Goal: Communication & Community: Answer question/provide support

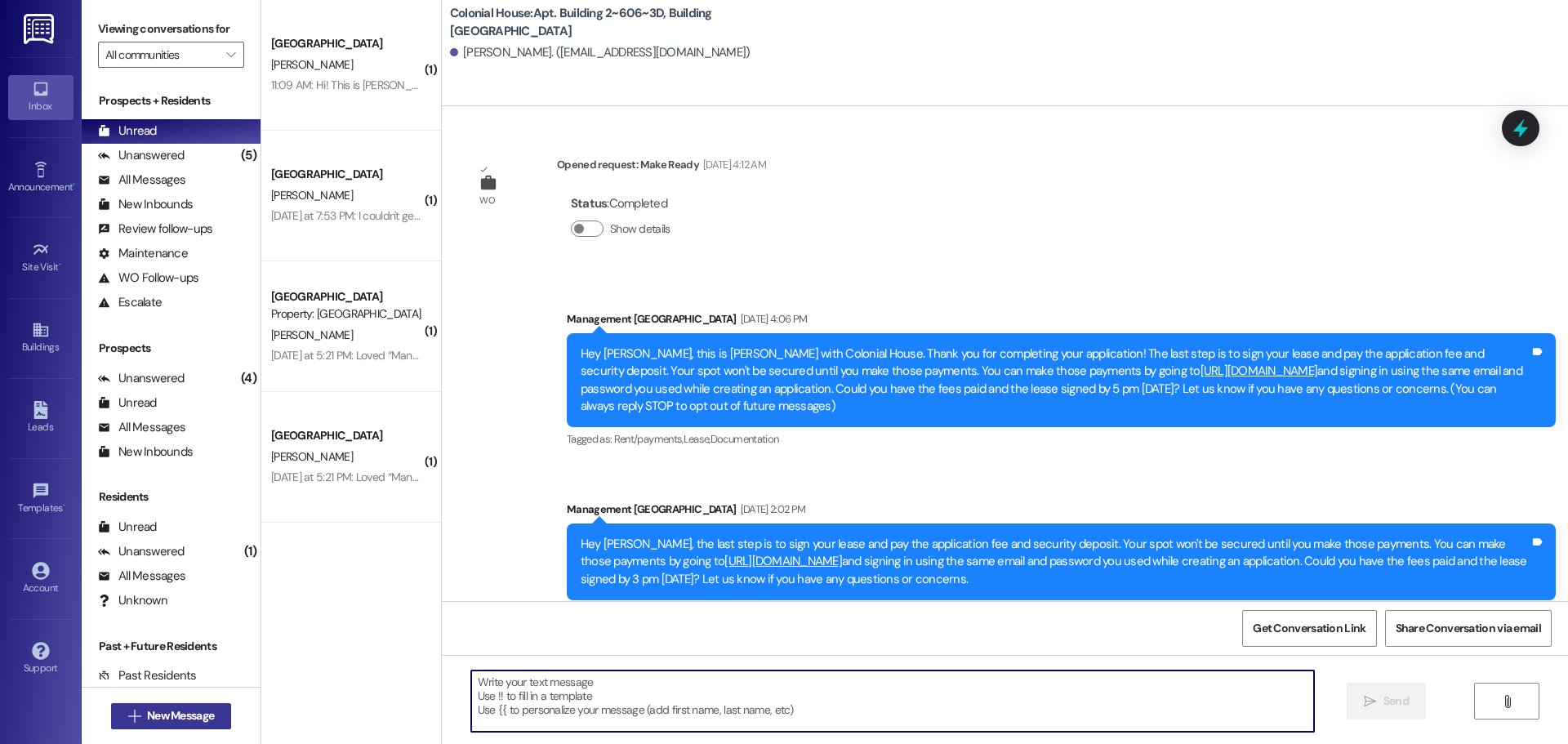
scroll to position [2593, 0]
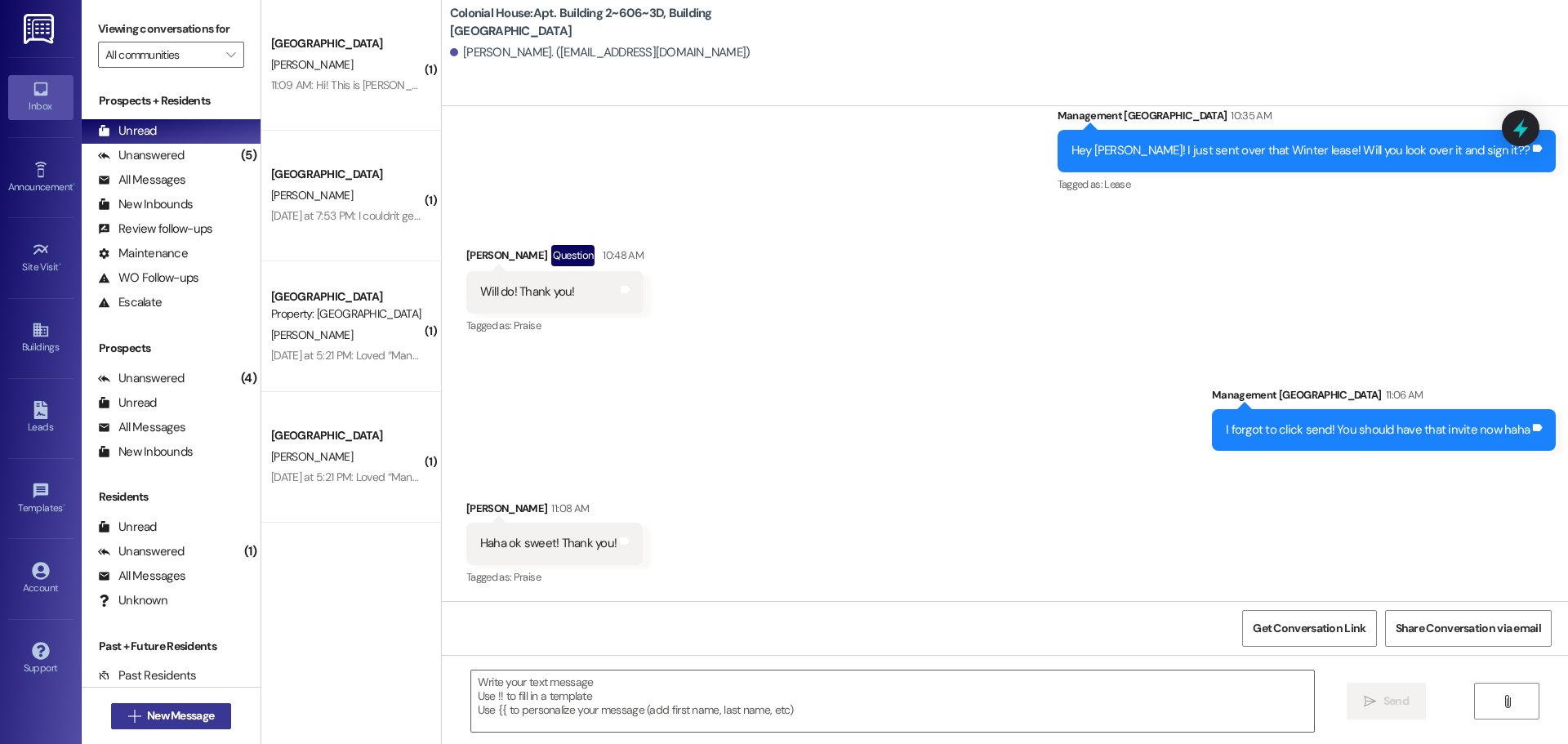
click at [153, 724] on span "New Message" at bounding box center [180, 716] width 67 height 17
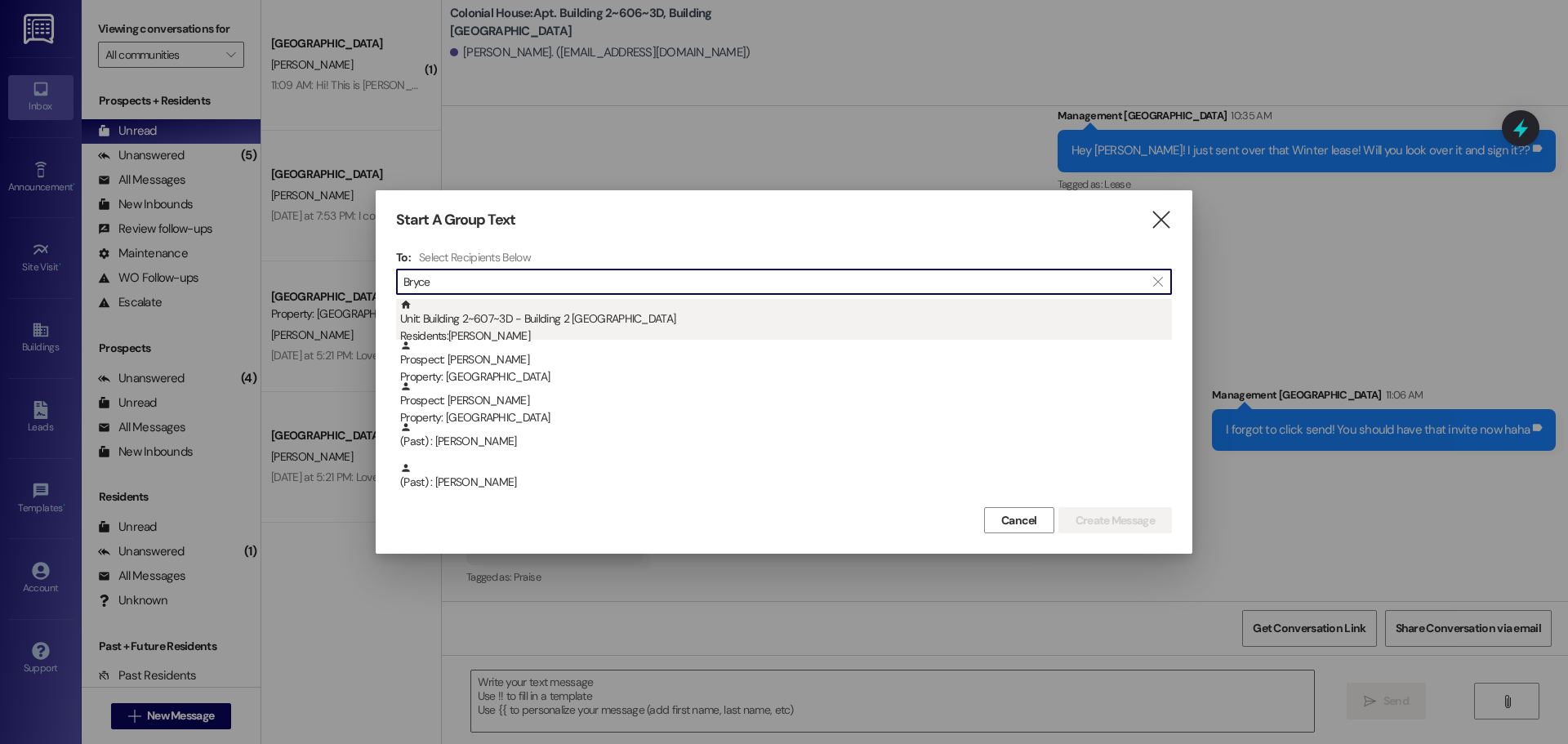
type input "Bryce"
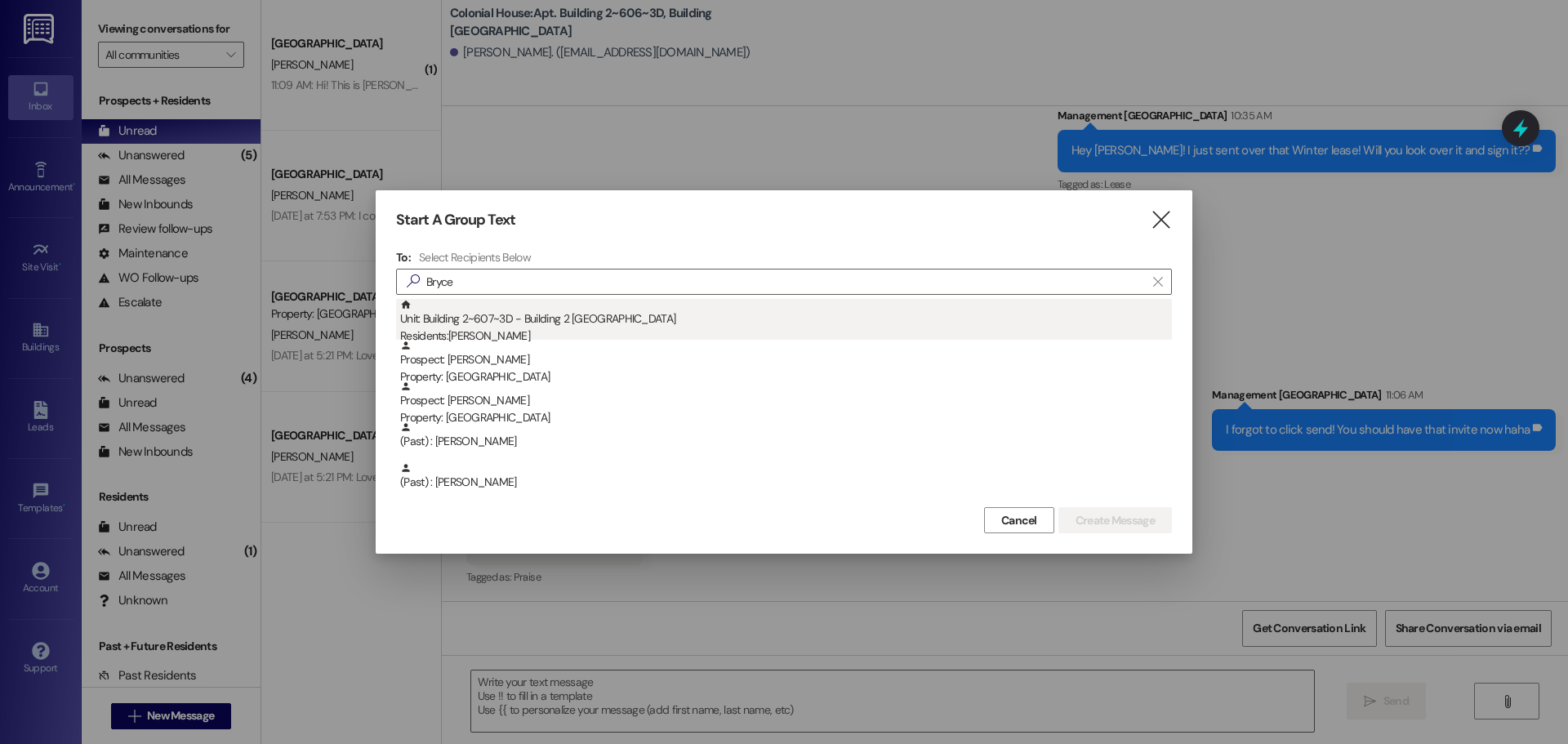
click at [500, 303] on div "Unit: Building 2~607~3D - Building 2 Colonial House Residents: Bryce Petrucka" at bounding box center [786, 323] width 771 height 47
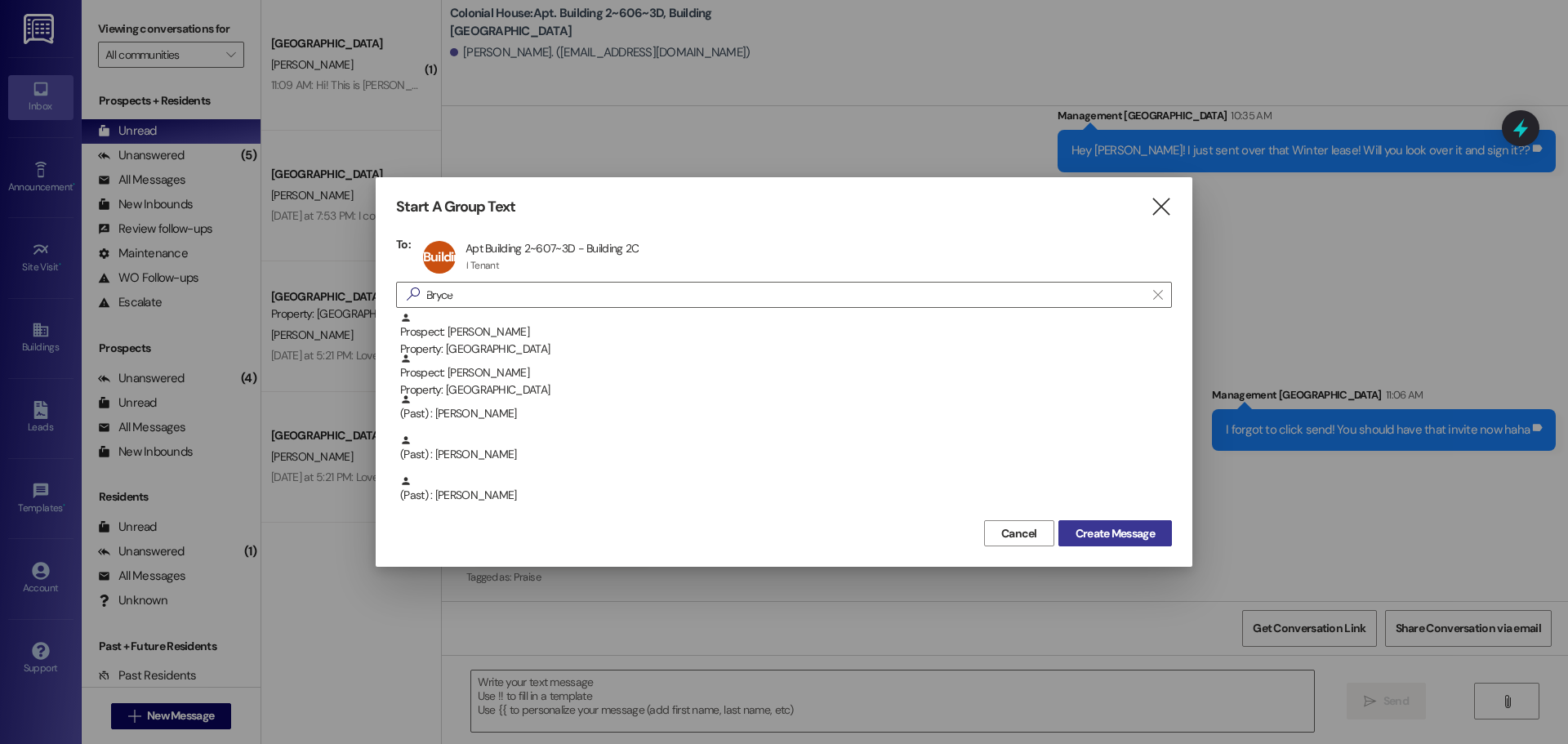
click at [1077, 520] on button "Create Message" at bounding box center [1115, 533] width 114 height 26
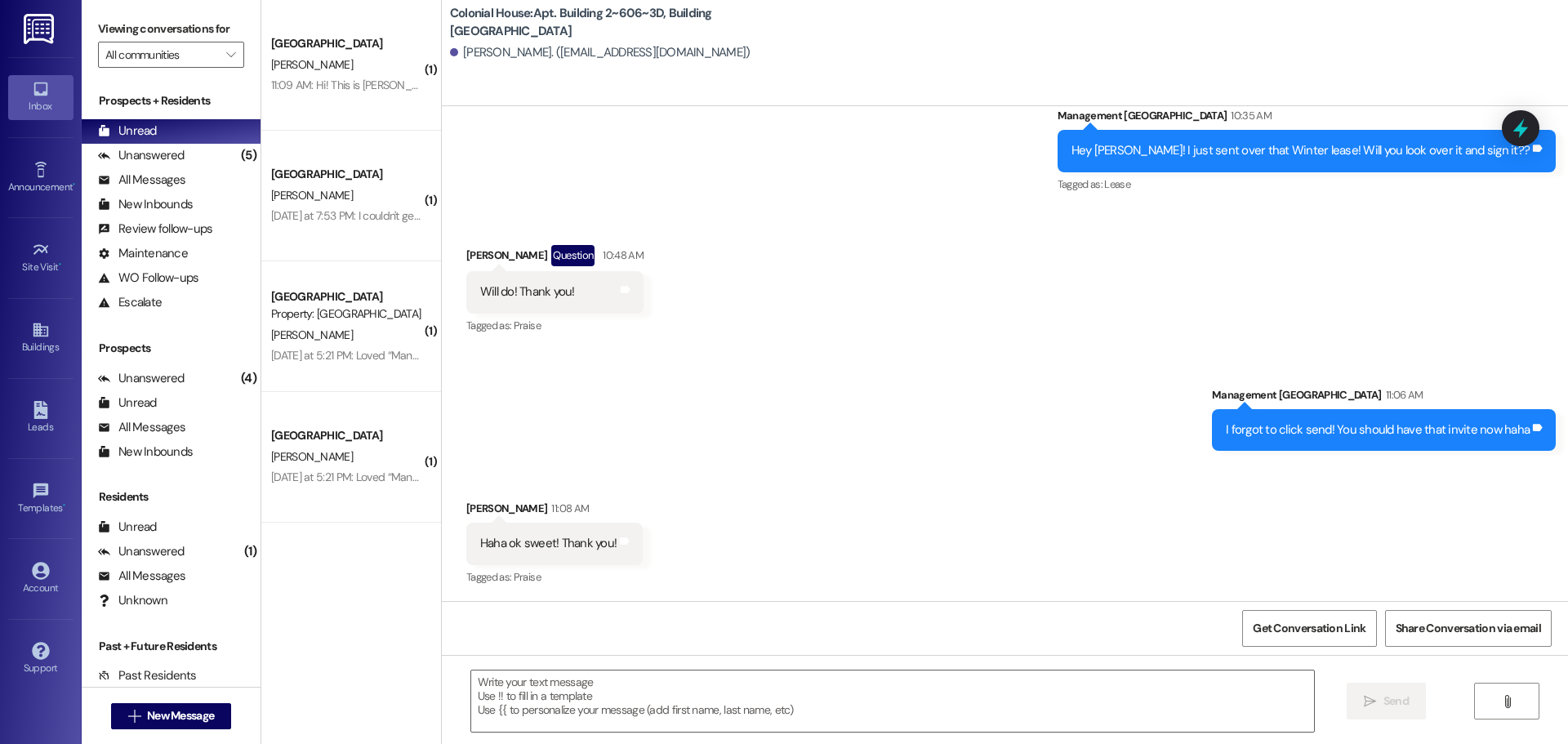
click at [1094, 538] on div "Received via SMS Thomas Moore 11:08 AM Haha ok sweet! Thank you! Tags and notes…" at bounding box center [1005, 532] width 1126 height 138
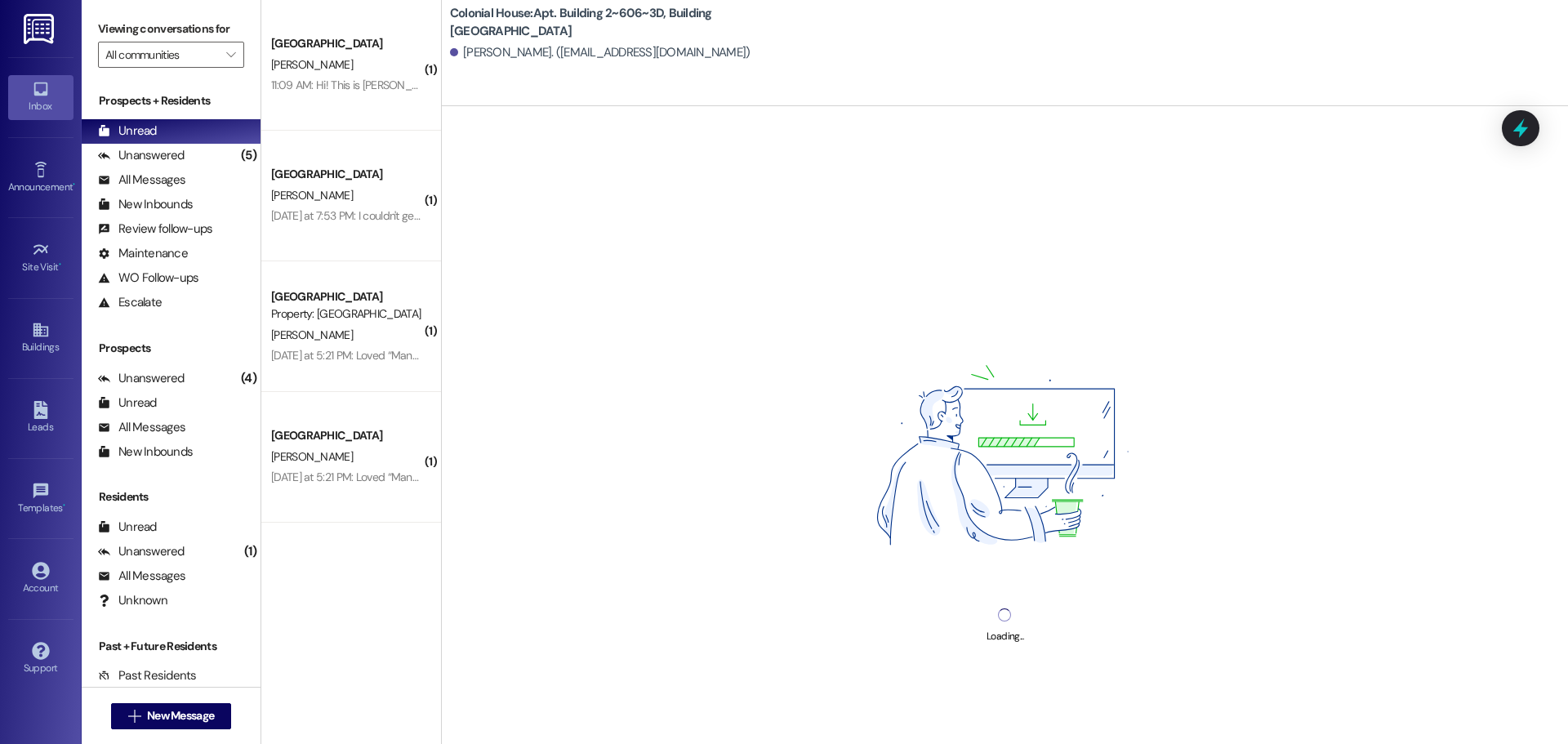
click at [608, 715] on div "Loading..." at bounding box center [1005, 478] width 1126 height 744
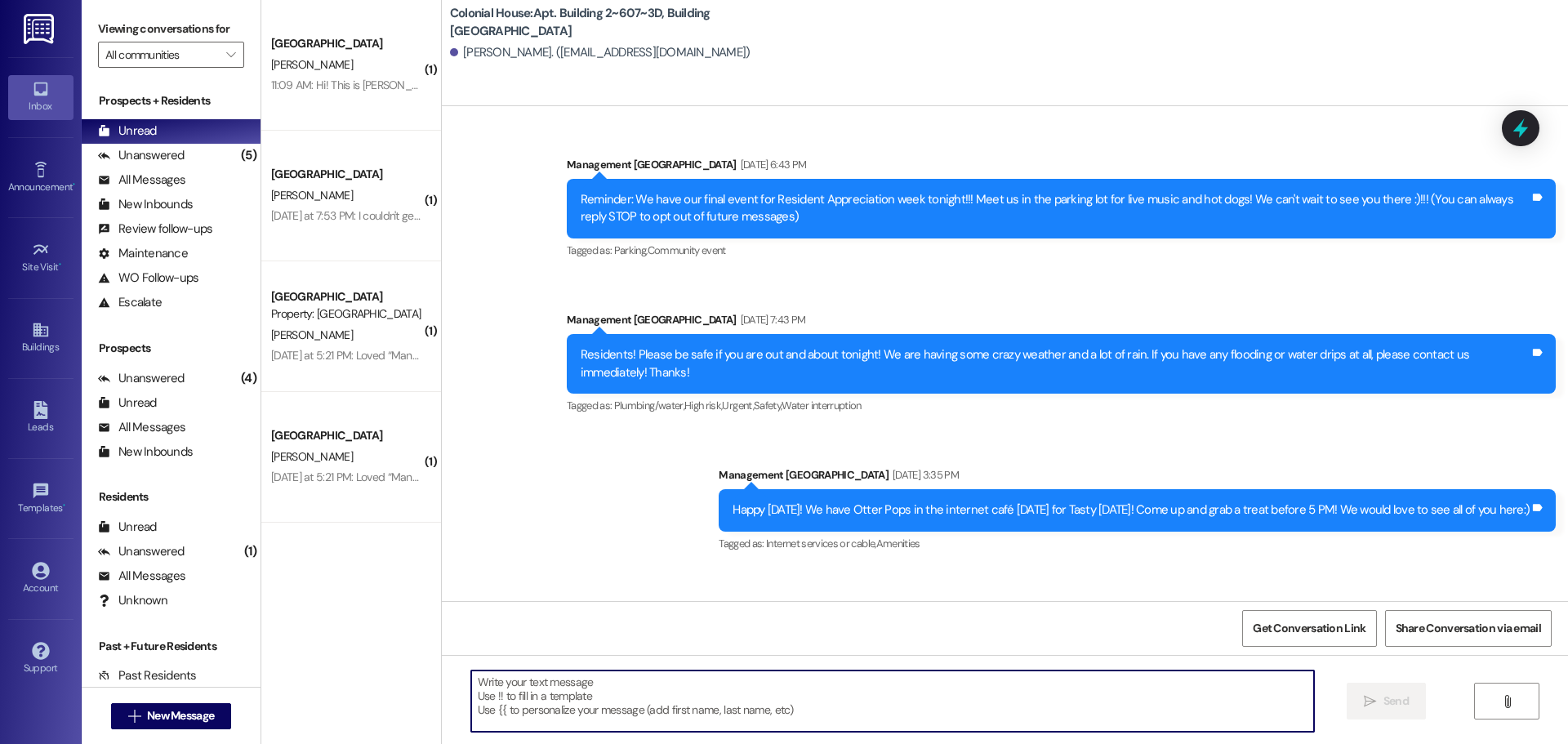
scroll to position [57925, 0]
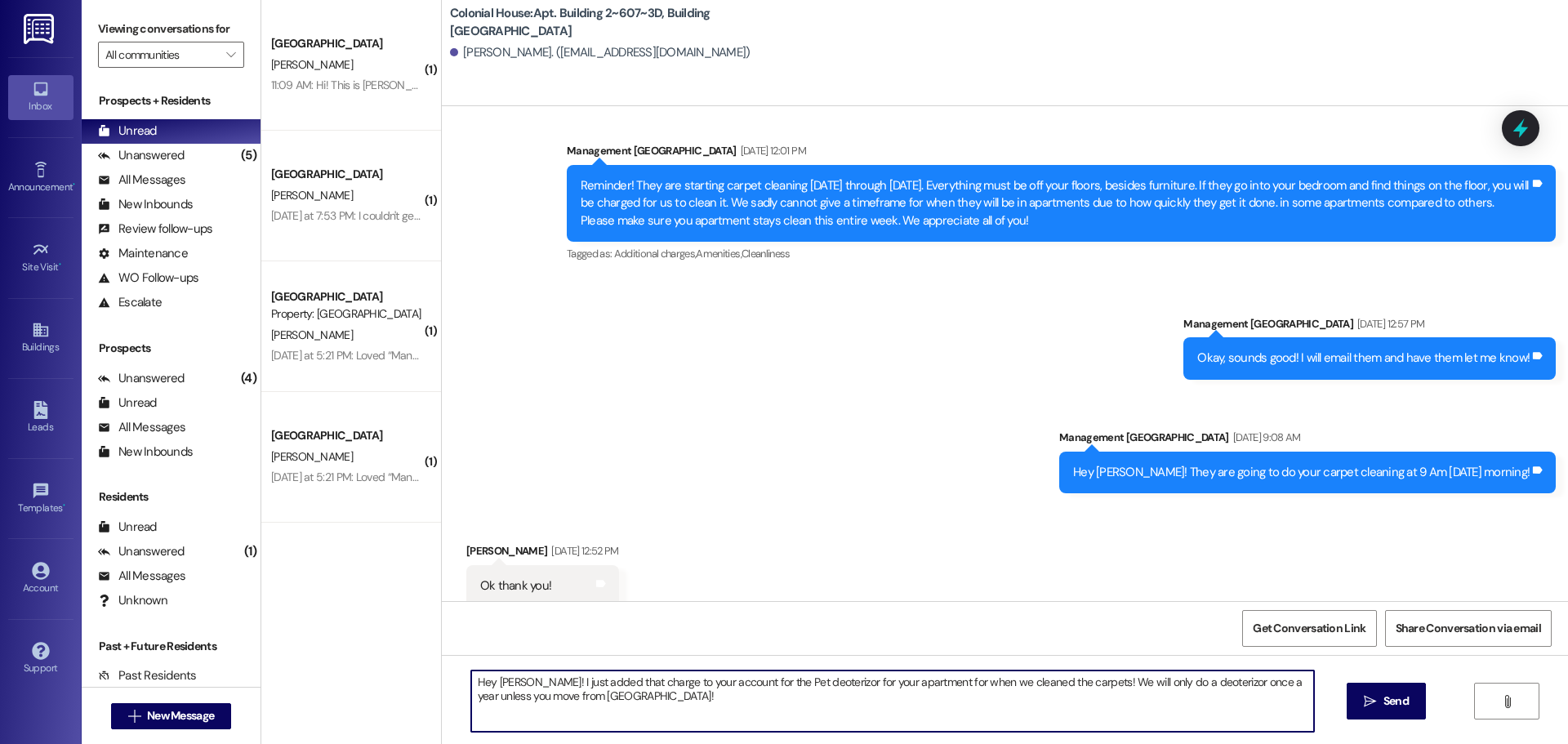
click at [609, 702] on textarea "Hey Bryce! I just added that charge to your account for the Pet deoterizor for …" at bounding box center [893, 701] width 843 height 62
click at [627, 686] on textarea "Hey Bryce! I just added that charge to your account for the Pet deoterizor for …" at bounding box center [893, 701] width 843 height 62
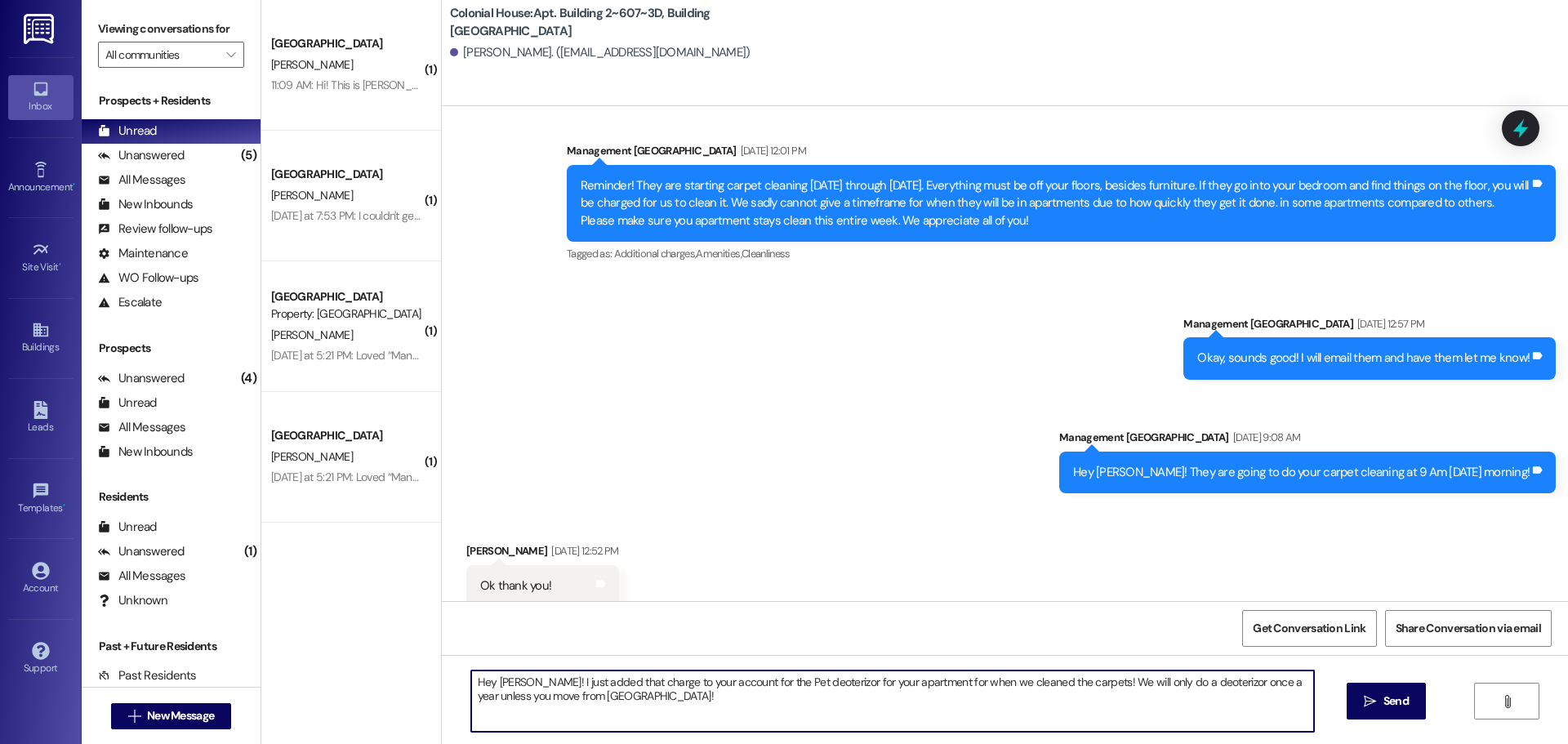
click at [627, 686] on textarea "Hey Bryce! I just added that charge to your account for the Pet deoterizor for …" at bounding box center [893, 701] width 843 height 62
paste textarea "i Bryce! I just added the $35 charge to your account for the pet deodorizer we …"
type textarea "Hi Bryce! I just added the $35 charge to your account for the pet deodorizer we…"
click at [1380, 702] on span "Send" at bounding box center [1396, 702] width 32 height 17
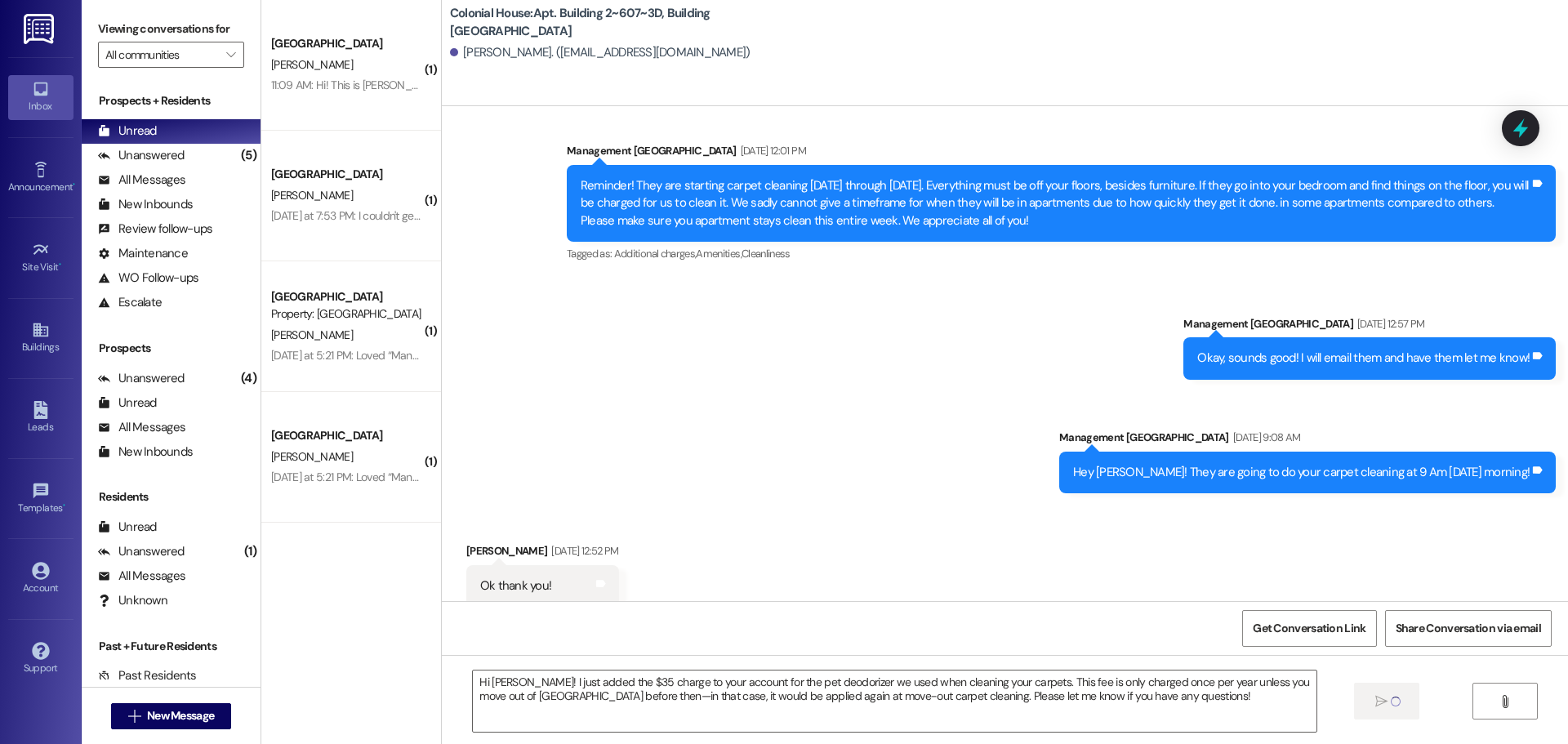
scroll to position [57811, 0]
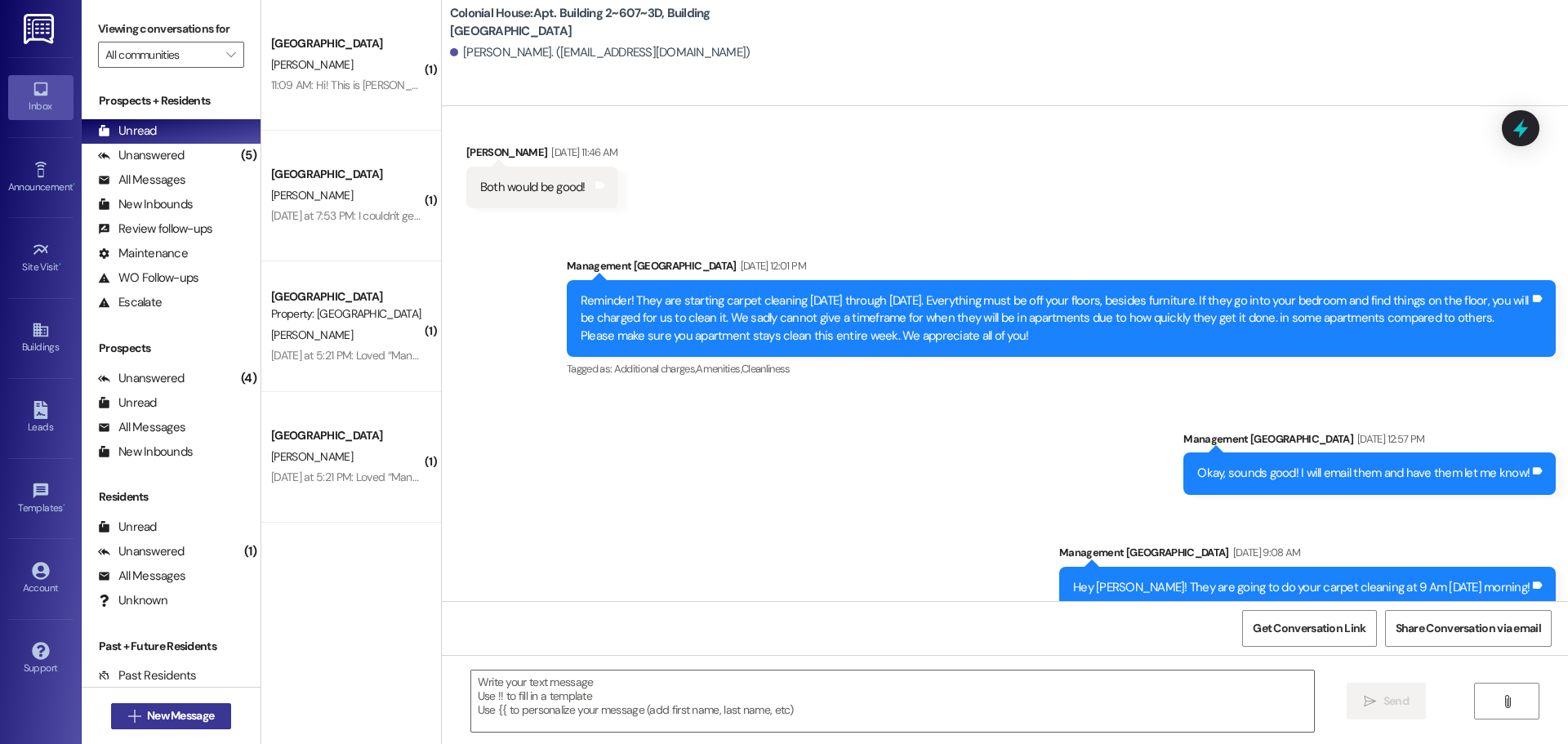
click at [185, 715] on span "New Message" at bounding box center [180, 716] width 67 height 17
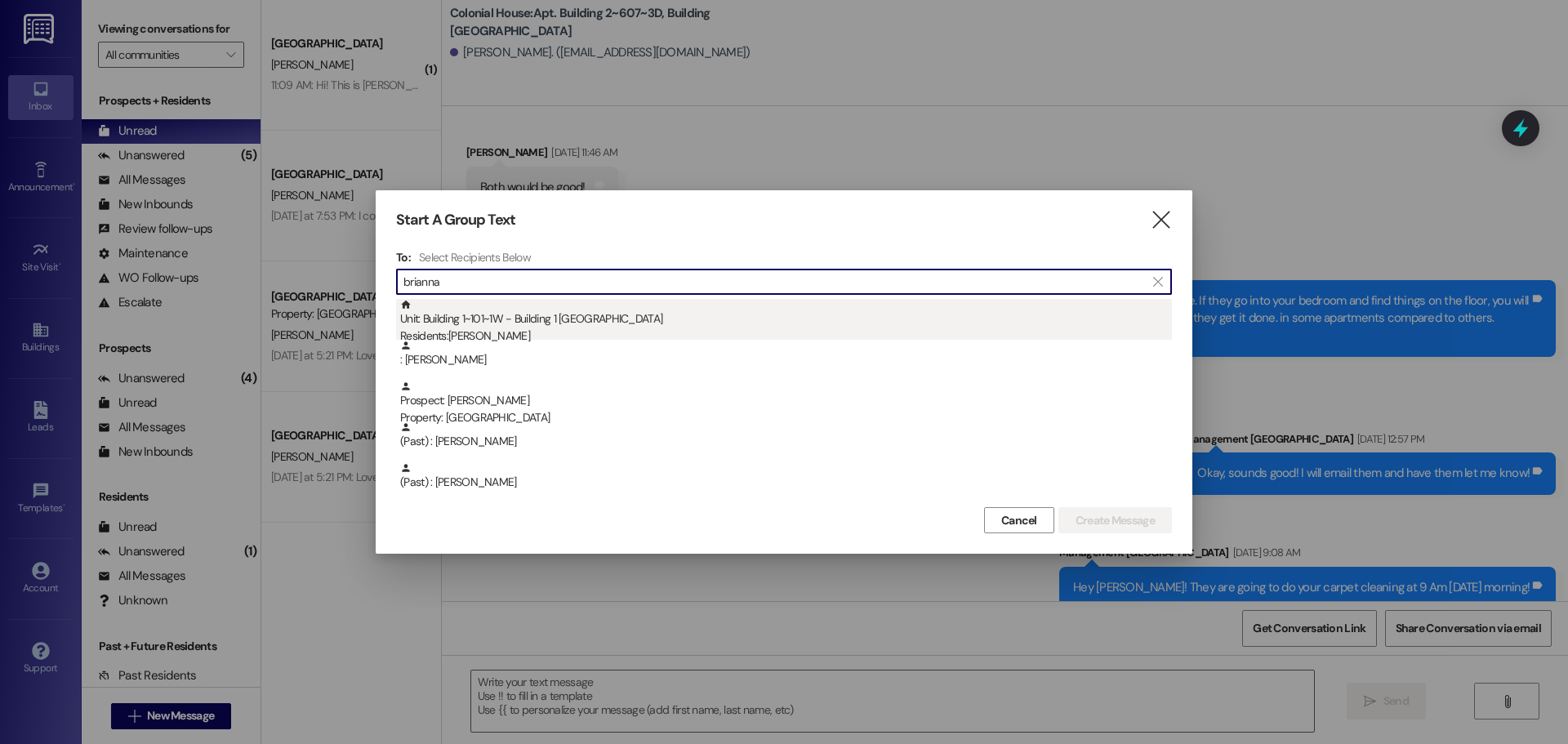
type input "brianna"
click at [768, 317] on div "Unit: Building 1~101~1W - Building 1 Colonial House Residents: Brianna Leal" at bounding box center [786, 323] width 771 height 47
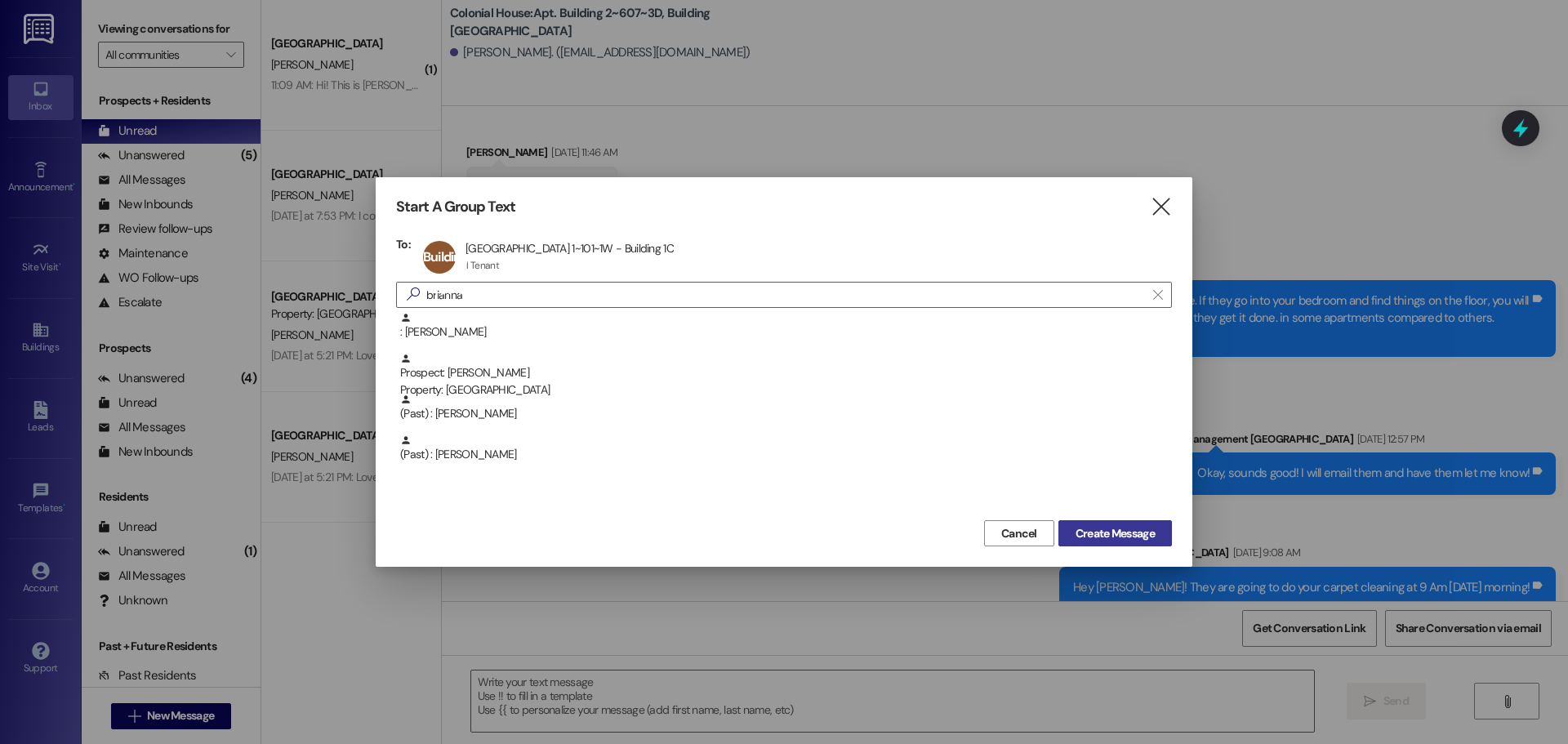
click at [1077, 539] on span "Create Message" at bounding box center [1115, 534] width 79 height 17
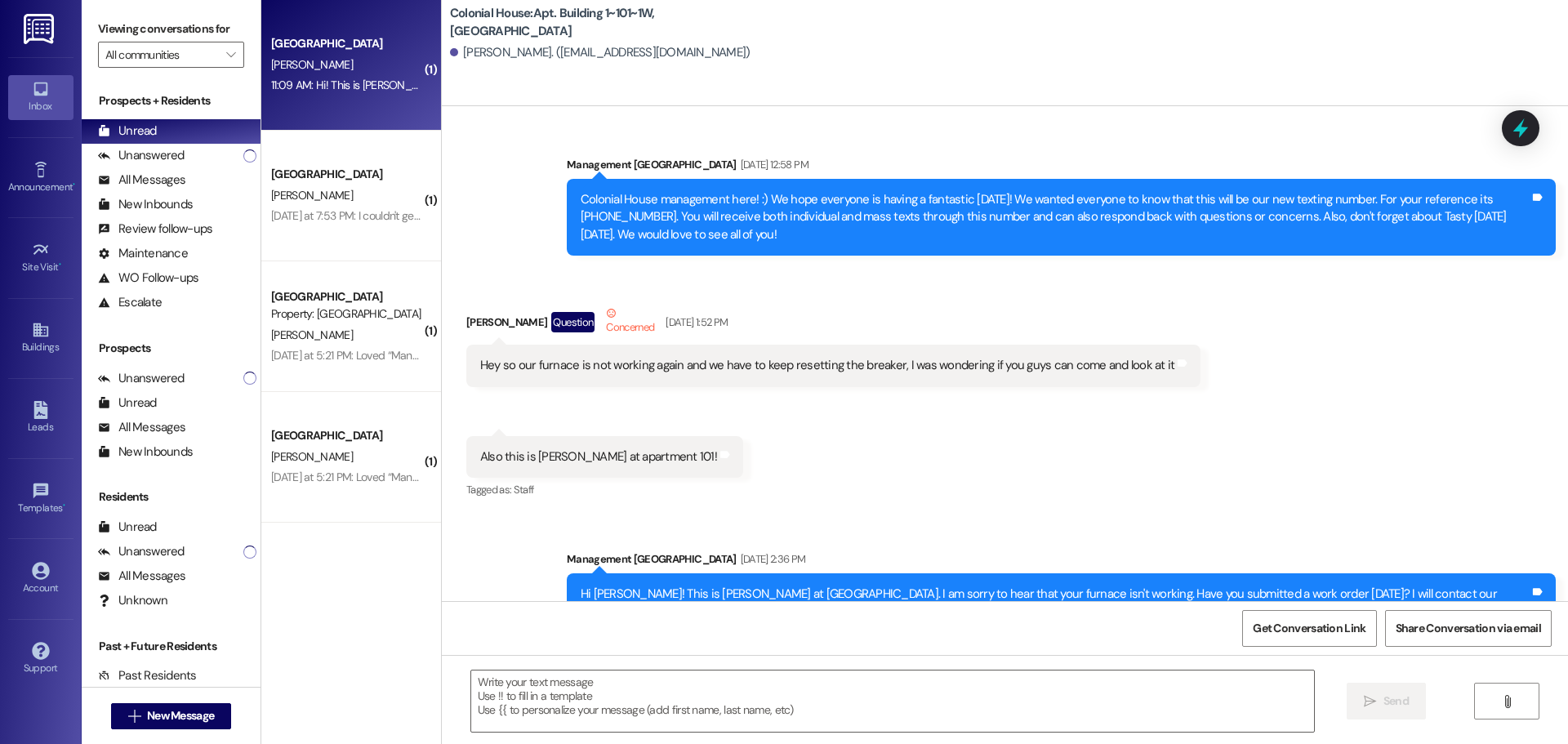
scroll to position [80617, 0]
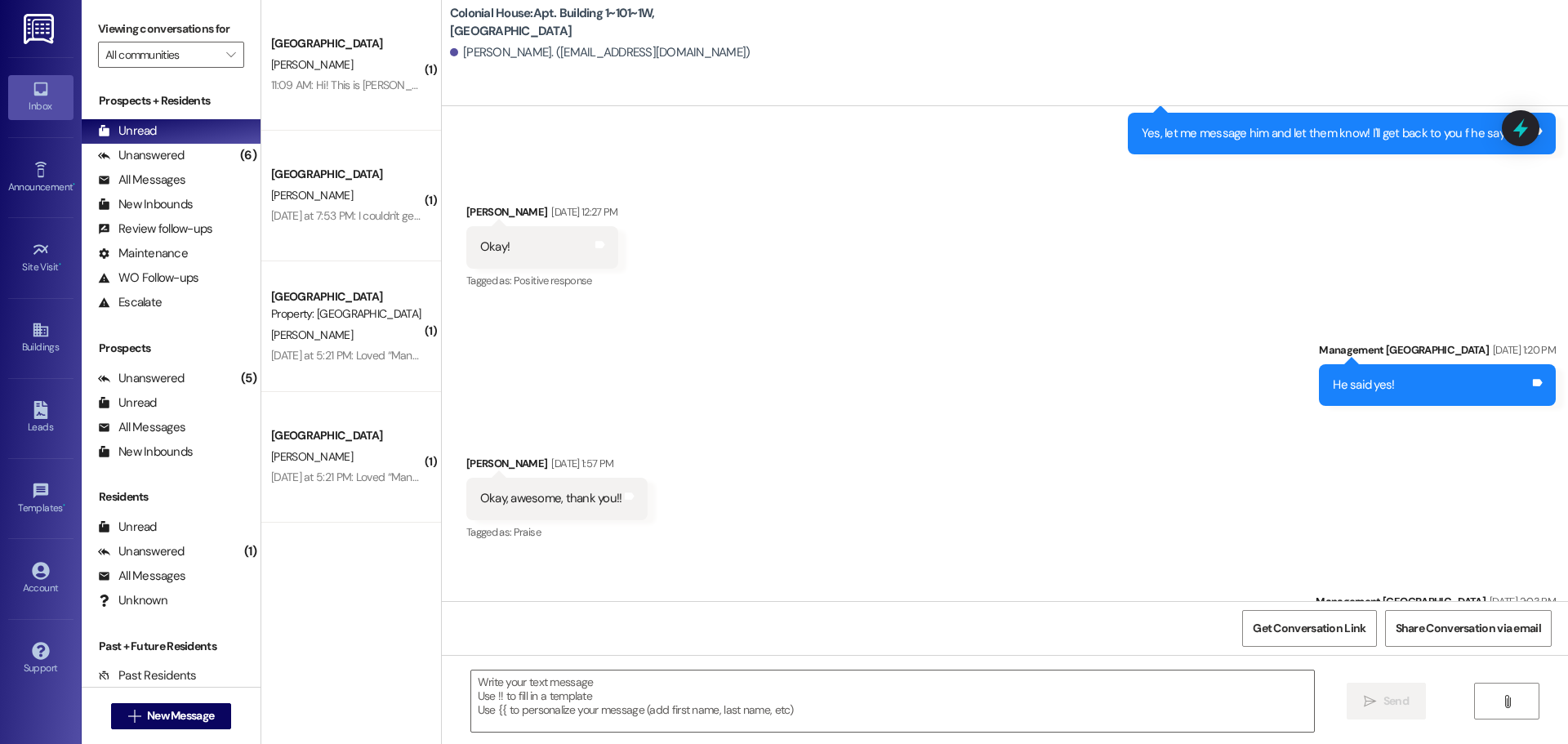
click at [330, 91] on div "11:09 AM: Hi! This is Emma's mom - she is still on her mission. Can I sign and …" at bounding box center [503, 84] width 464 height 15
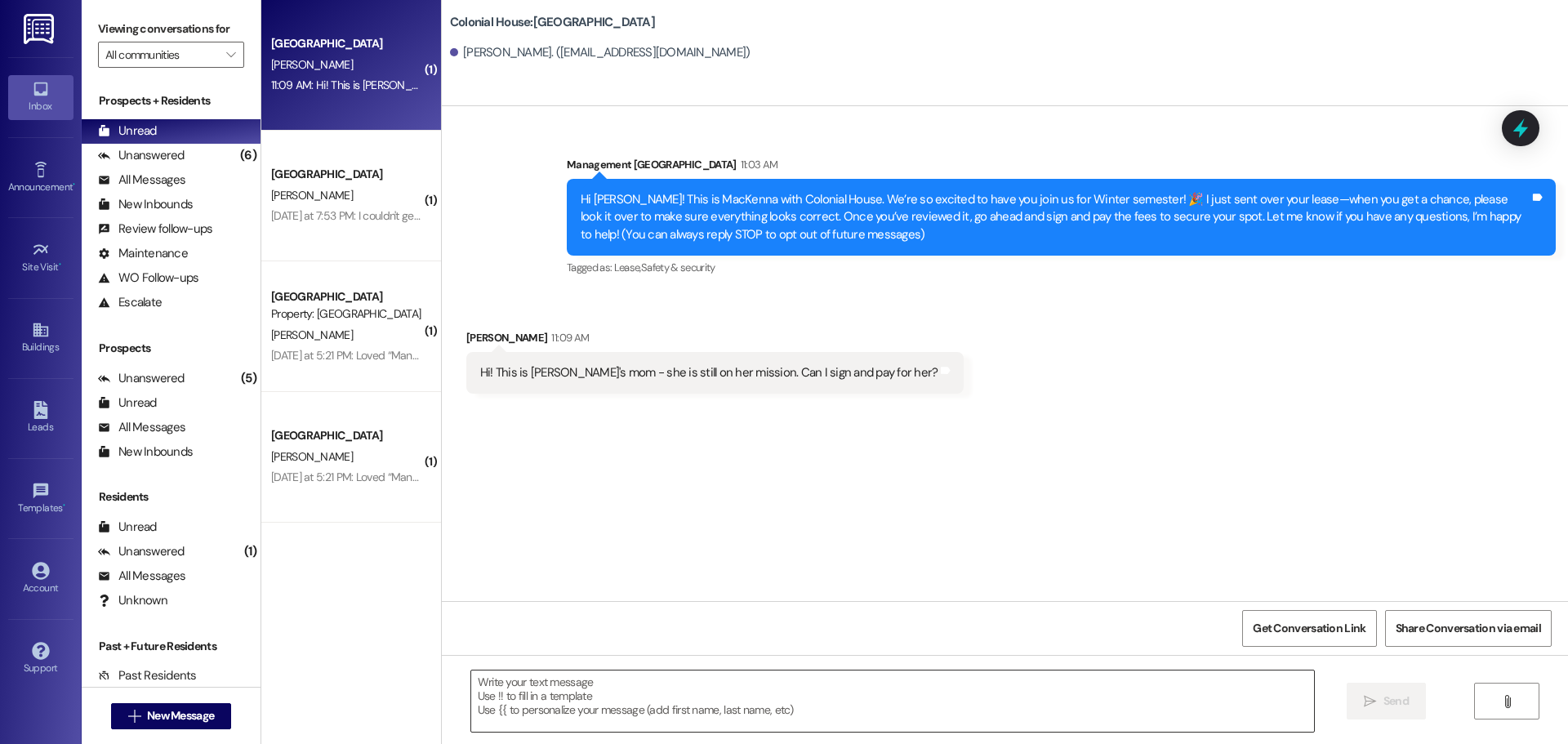
click at [556, 697] on textarea at bounding box center [893, 701] width 843 height 62
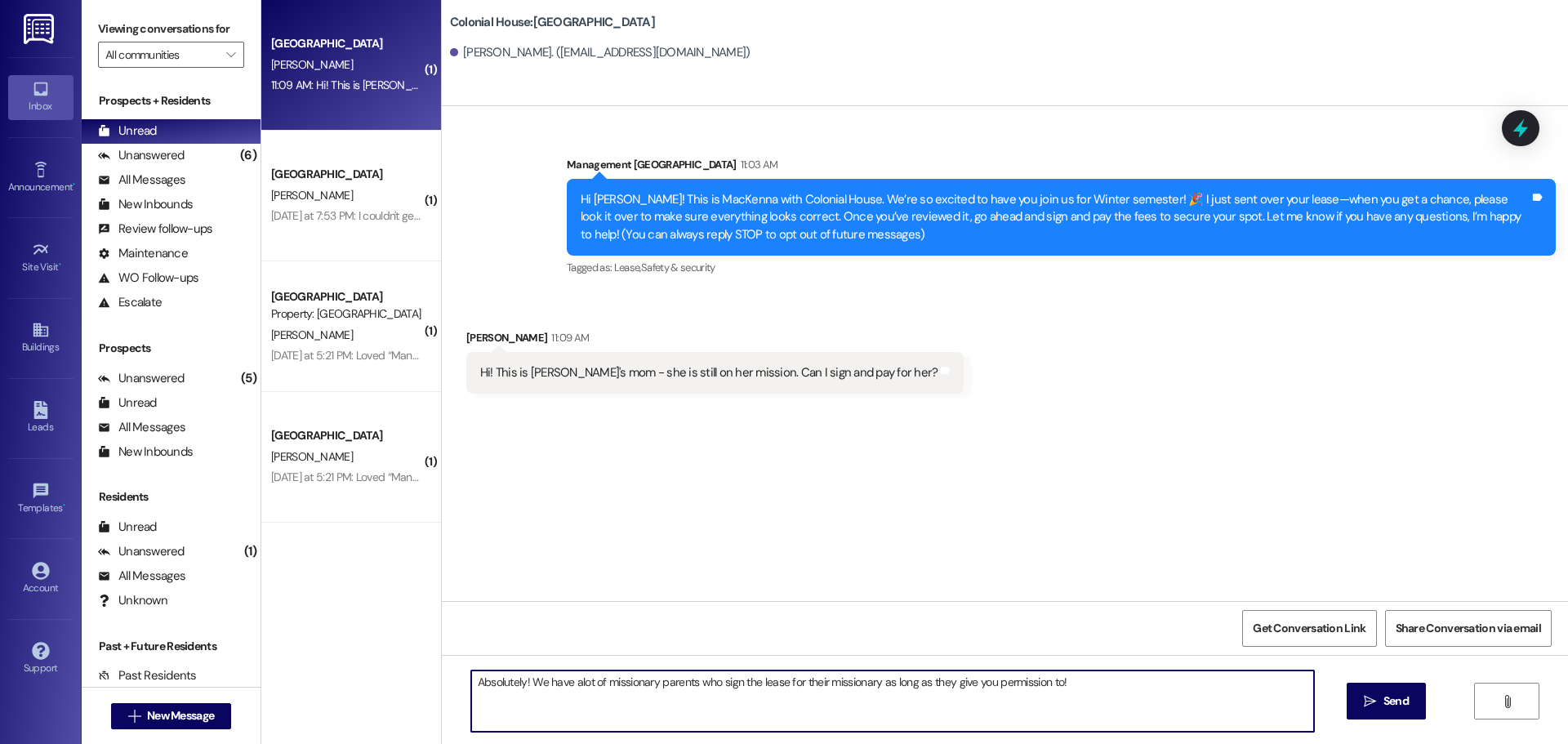
click at [569, 681] on textarea "Absolutely! We have alot of missionary parents who sign the lease for their mis…" at bounding box center [893, 701] width 843 height 62
type textarea "Absolutely! We have a lot of missionary parents who sign the lease for their mi…"
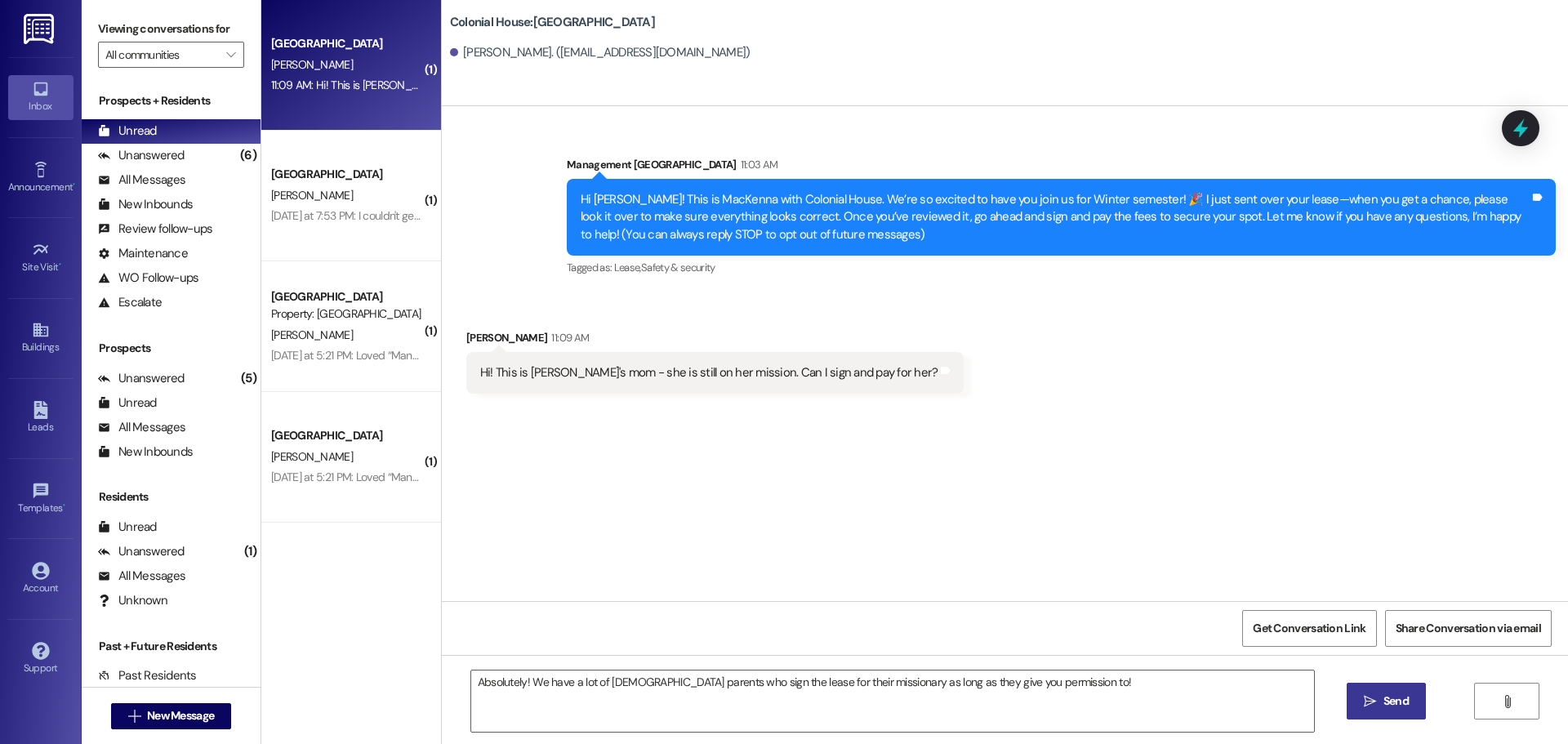
click at [1385, 708] on span "Send" at bounding box center [1396, 702] width 25 height 17
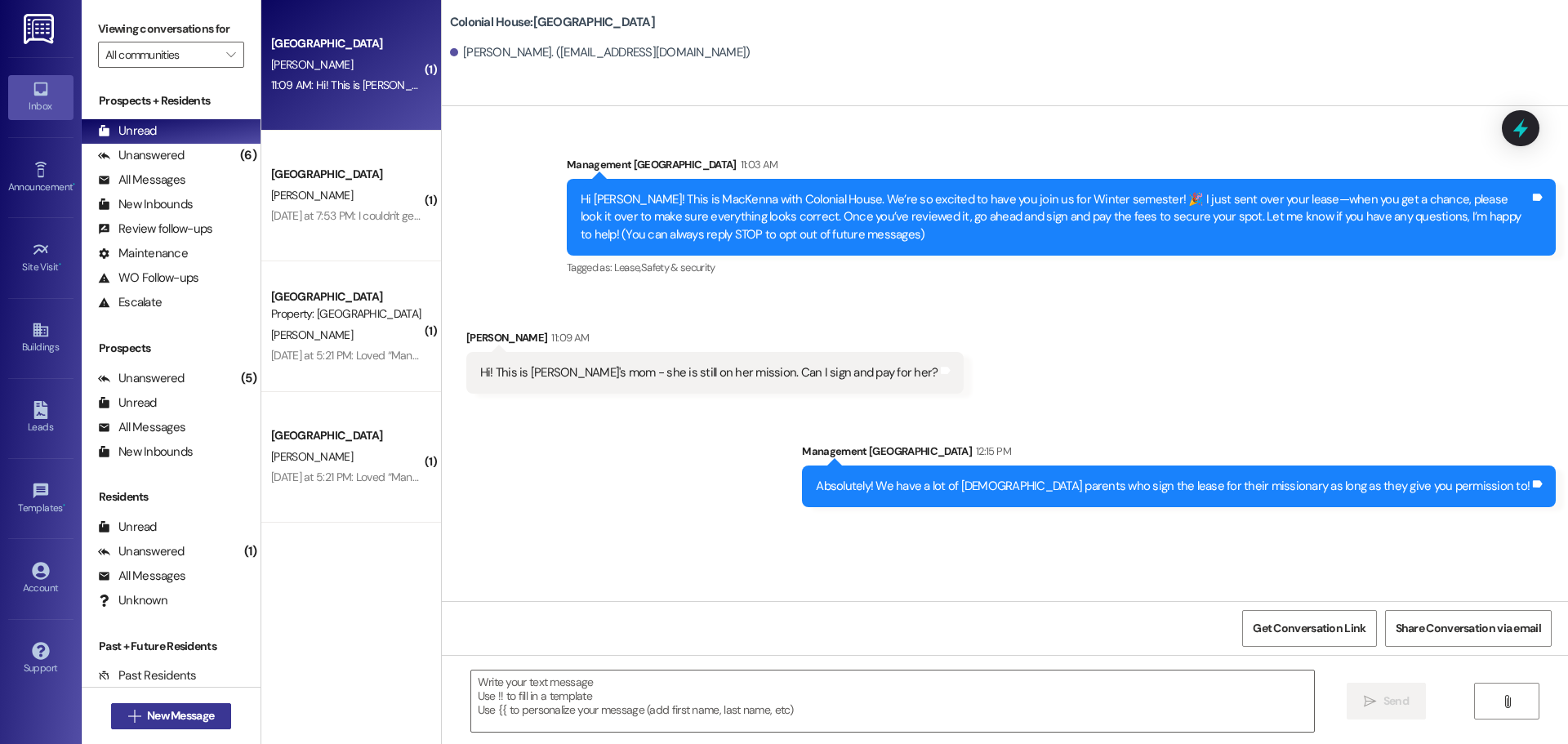
click at [191, 716] on span "New Message" at bounding box center [180, 716] width 67 height 17
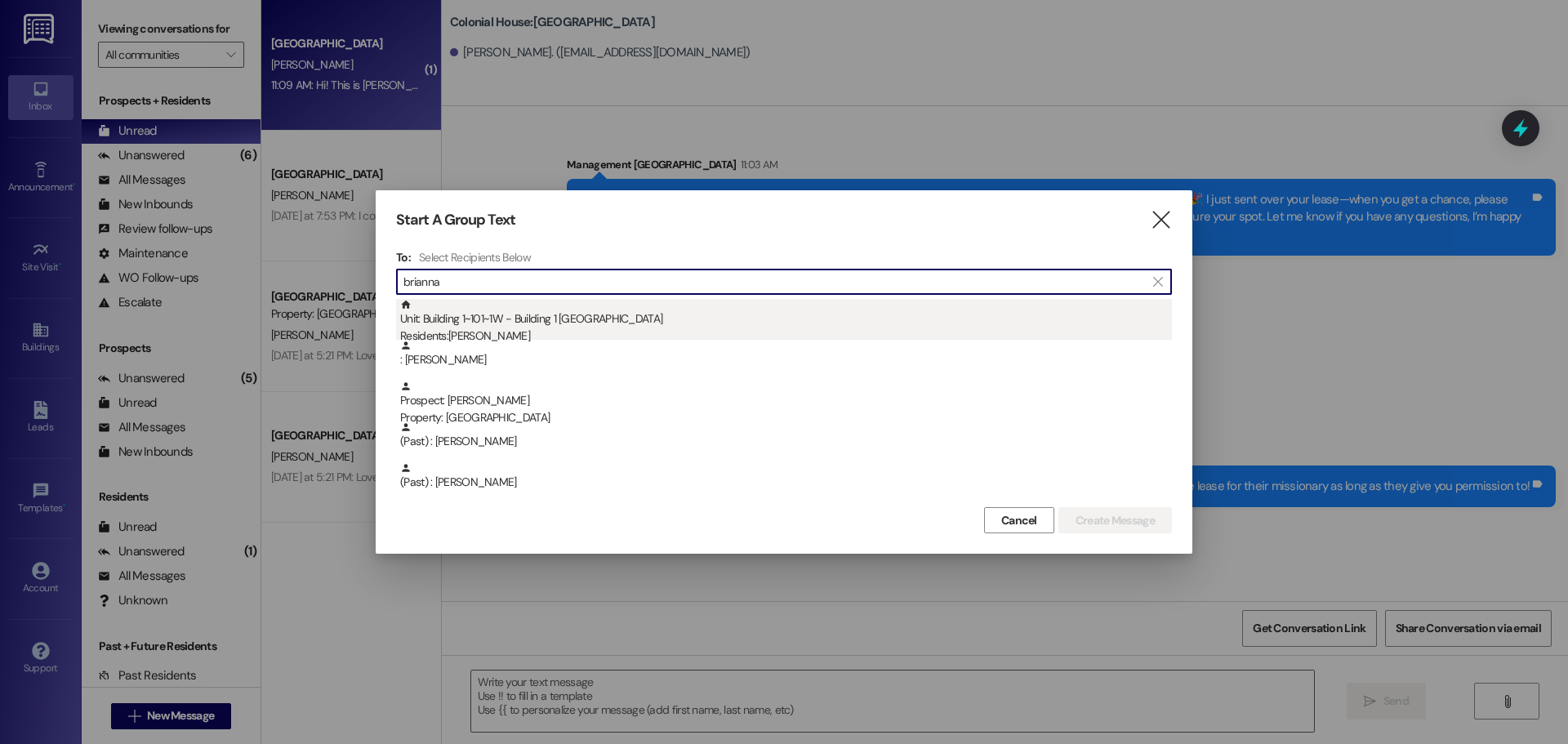
type input "brianna"
click at [426, 330] on div "Residents: Brianna Leal" at bounding box center [786, 336] width 771 height 17
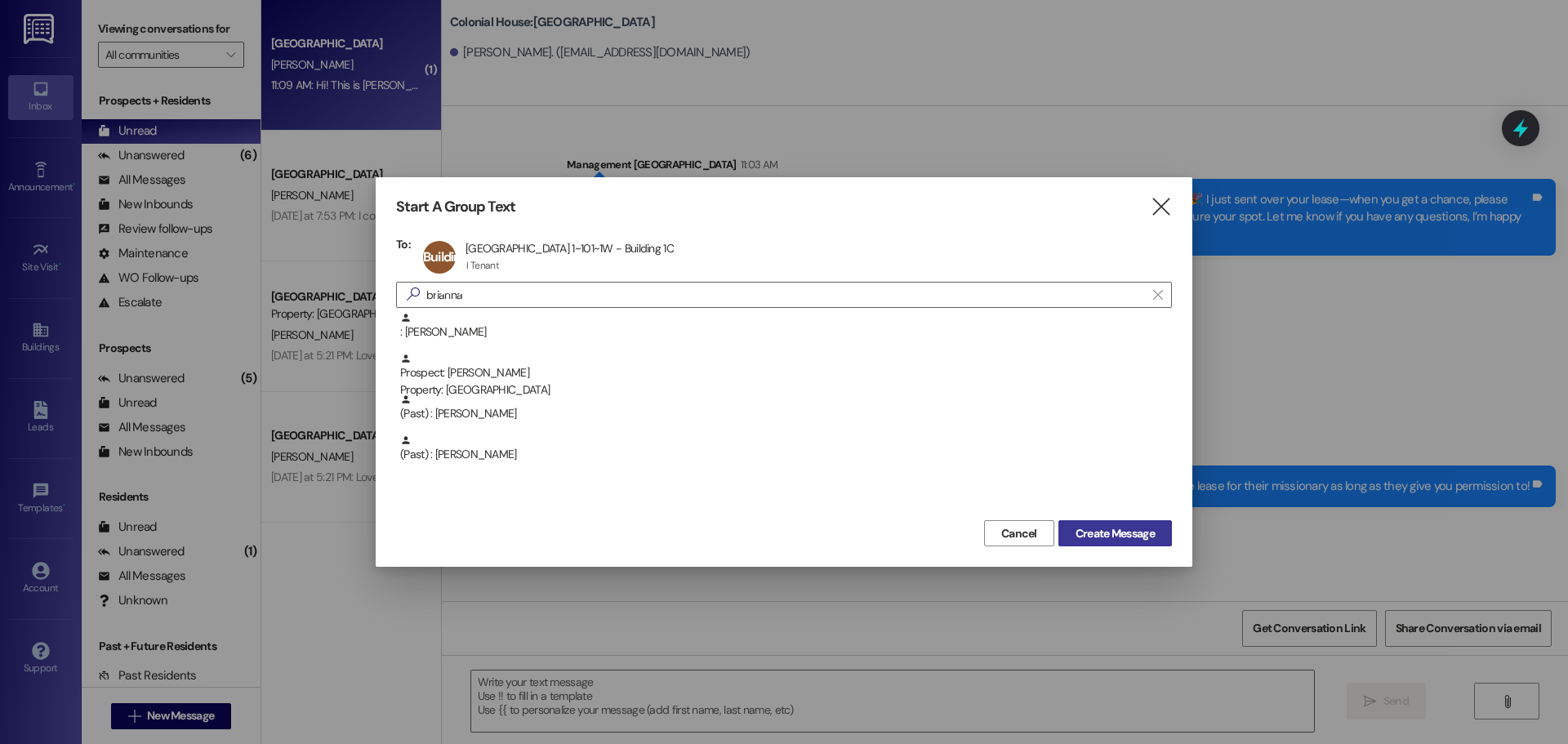
click at [1110, 530] on span "Create Message" at bounding box center [1115, 534] width 79 height 17
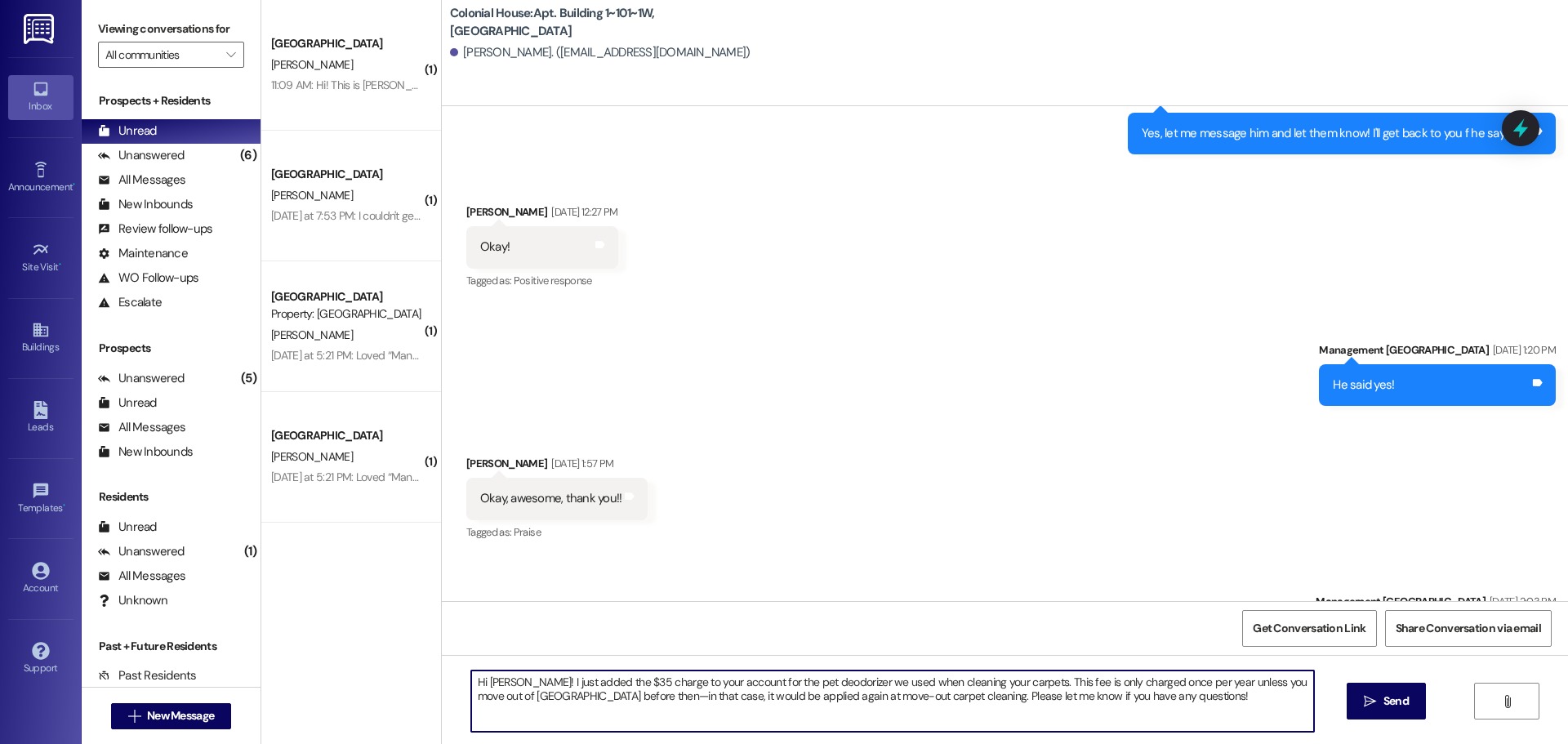
click at [489, 681] on textarea "Hi Bryce! I just added the $35 charge to your account for the pet deodorizer we…" at bounding box center [893, 701] width 843 height 62
type textarea "Hi Brianna! I just added the $35 charge to your account for the pet deodorizer …"
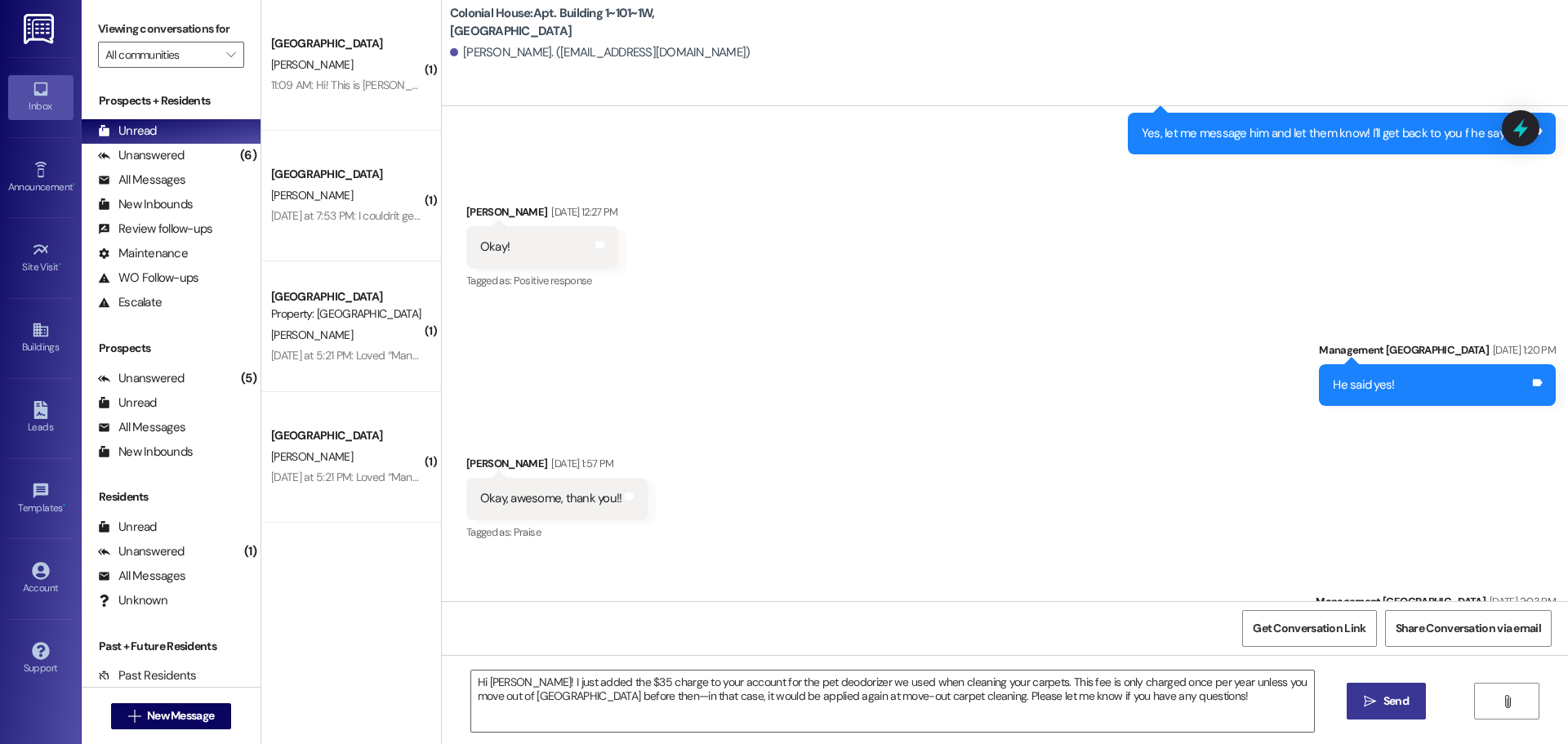
click at [1388, 711] on button " Send" at bounding box center [1385, 702] width 79 height 36
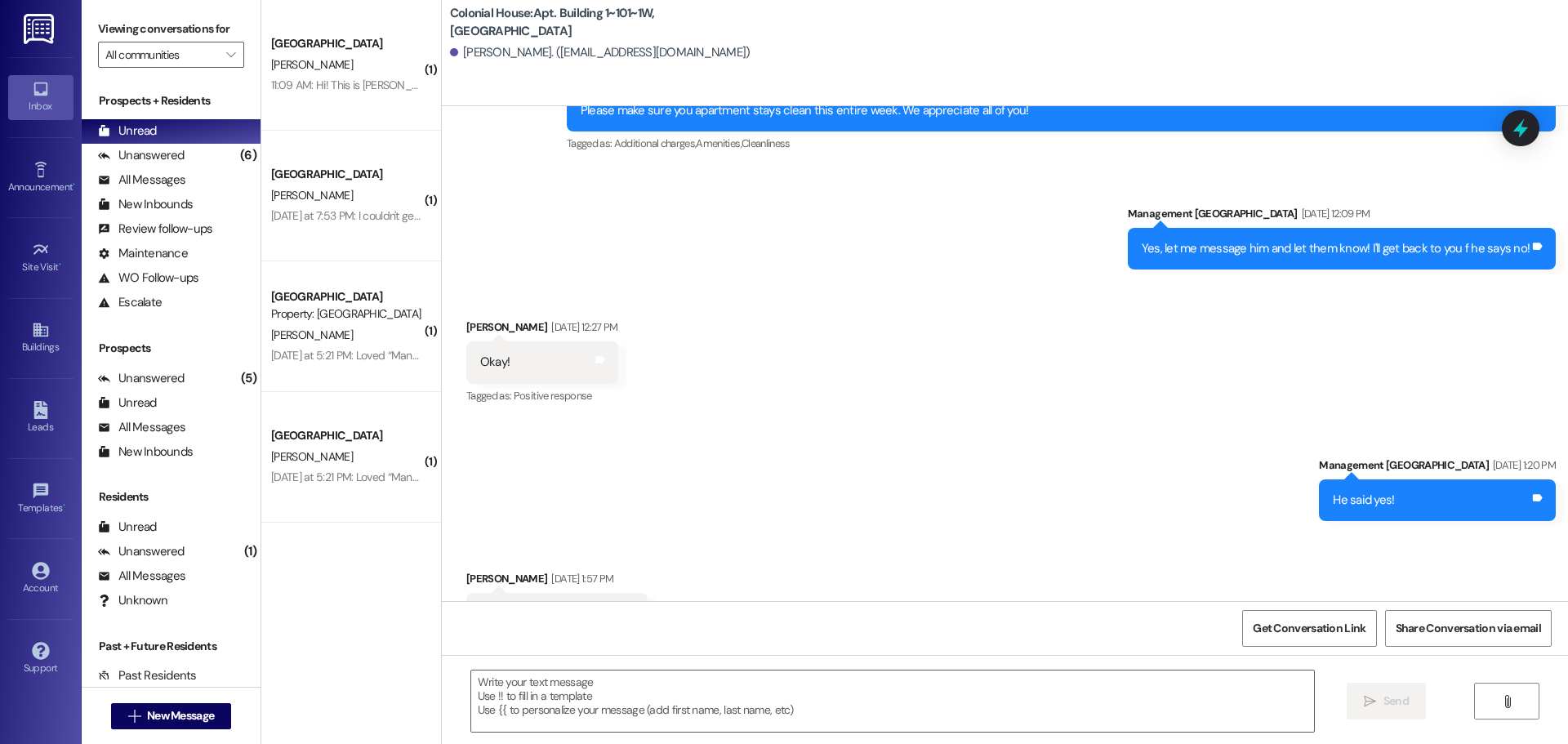
scroll to position [80748, 0]
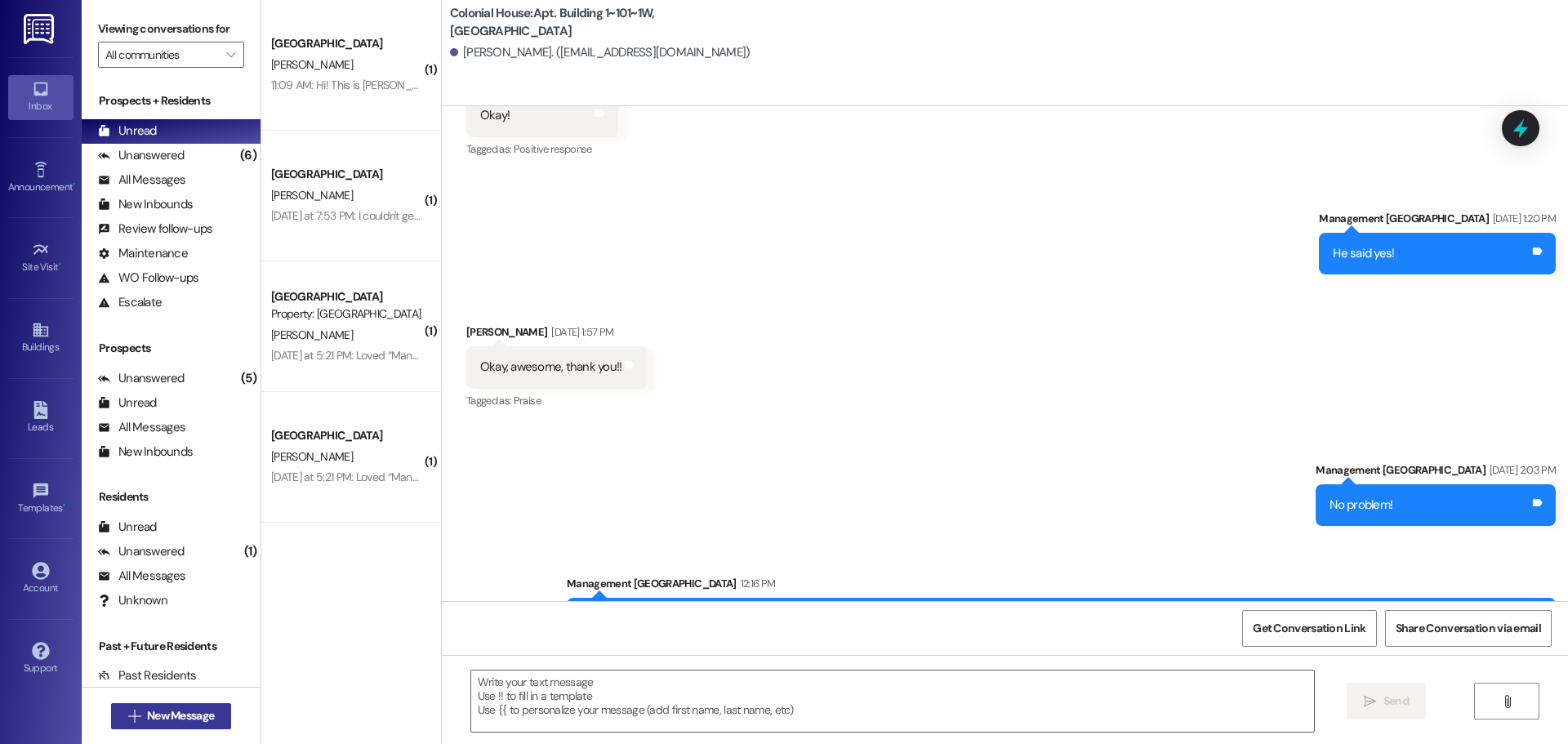
click at [159, 711] on span "New Message" at bounding box center [180, 716] width 67 height 17
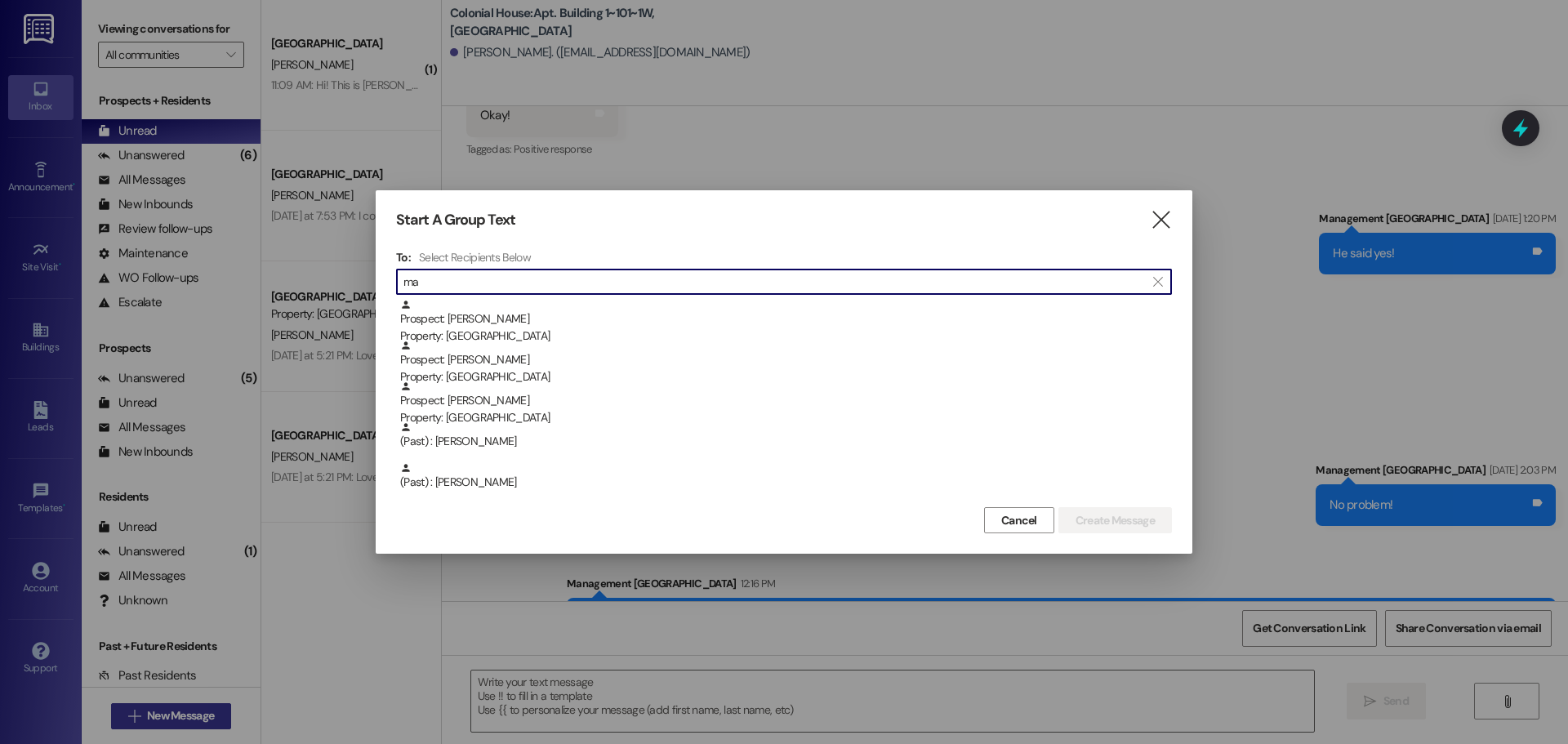
type input "m"
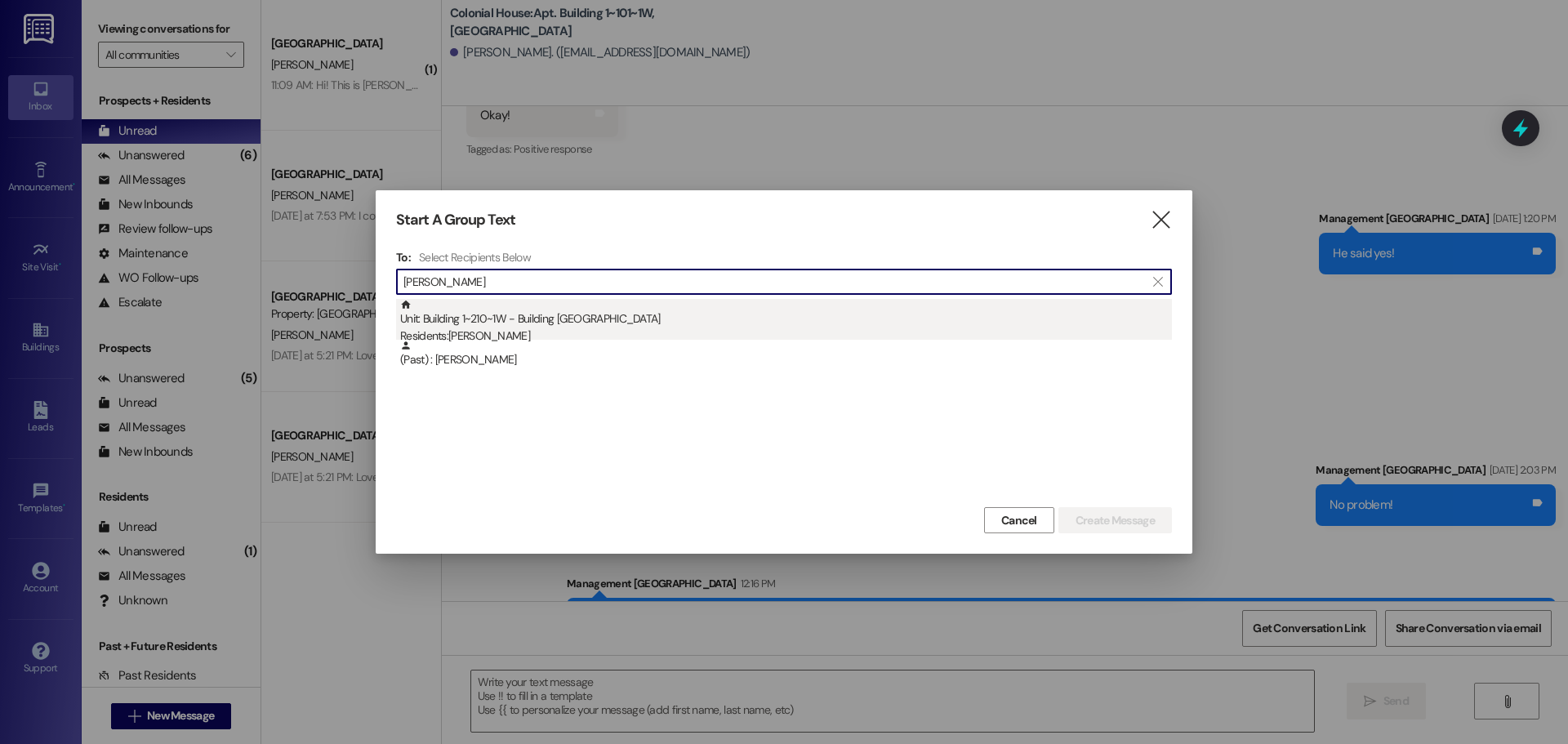
type input "megan pars"
click at [606, 309] on div "Unit: Building 1~210~1W - Building 1 Colonial House Residents: Megan Parsons" at bounding box center [786, 323] width 771 height 47
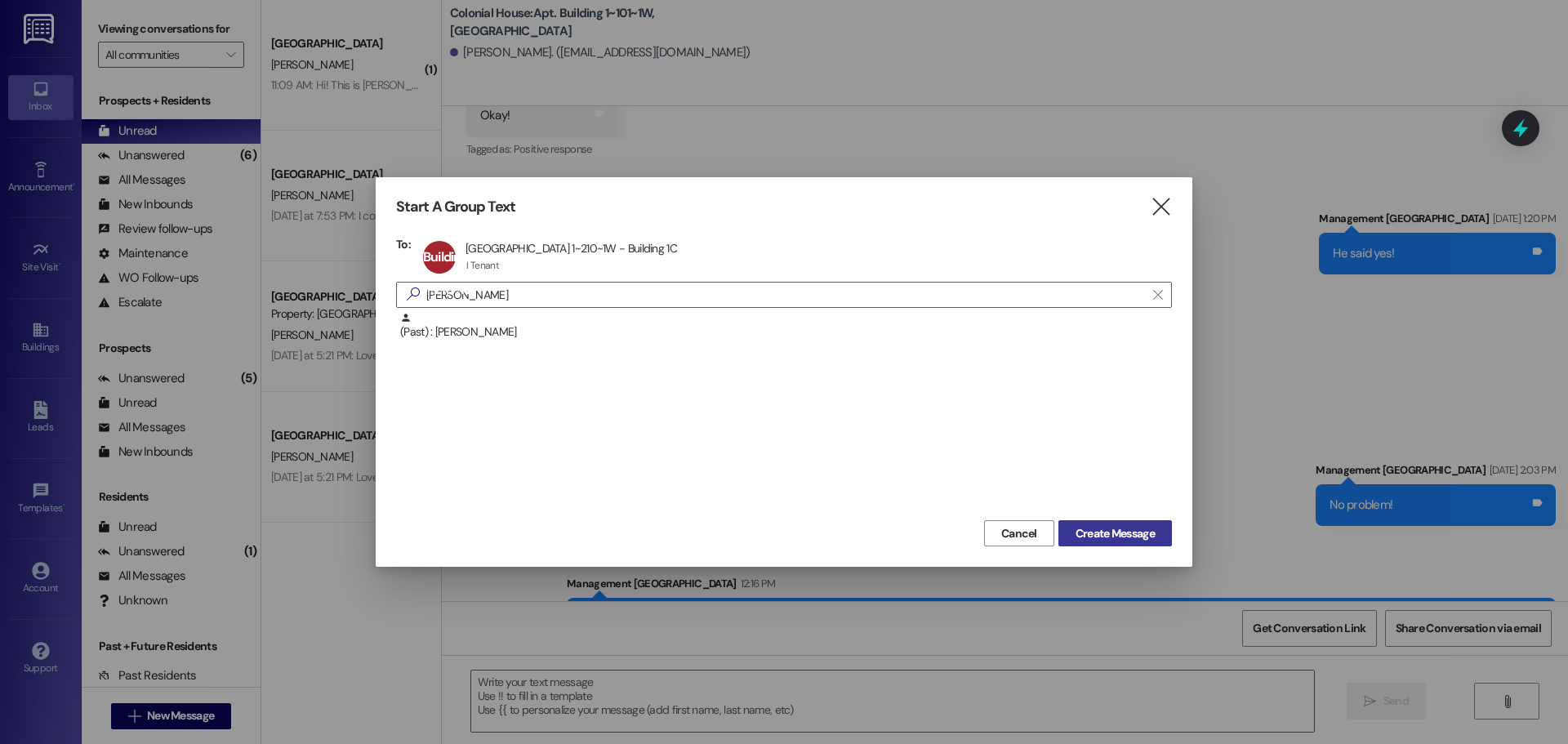
click at [1137, 545] on button "Create Message" at bounding box center [1115, 533] width 114 height 26
click at [1126, 529] on span "Create Message" at bounding box center [1115, 534] width 79 height 17
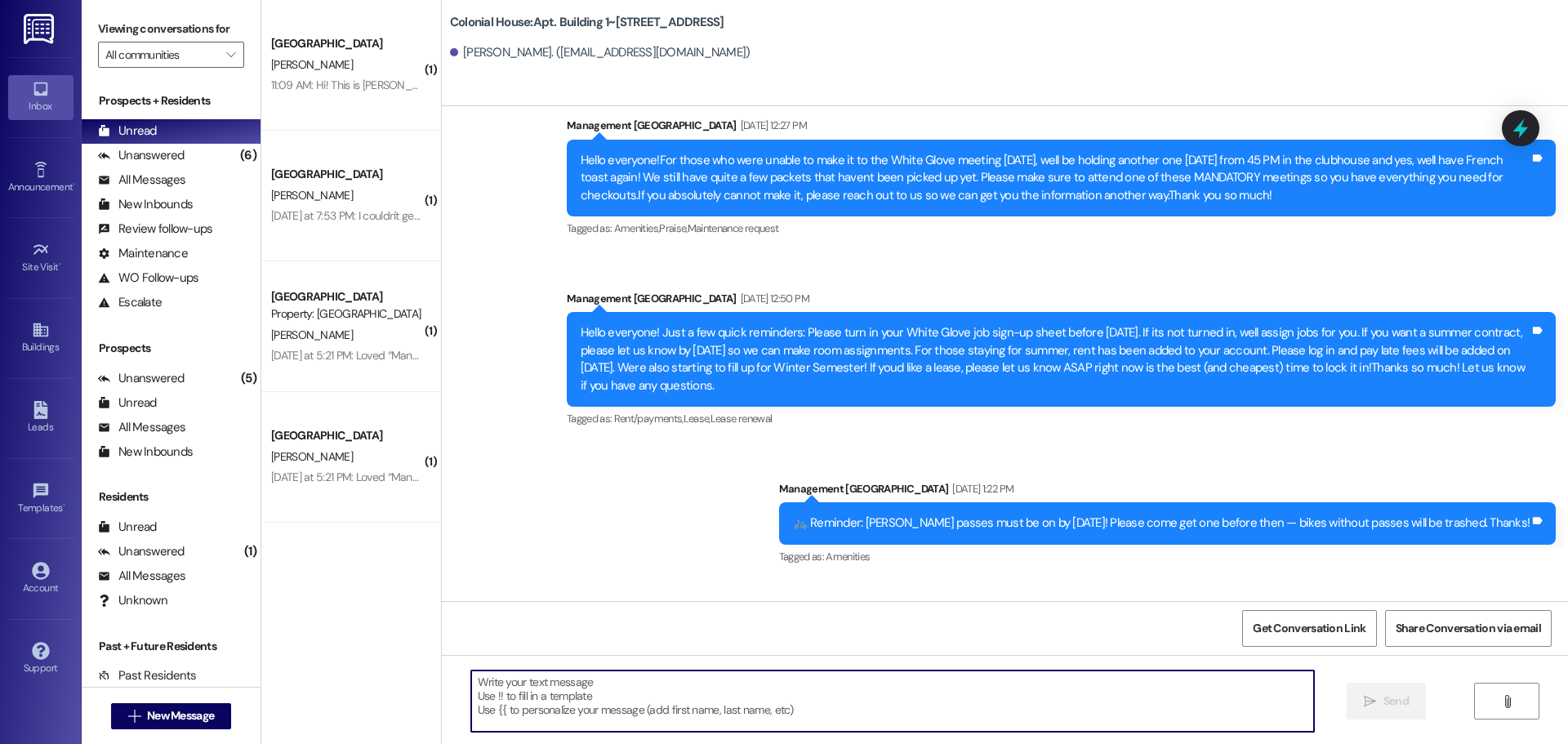
click at [534, 705] on textarea at bounding box center [893, 701] width 843 height 62
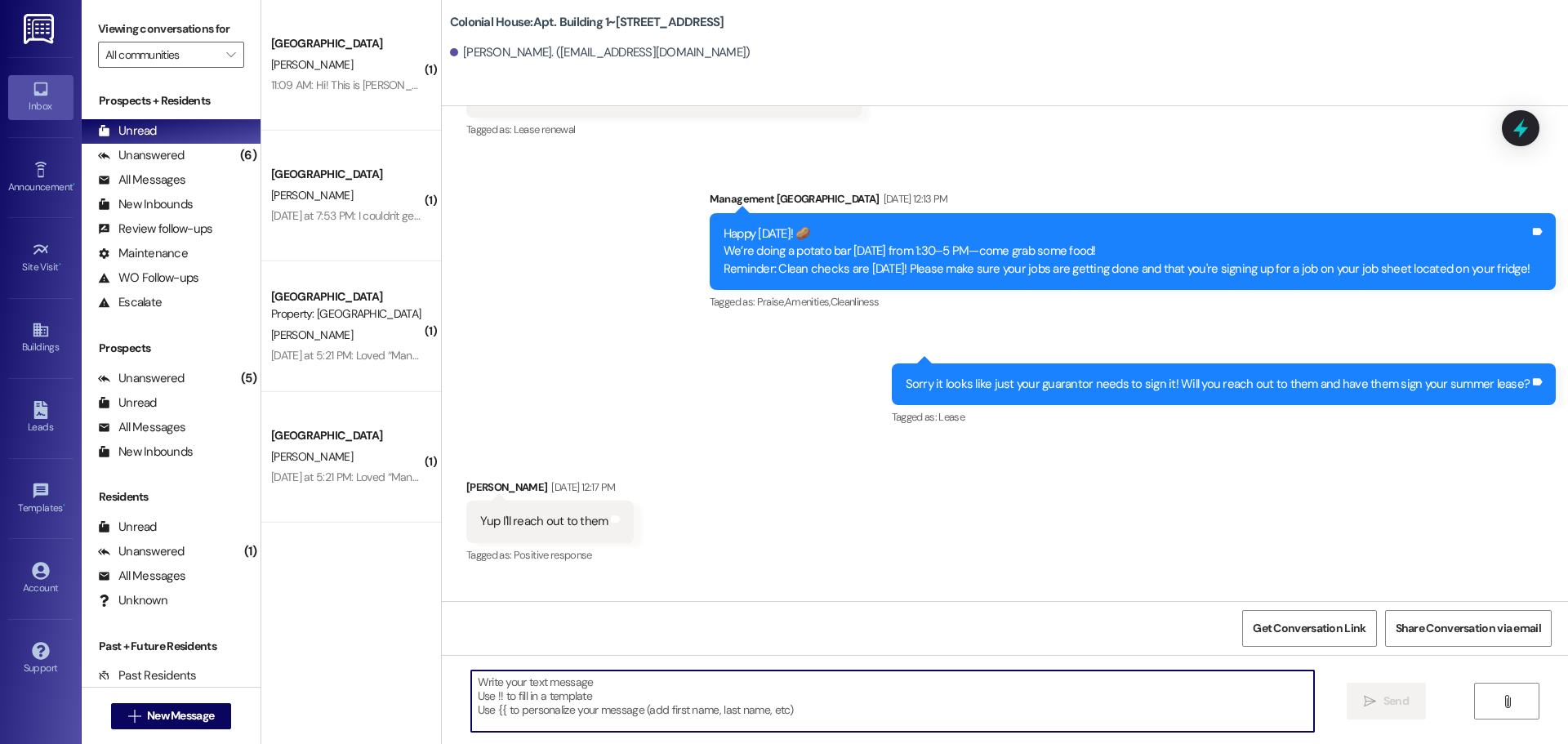
paste textarea "Hi Bryce! I just added the $35 charge to your account for the pet deodorizer we…"
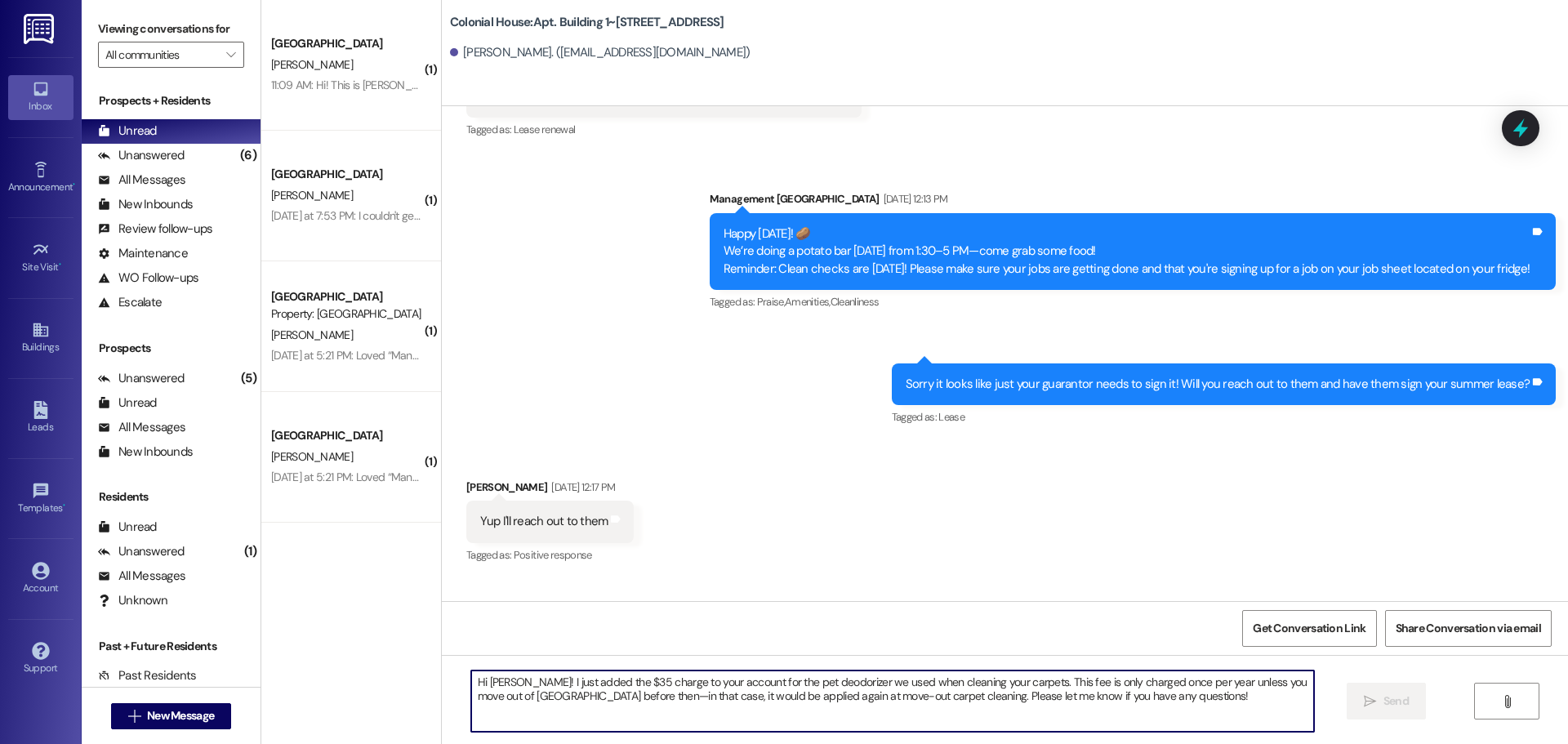
scroll to position [20263, 0]
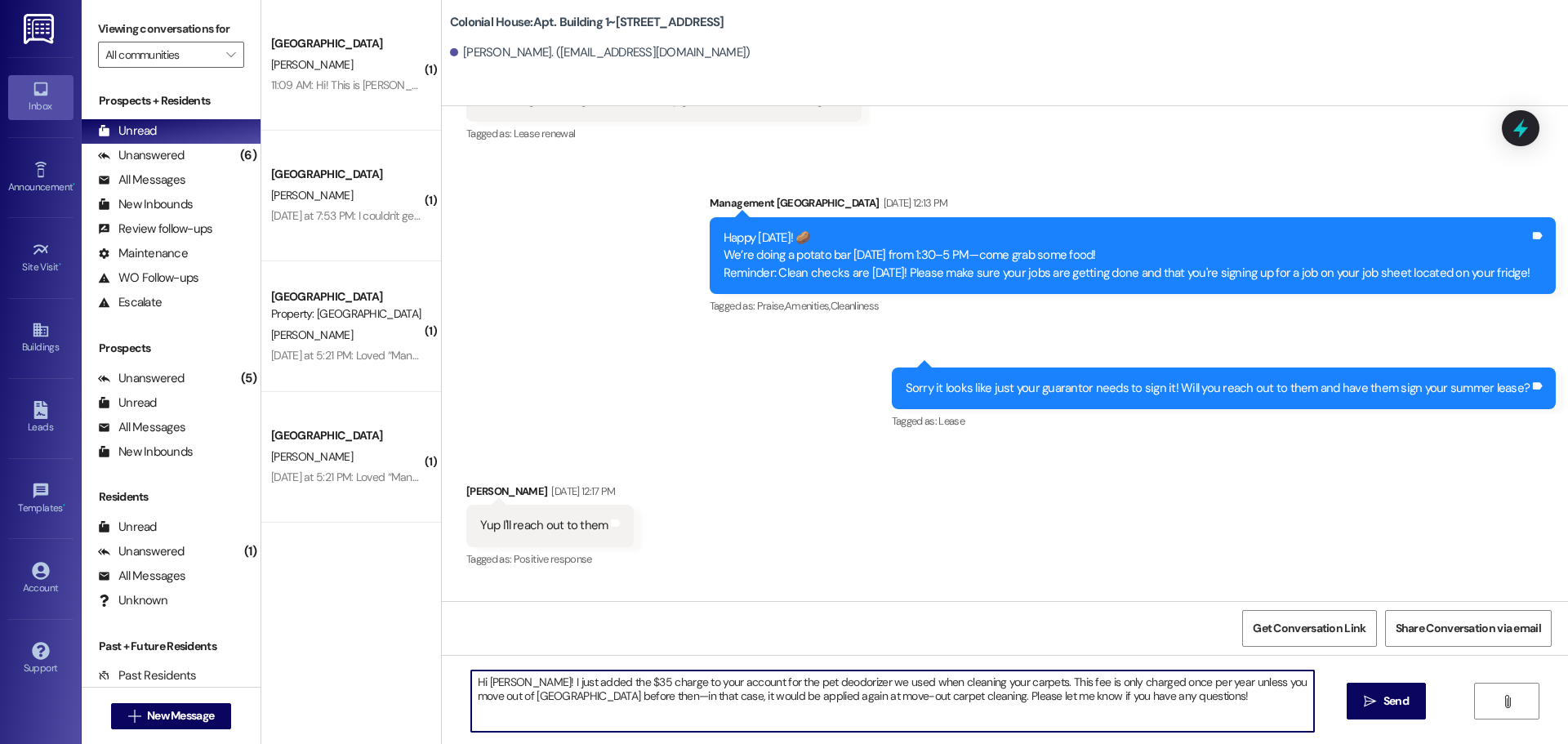
drag, startPoint x: 1167, startPoint y: 703, endPoint x: 1005, endPoint y: 685, distance: 163.0
click at [1005, 685] on textarea "Hi Bryce! I just added the $35 charge to your account for the pet deodorizer we…" at bounding box center [893, 701] width 843 height 62
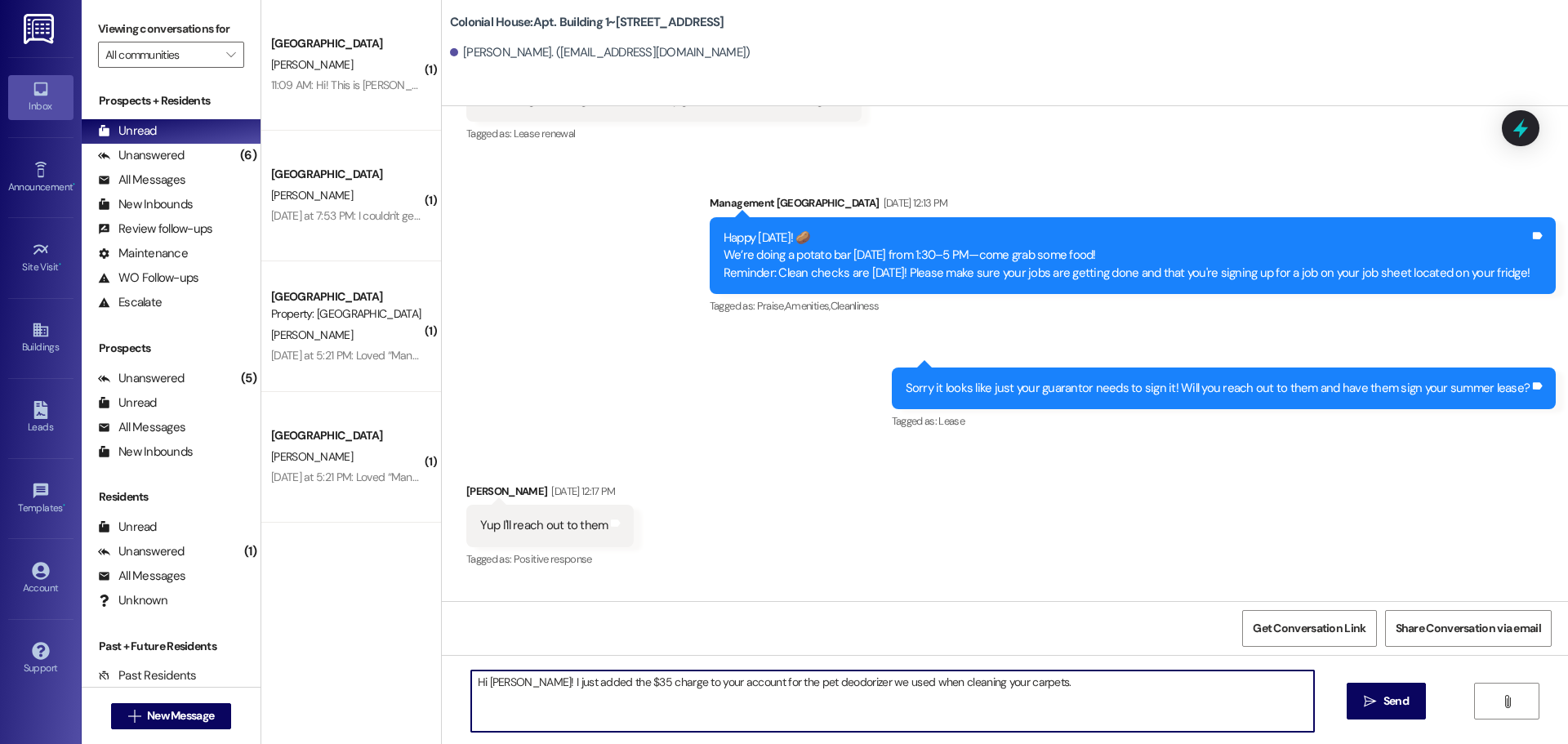
click at [493, 683] on textarea "Hi Bryce! I just added the $35 charge to your account for the pet deodorizer we…" at bounding box center [893, 701] width 843 height 62
click at [1163, 682] on textarea "Hi Maggie, I hope you are doing well! I just added the $35 charge to your accou…" at bounding box center [893, 701] width 843 height 62
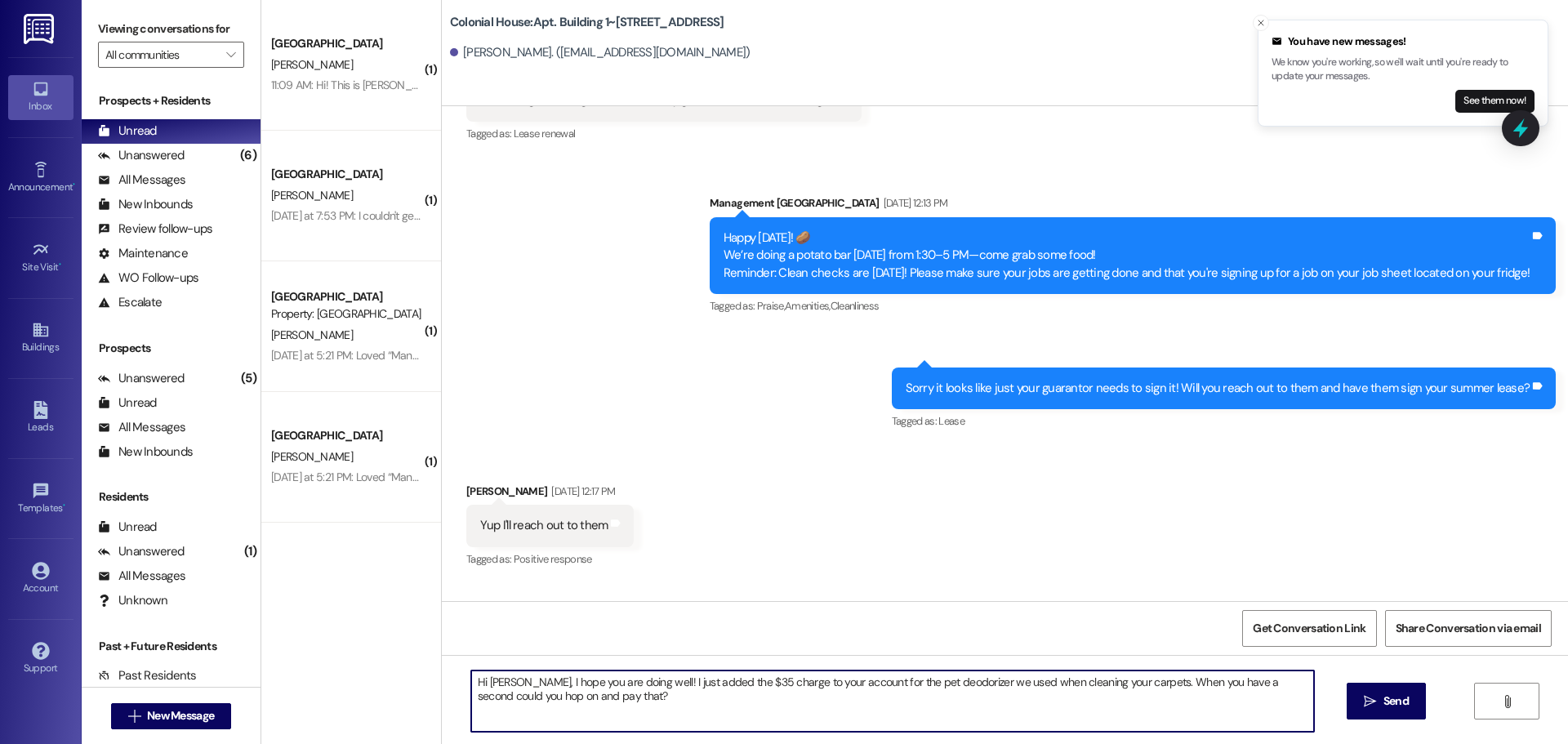
click at [540, 708] on textarea "Hi Maggie, I hope you are doing well! I just added the $35 charge to your accou…" at bounding box center [893, 701] width 843 height 62
type textarea "Hi Maggie, I hope you are doing well! I just added the $35 charge to your accou…"
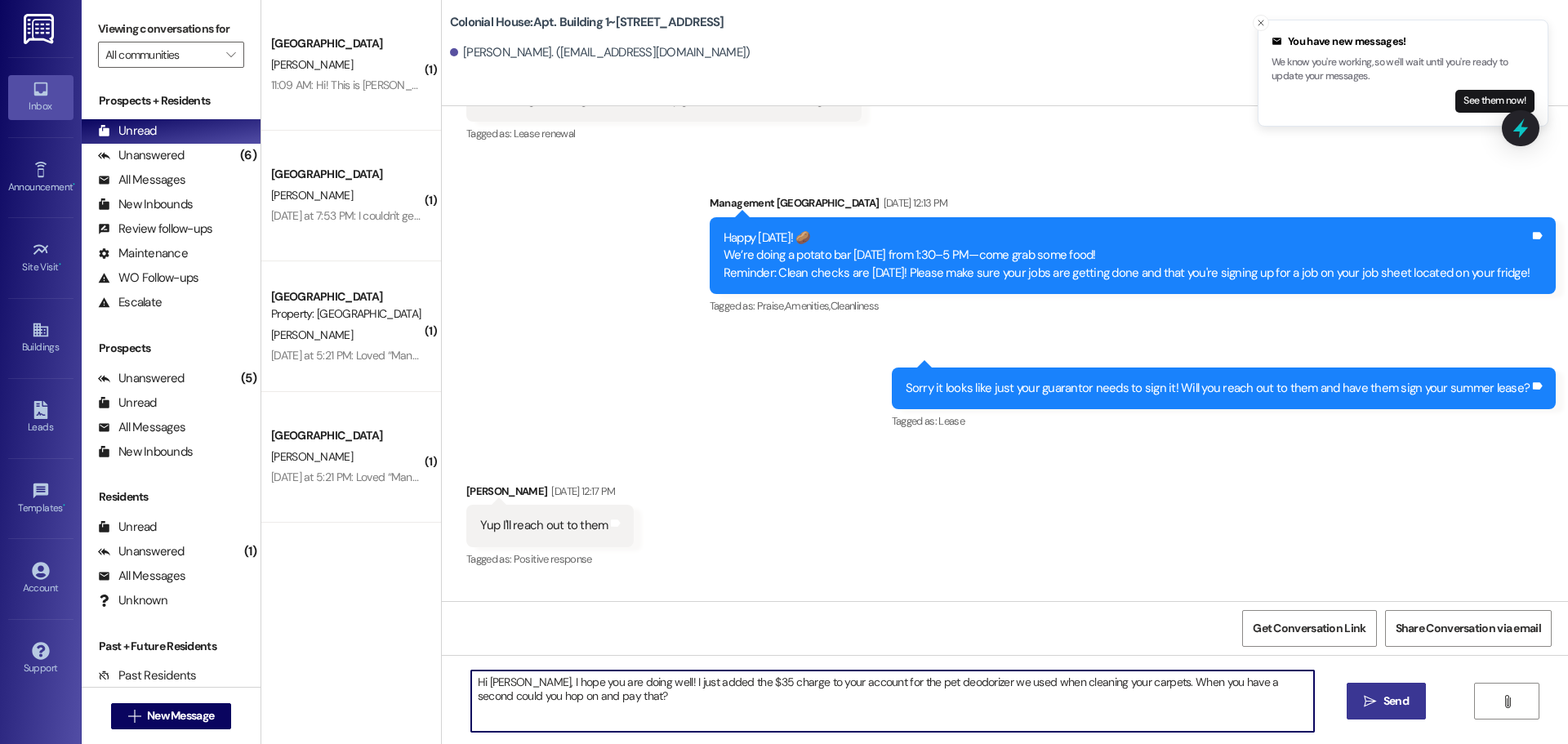
click at [1406, 695] on span "Send" at bounding box center [1396, 702] width 25 height 17
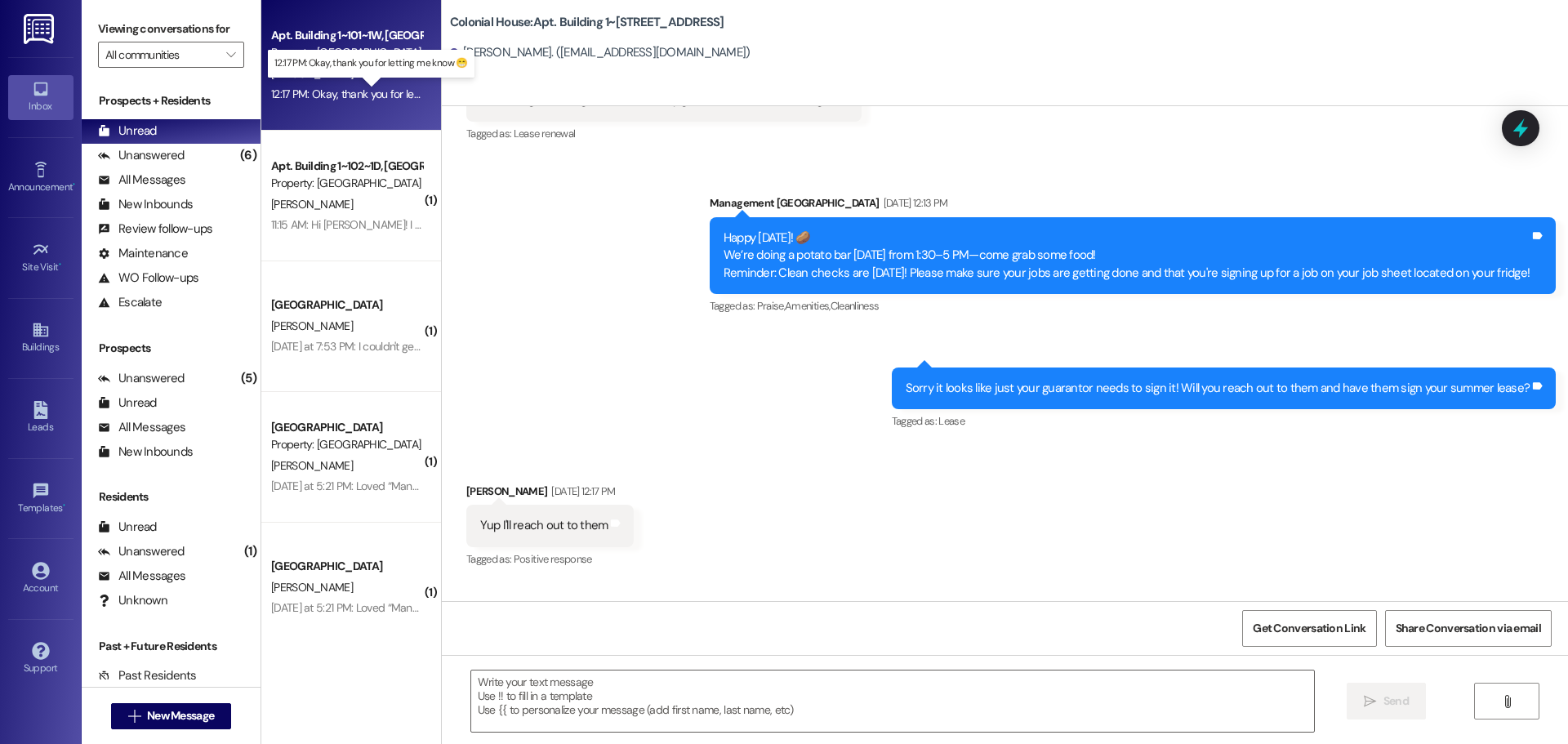
click at [305, 89] on div "12:17 PM: Okay, thank you for letting me know 😁 12:17 PM: Okay, thank you for l…" at bounding box center [384, 94] width 225 height 15
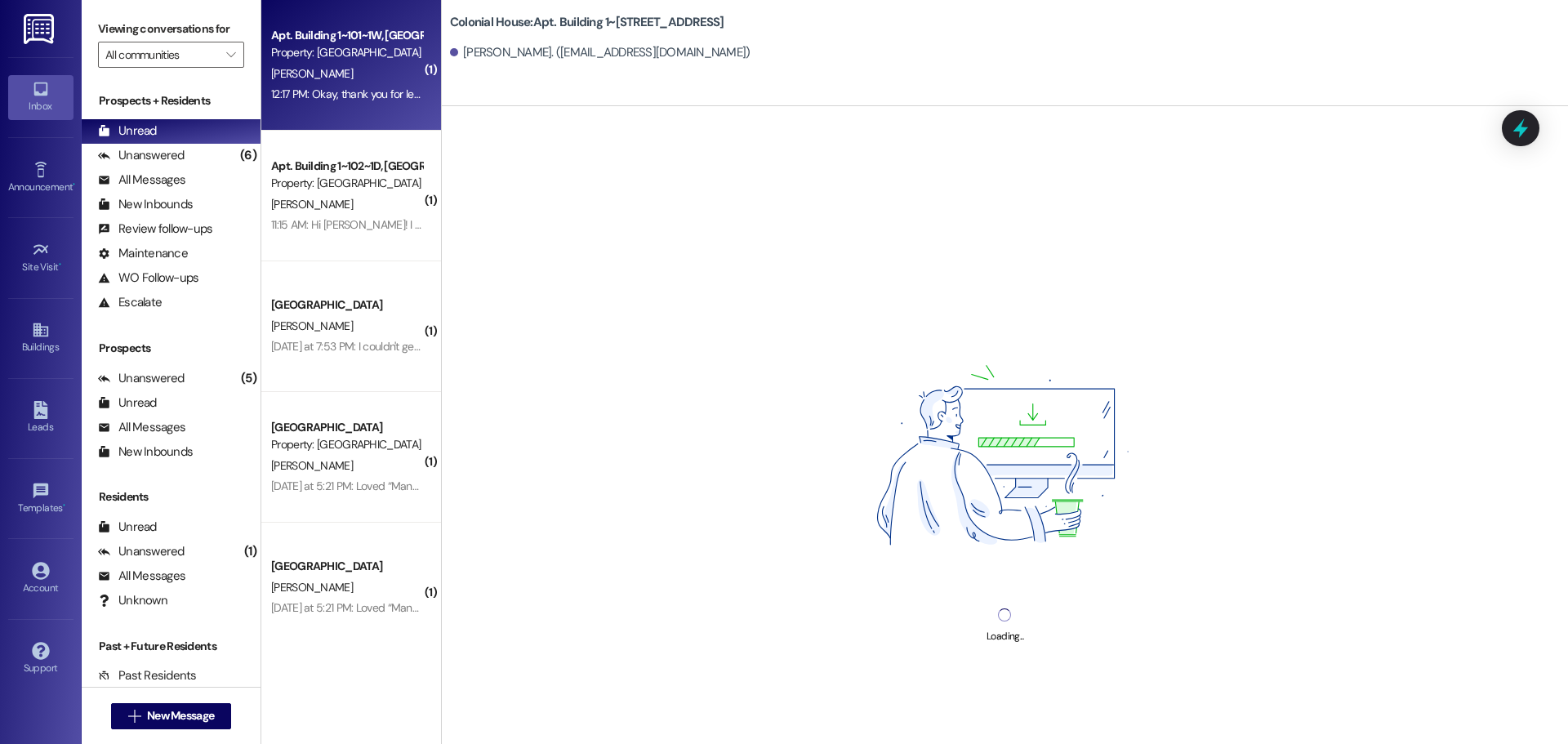
click at [516, 684] on div "Loading..." at bounding box center [1005, 478] width 1126 height 744
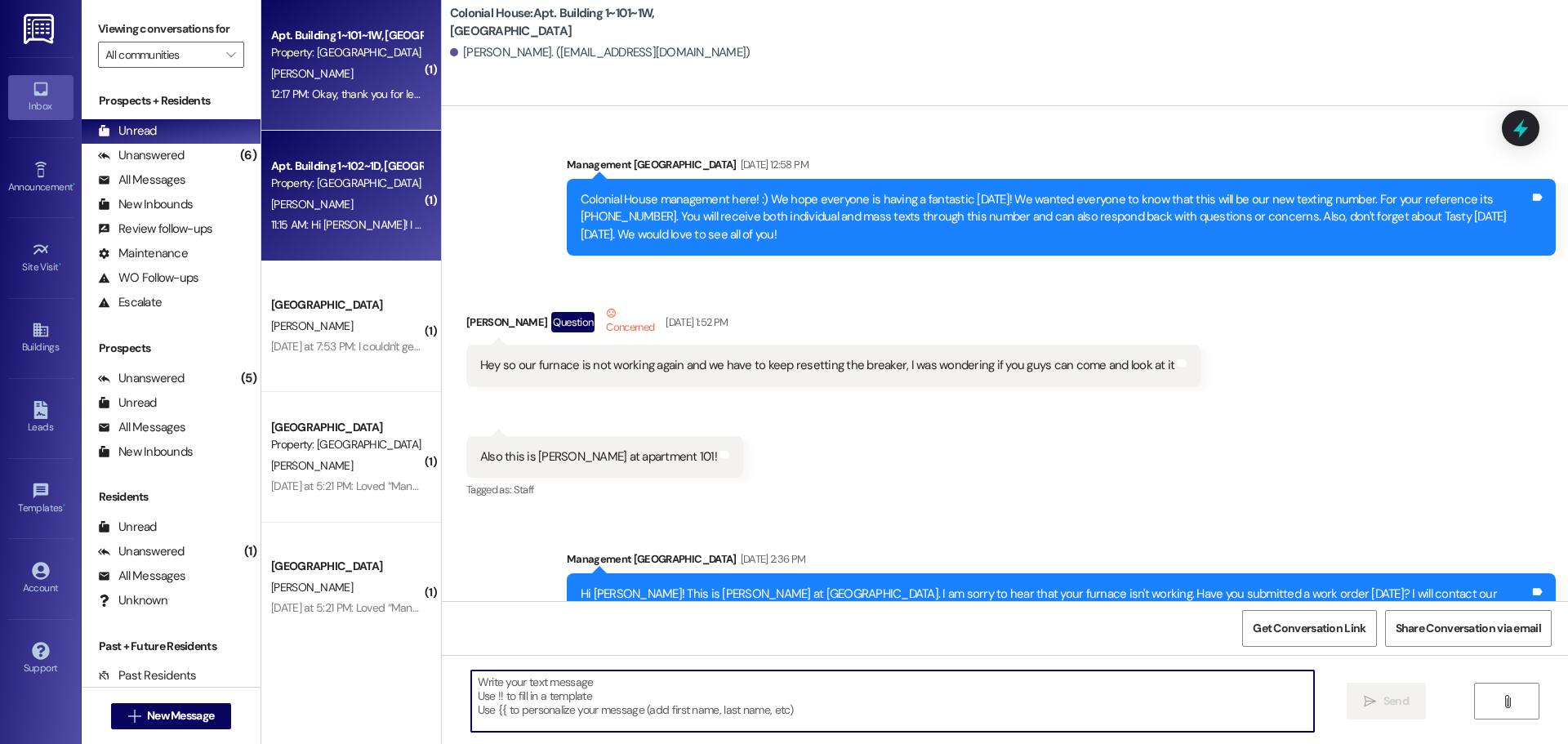
scroll to position [80910, 0]
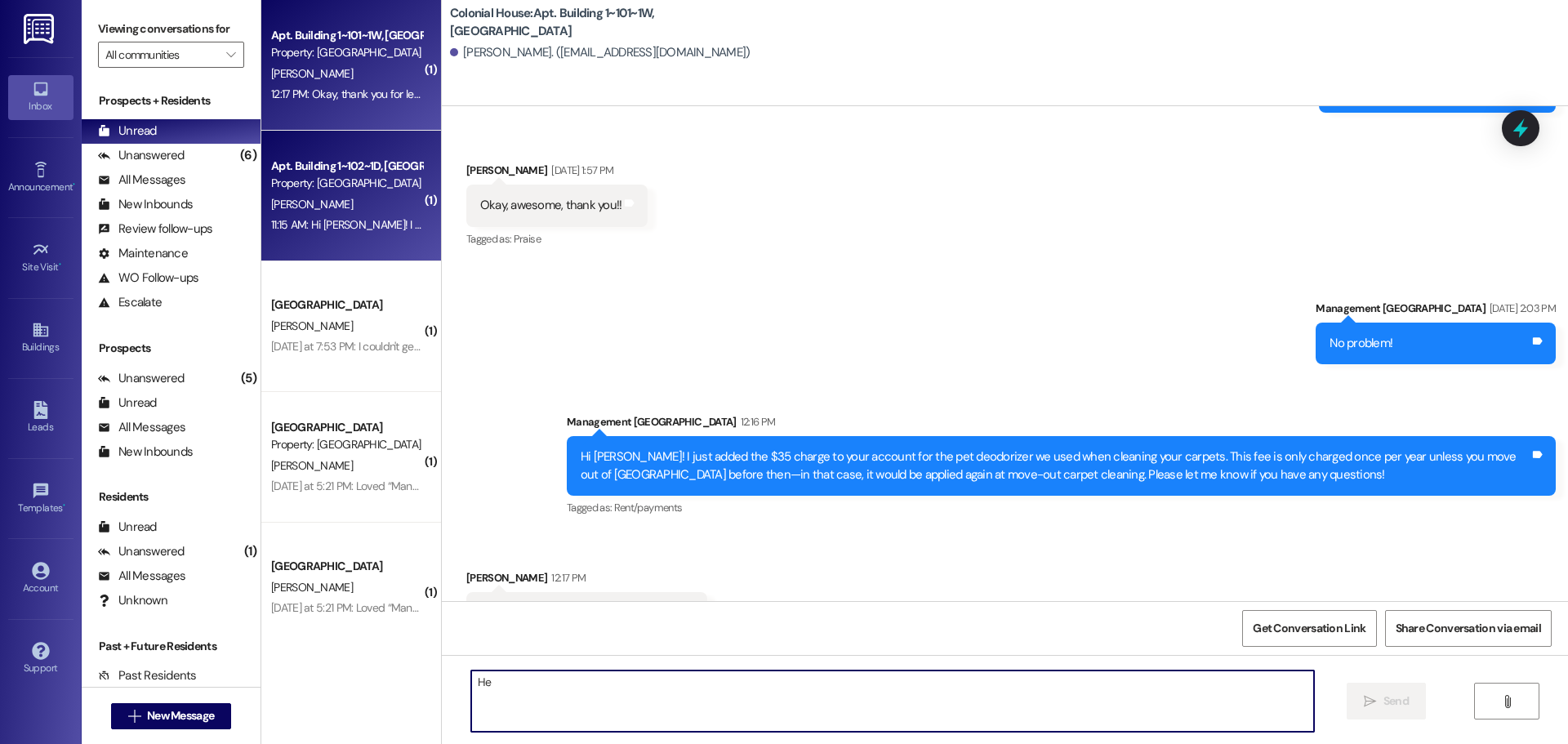
type textarea "H"
type textarea "Thank you Brianna!!"
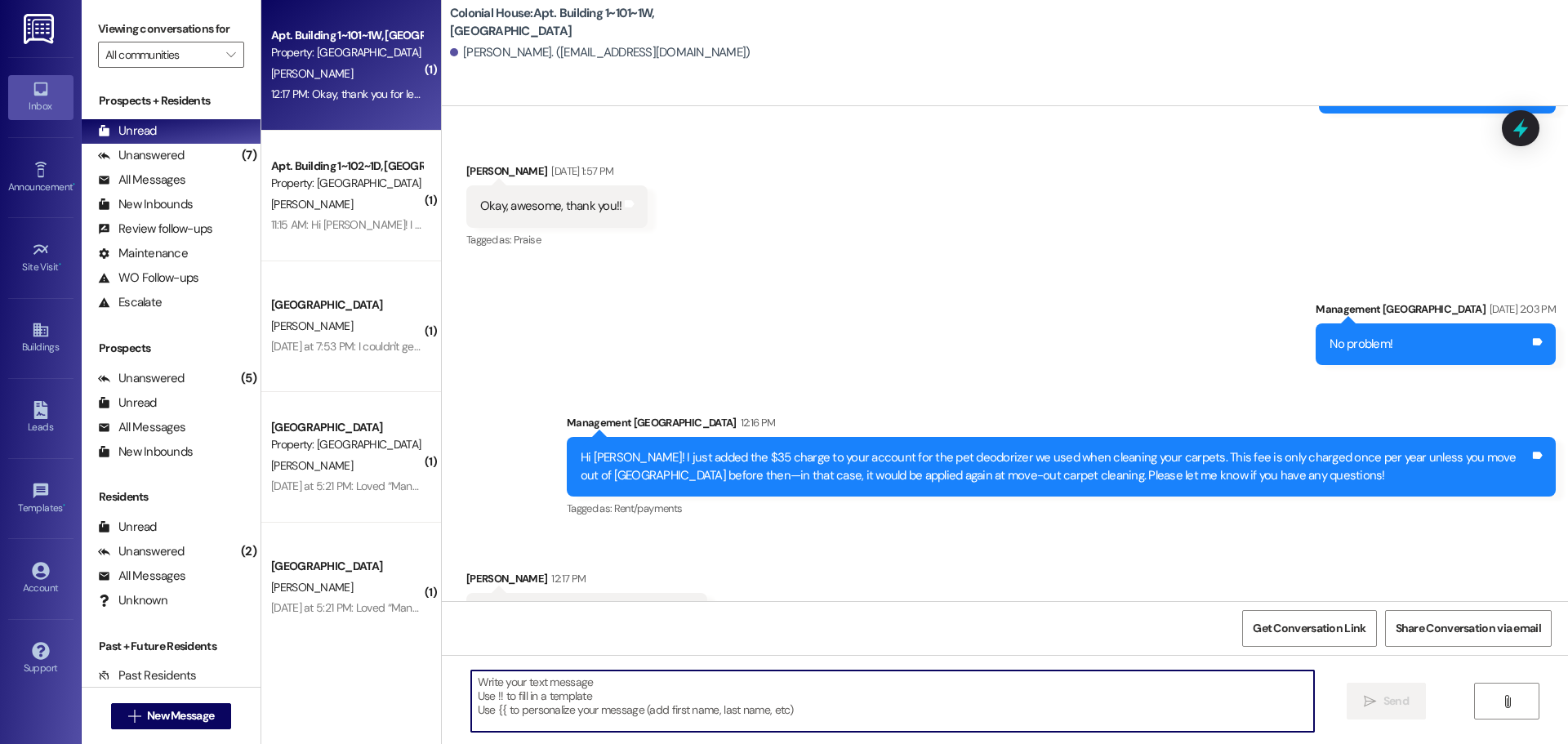
click at [530, 689] on textarea at bounding box center [893, 701] width 843 height 62
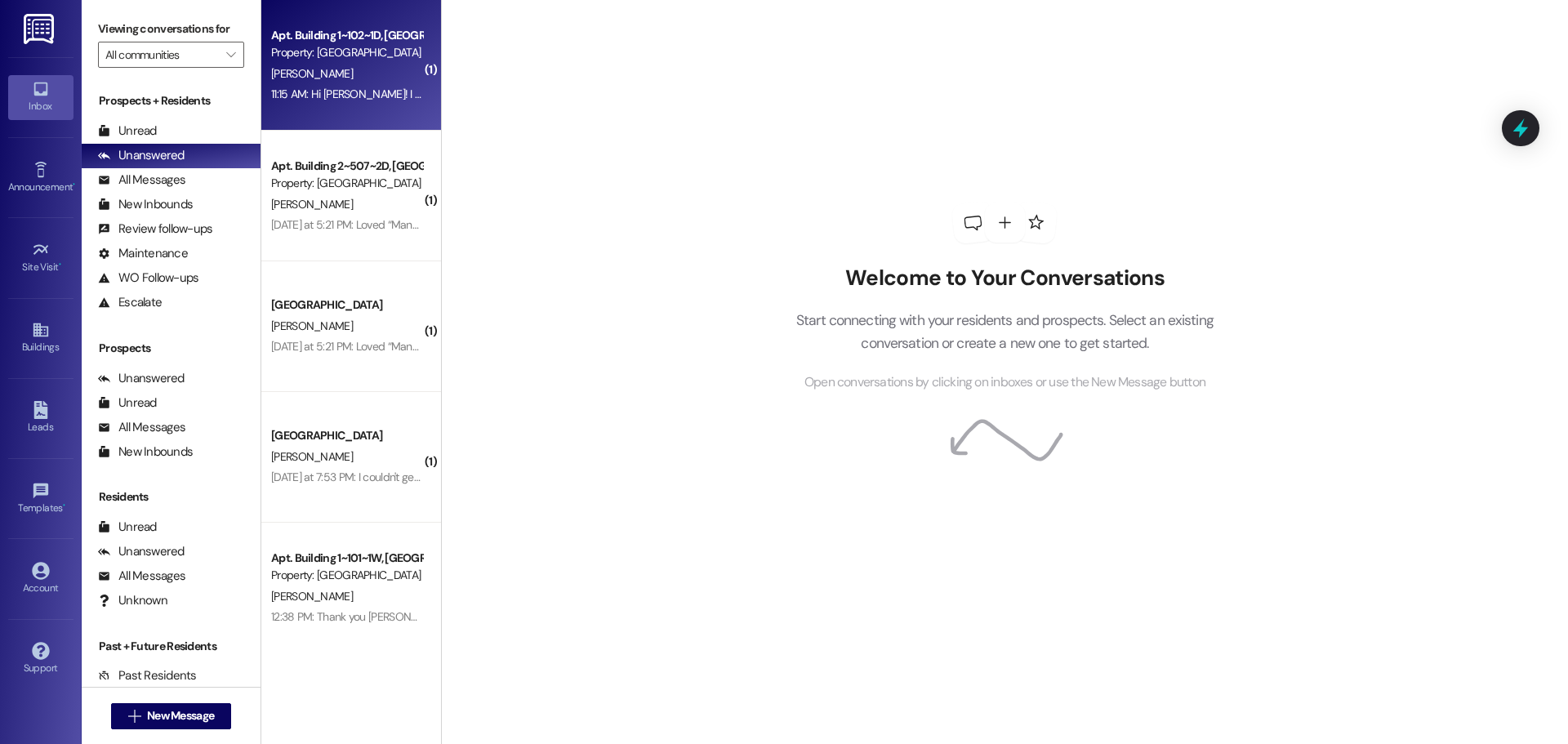
click at [369, 70] on div "[PERSON_NAME]" at bounding box center [347, 74] width 154 height 21
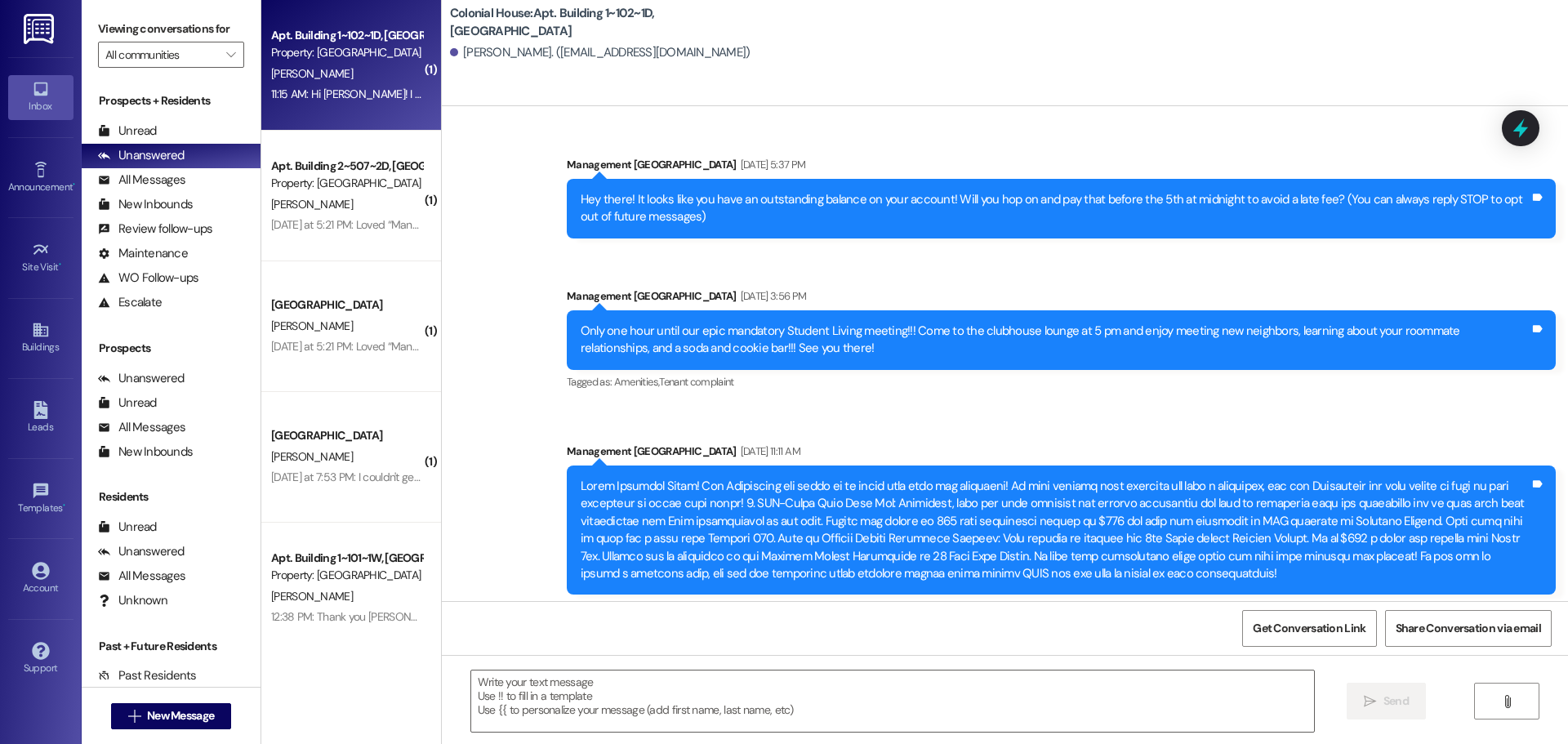
scroll to position [21471, 0]
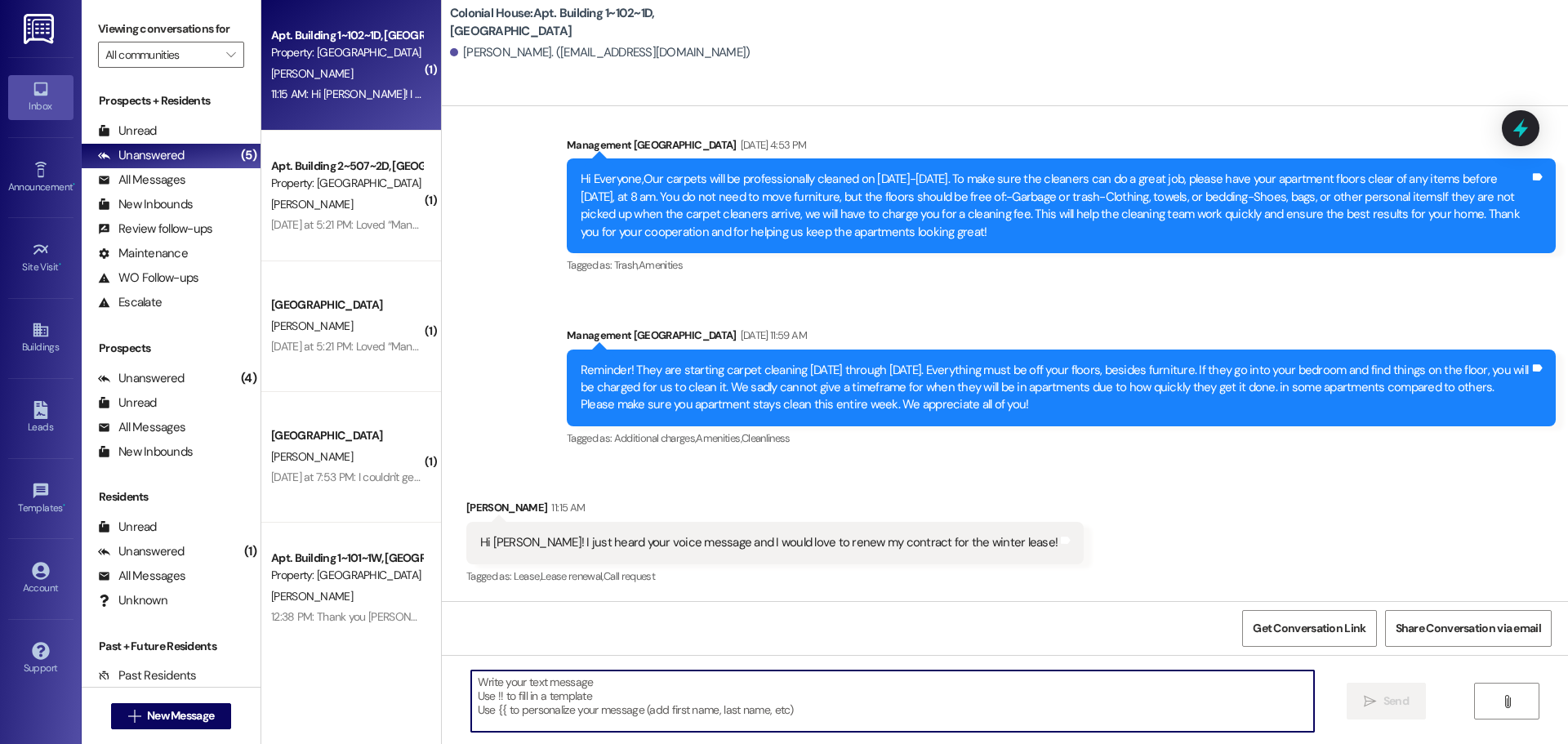
click at [514, 714] on textarea at bounding box center [893, 701] width 843 height 62
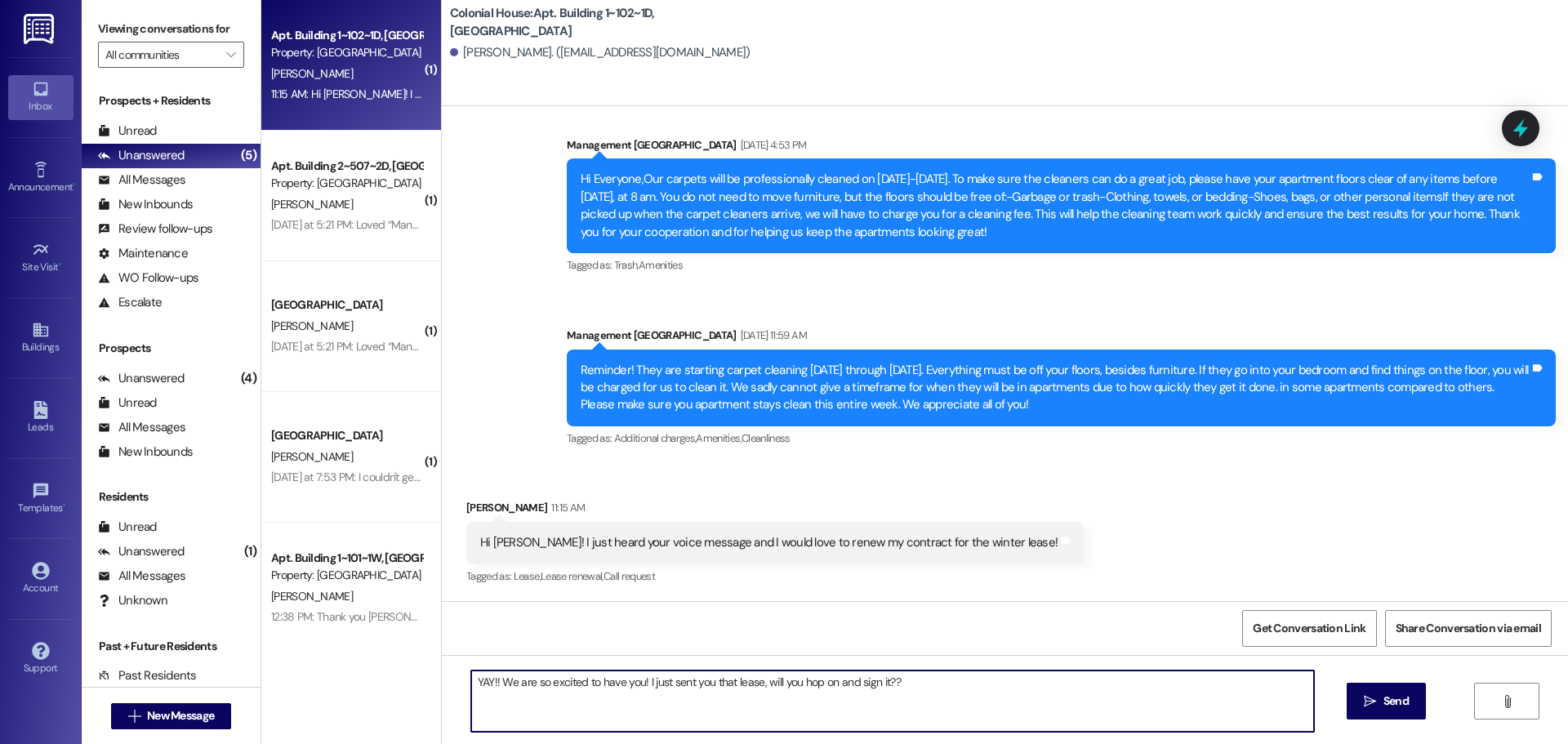
click at [514, 714] on textarea "YAY!! We are so excited to have you! I just sent you that lease, will you hop o…" at bounding box center [893, 701] width 843 height 62
type textarea "YAY!! We are so excited to have you! I just sent you that lease, will you hop o…"
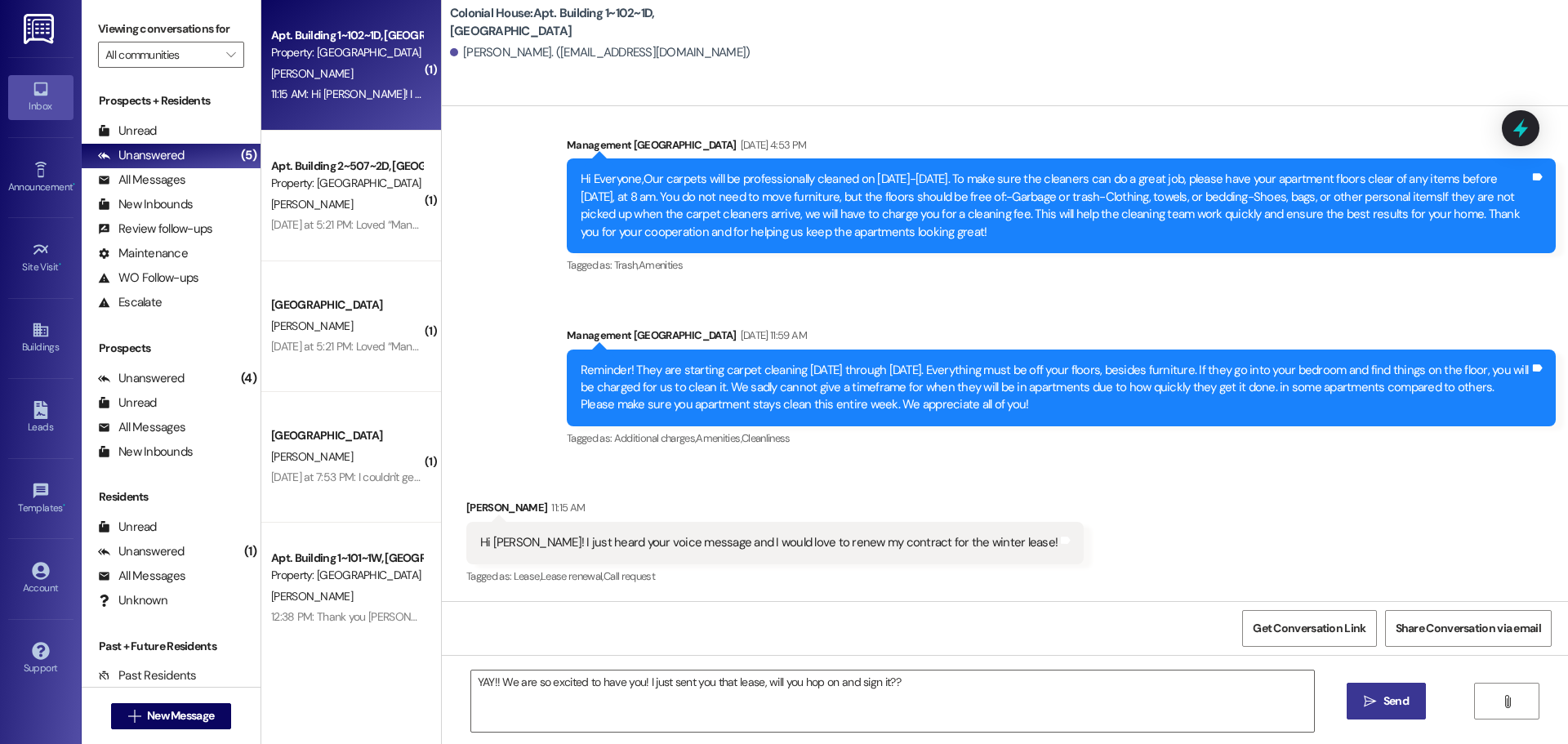
click at [1373, 690] on button " Send" at bounding box center [1385, 702] width 79 height 36
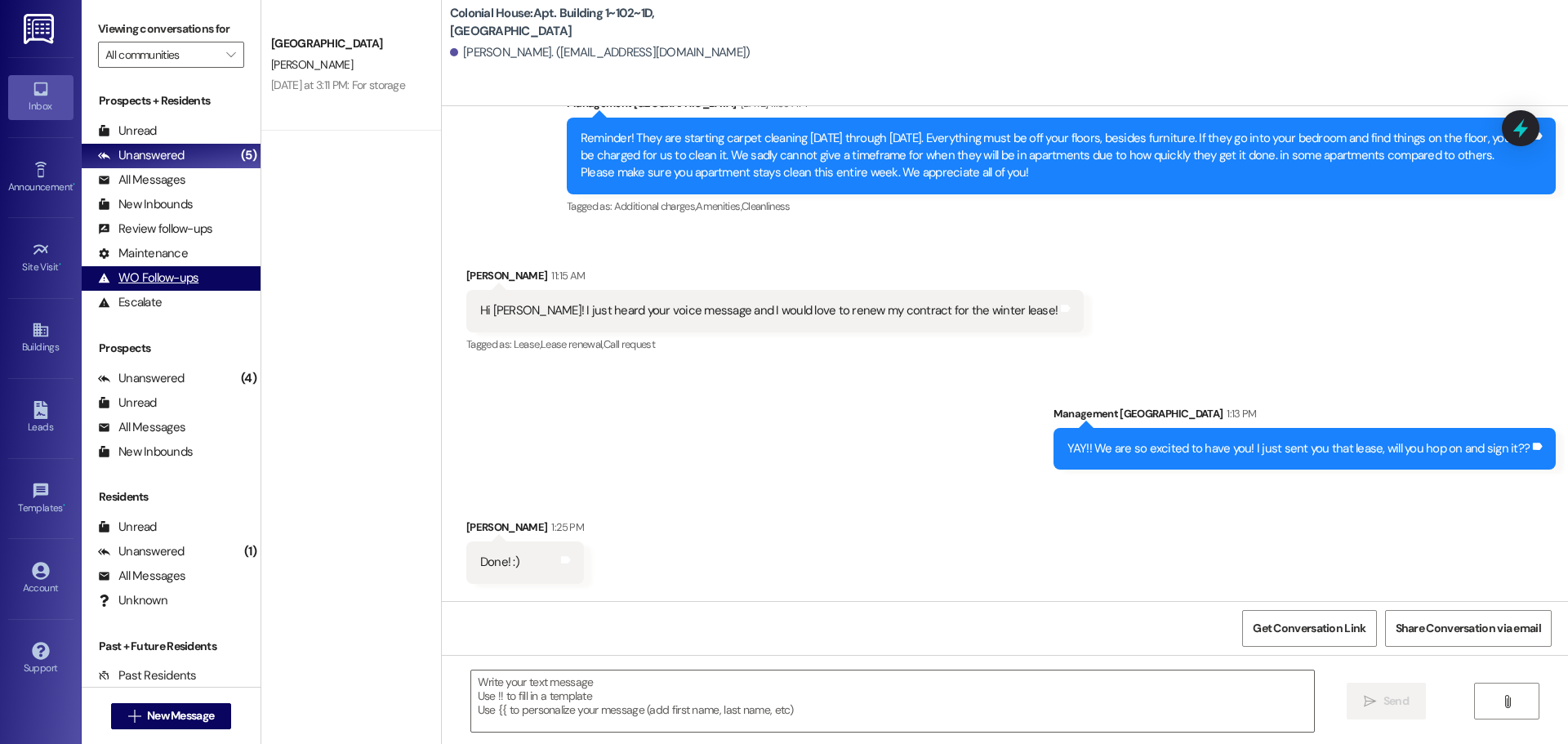
scroll to position [21698, 0]
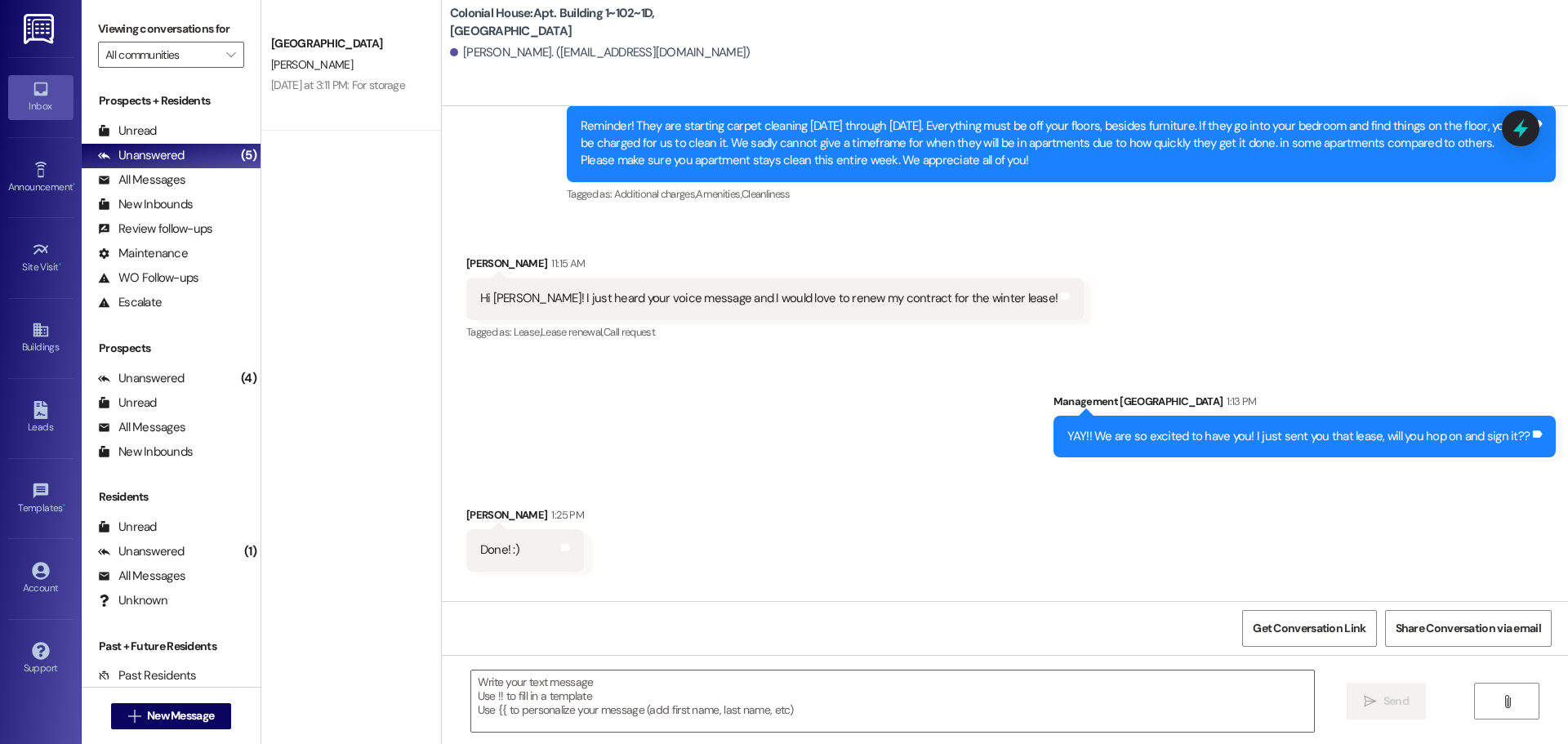
click at [165, 683] on div "Viewing conversations for All communities  Prospects + Residents Unread (0) Un…" at bounding box center [171, 372] width 179 height 744
click at [161, 716] on span "New Message" at bounding box center [180, 716] width 67 height 17
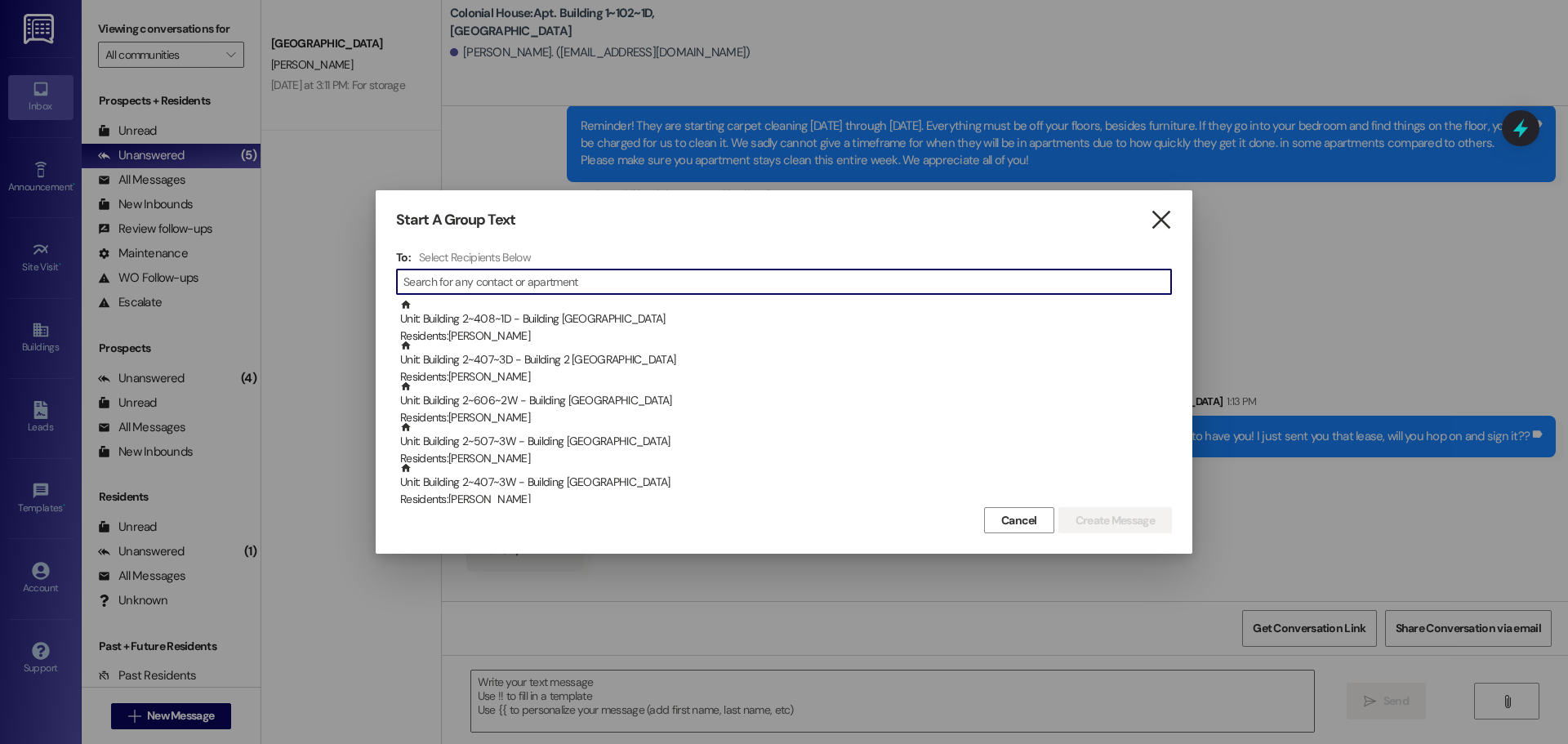
click at [1166, 212] on icon "" at bounding box center [1160, 220] width 22 height 17
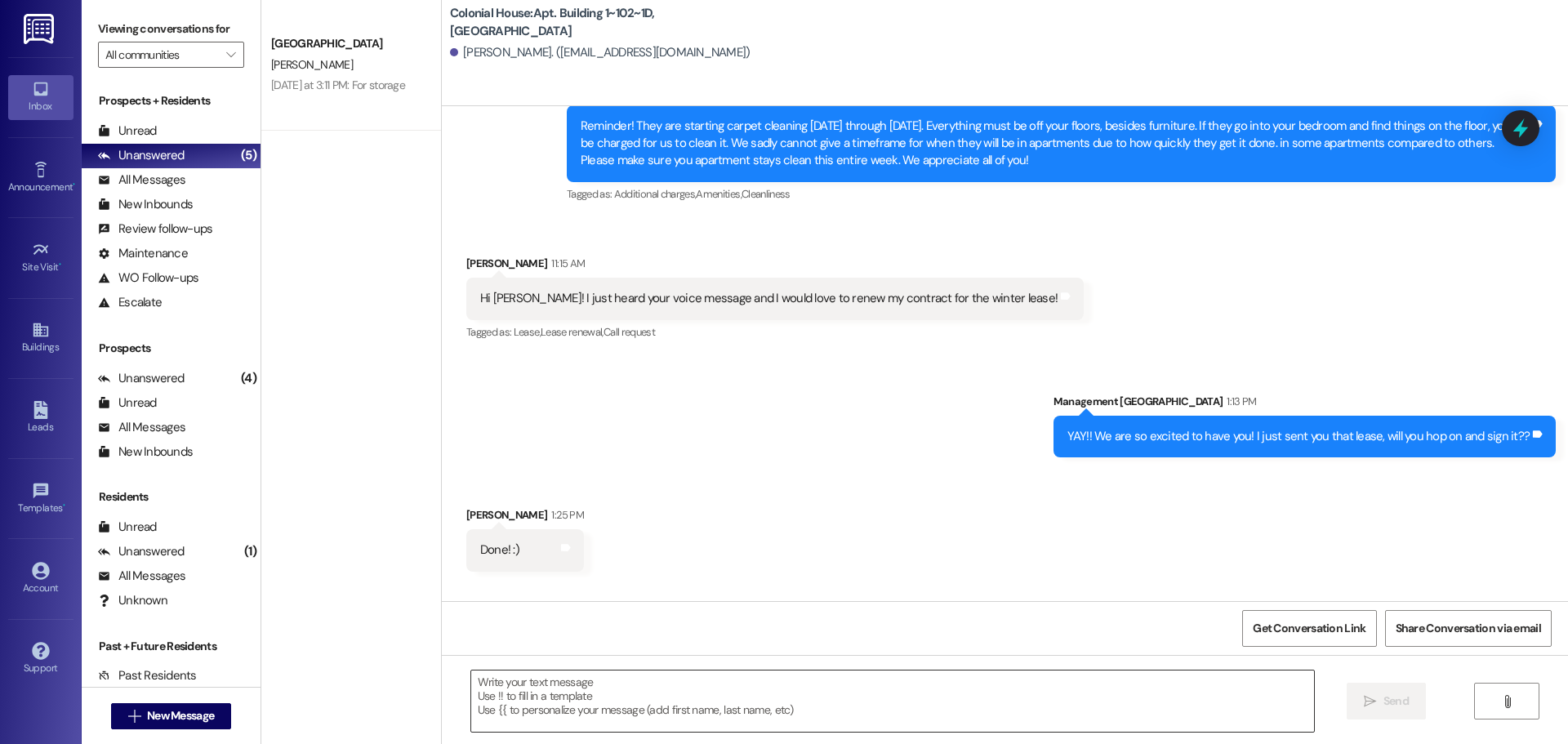
click at [524, 695] on textarea at bounding box center [893, 701] width 843 height 62
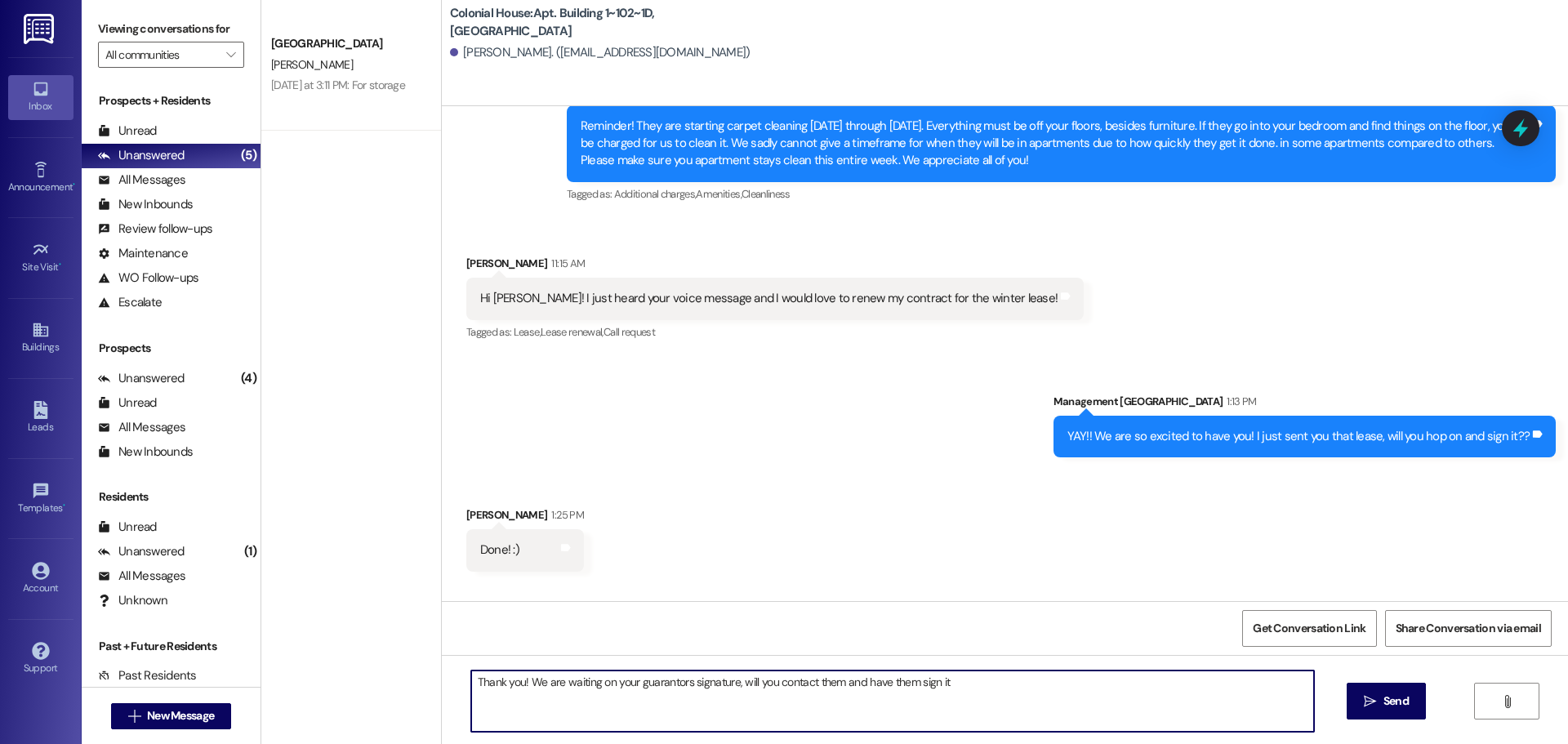
type textarea "Thank you! We are waiting on your guarantors signature, will you contact them a…"
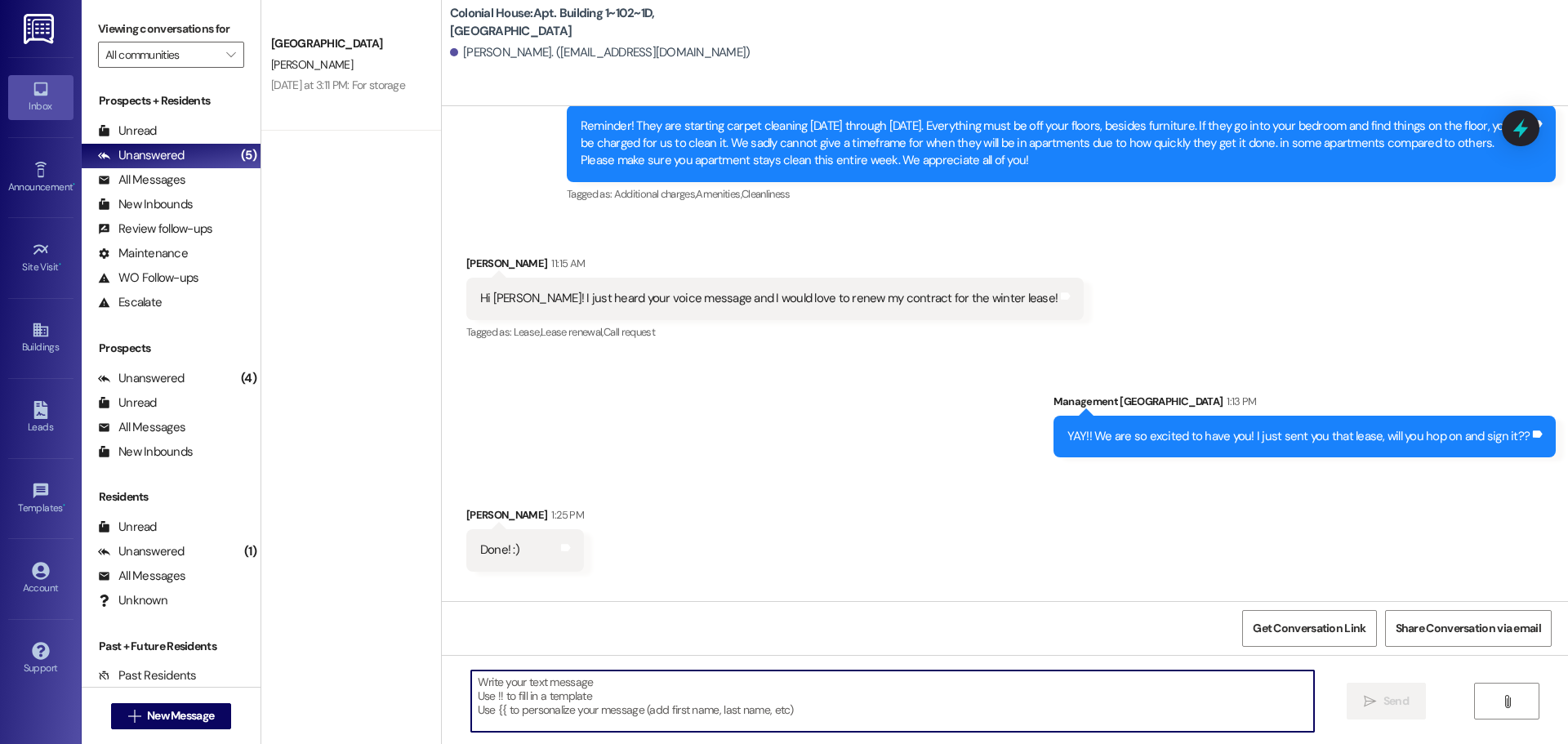
scroll to position [21812, 0]
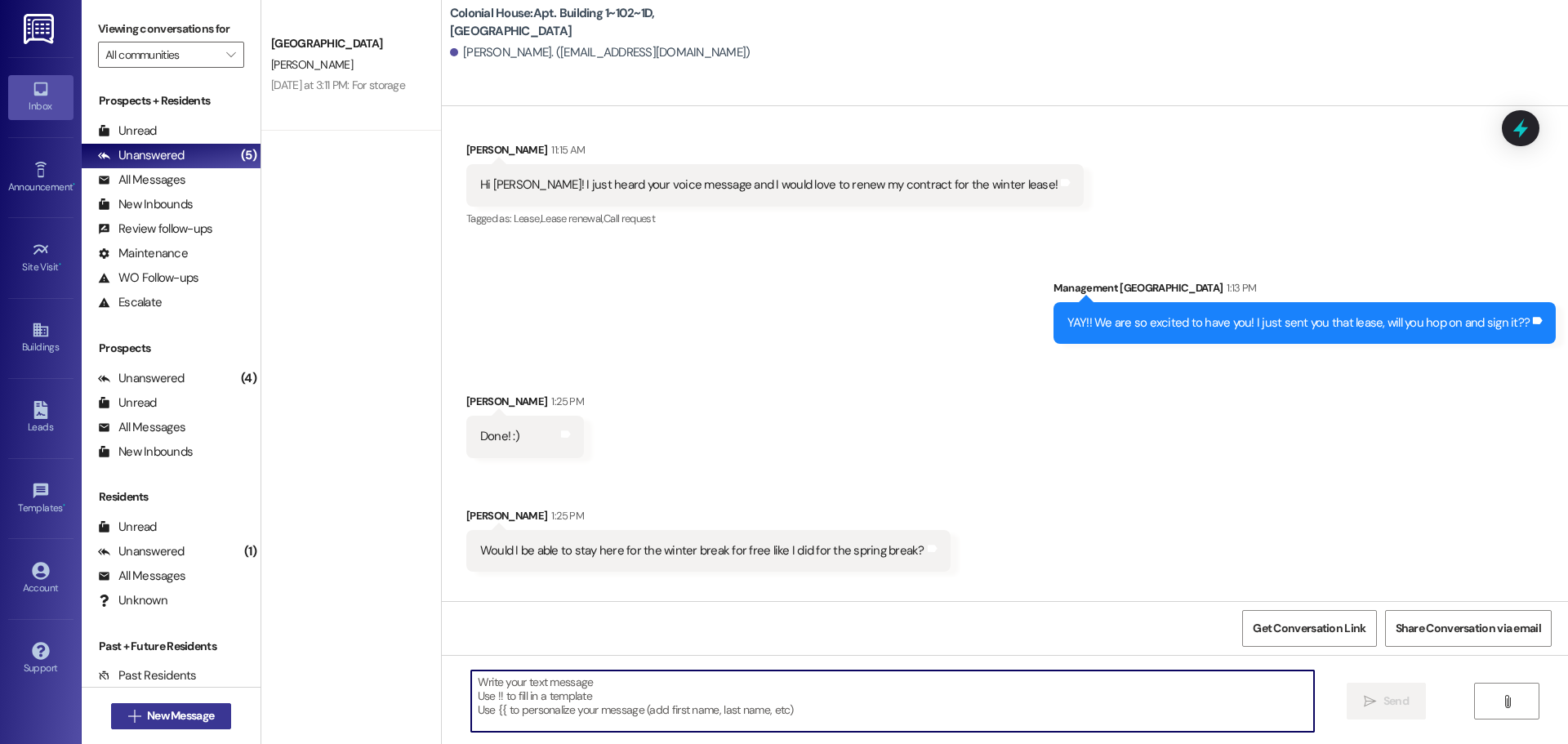
click at [149, 715] on span "New Message" at bounding box center [180, 716] width 67 height 17
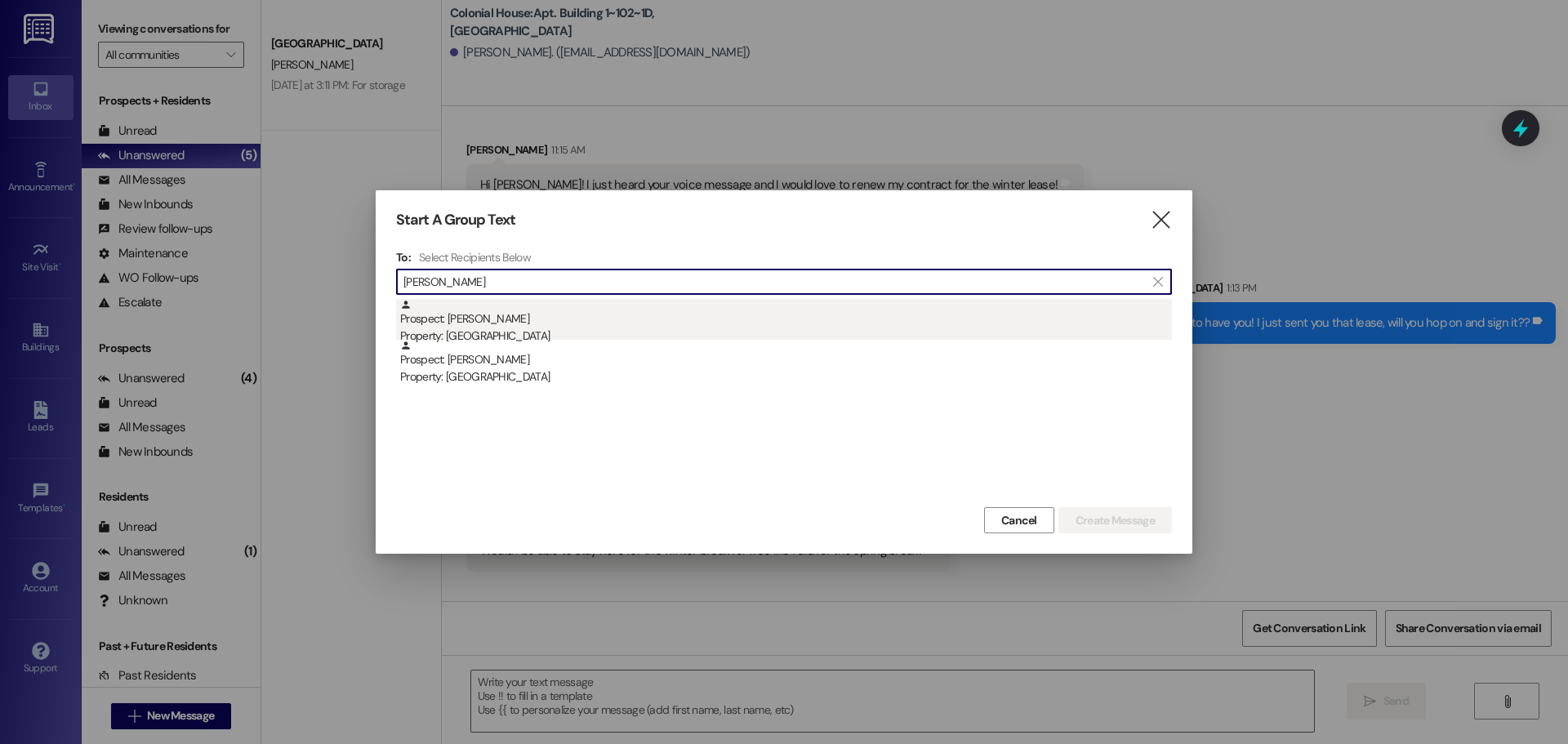
type input "[PERSON_NAME]"
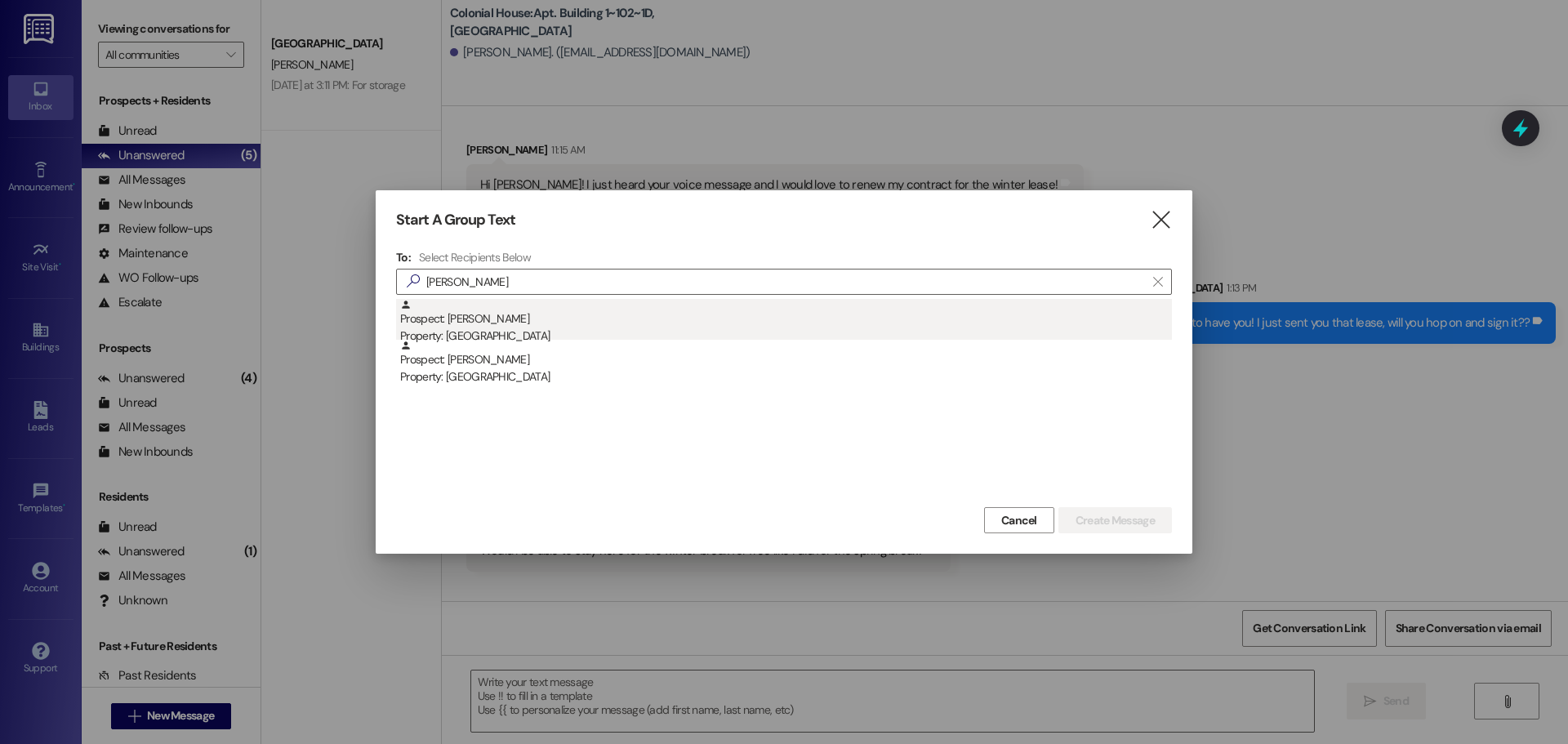
click at [545, 333] on div "Property: [GEOGRAPHIC_DATA]" at bounding box center [786, 336] width 771 height 17
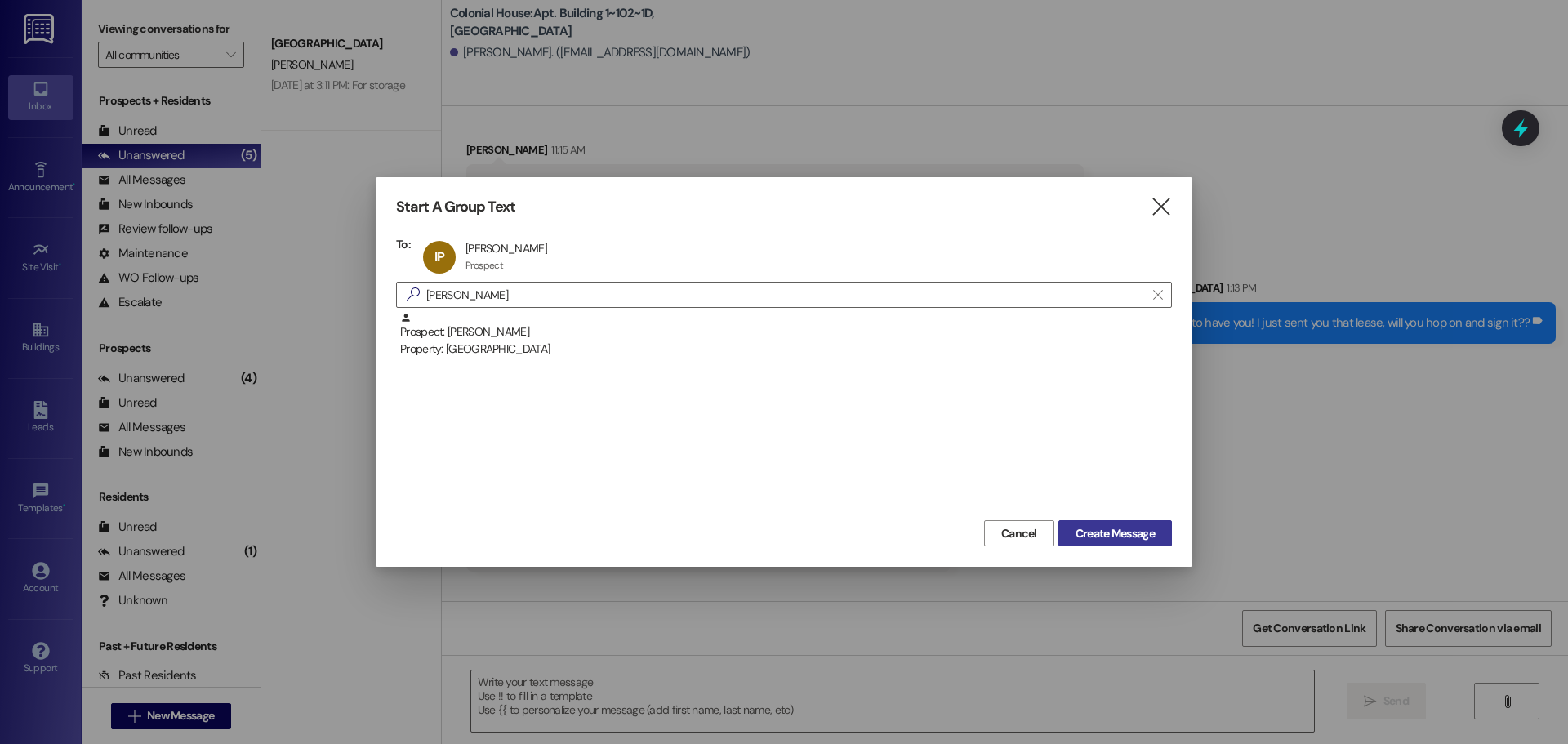
click at [1129, 536] on span "Create Message" at bounding box center [1115, 534] width 79 height 17
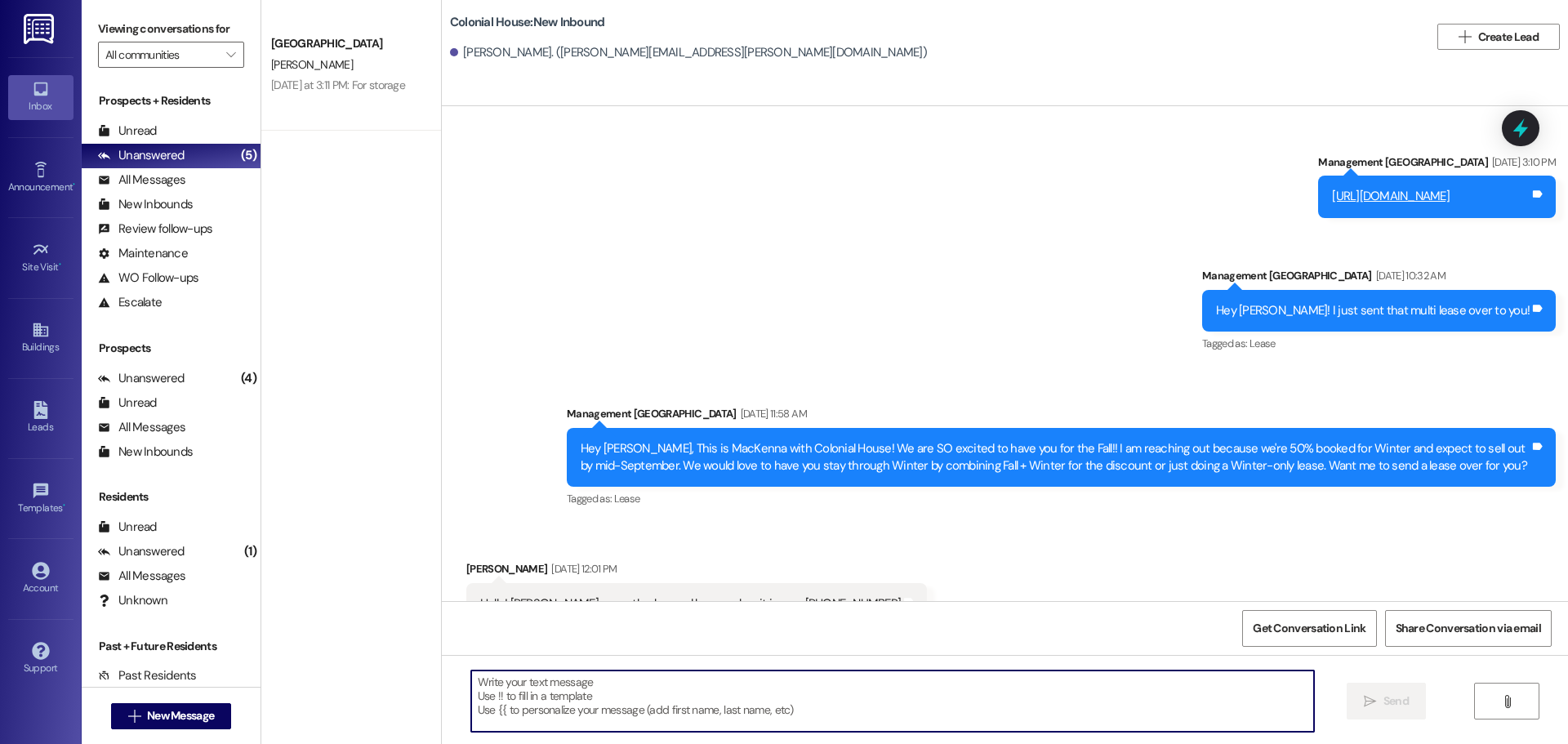
scroll to position [1093, 0]
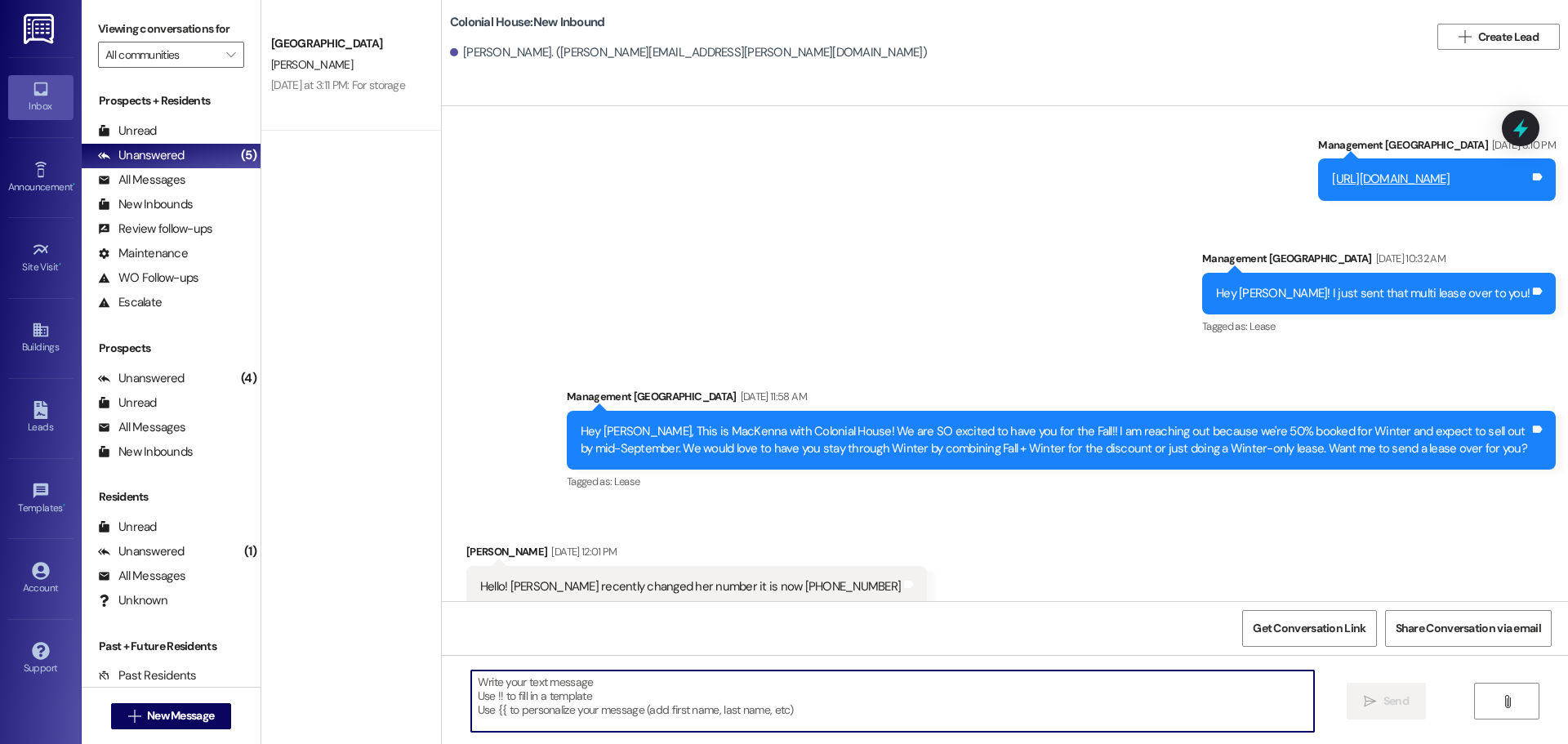
click at [519, 698] on textarea at bounding box center [893, 701] width 843 height 62
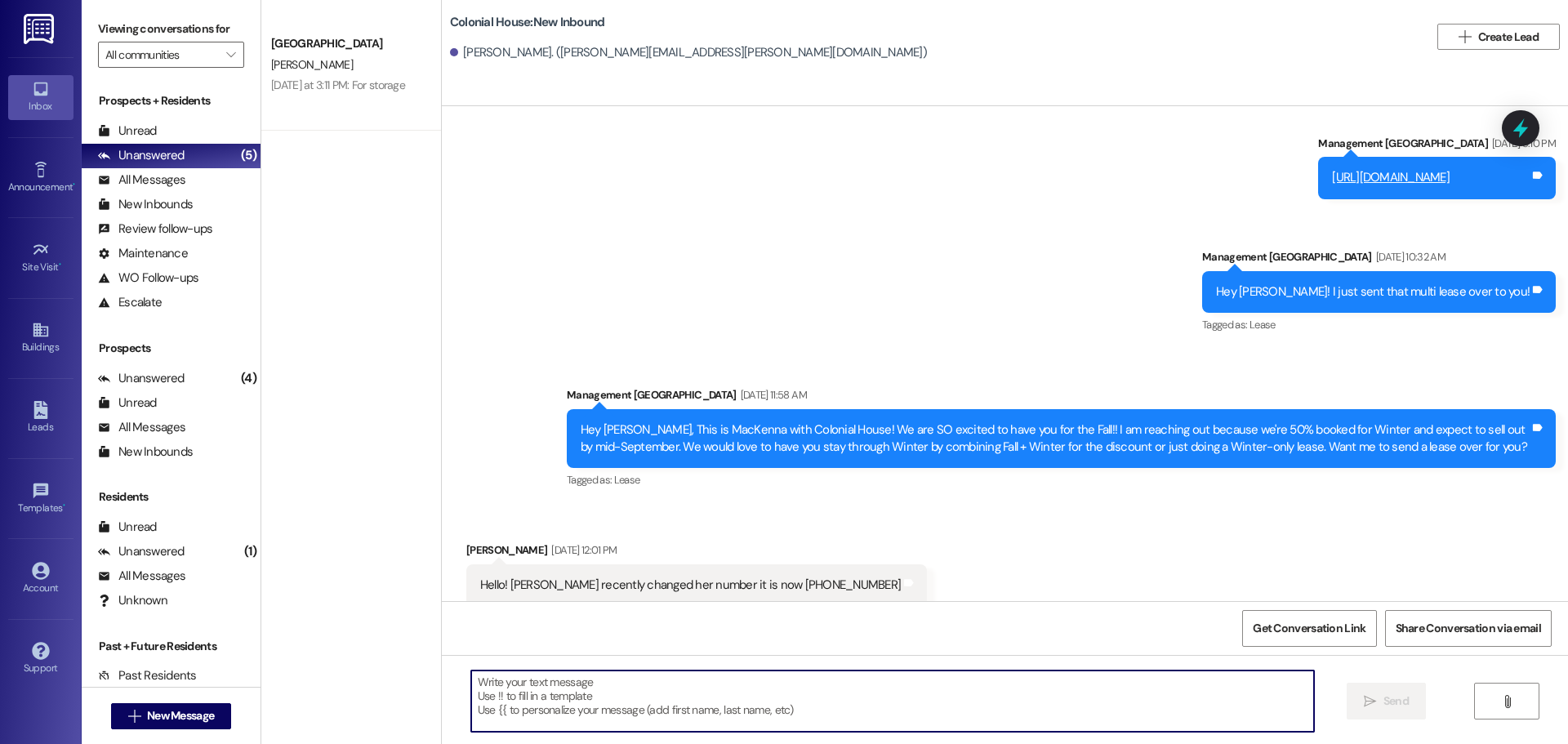
scroll to position [1208, 0]
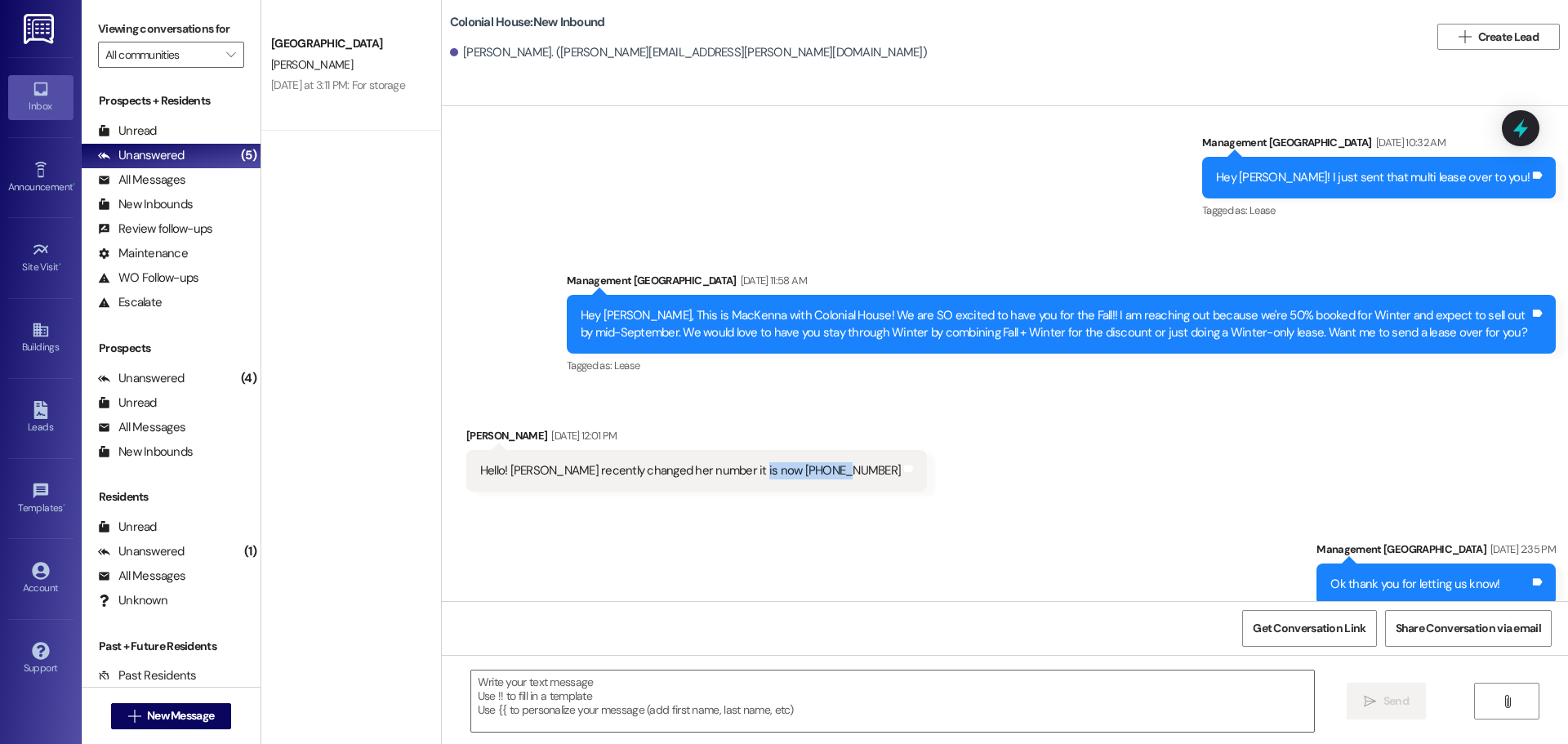
drag, startPoint x: 726, startPoint y: 448, endPoint x: 804, endPoint y: 453, distance: 78.2
click at [804, 462] on div "Hello! [PERSON_NAME] recently changed her number it is now [PHONE_NUMBER]" at bounding box center [690, 471] width 420 height 17
copy div "[PHONE_NUMBER]"
click at [46, 401] on icon at bounding box center [41, 410] width 18 height 18
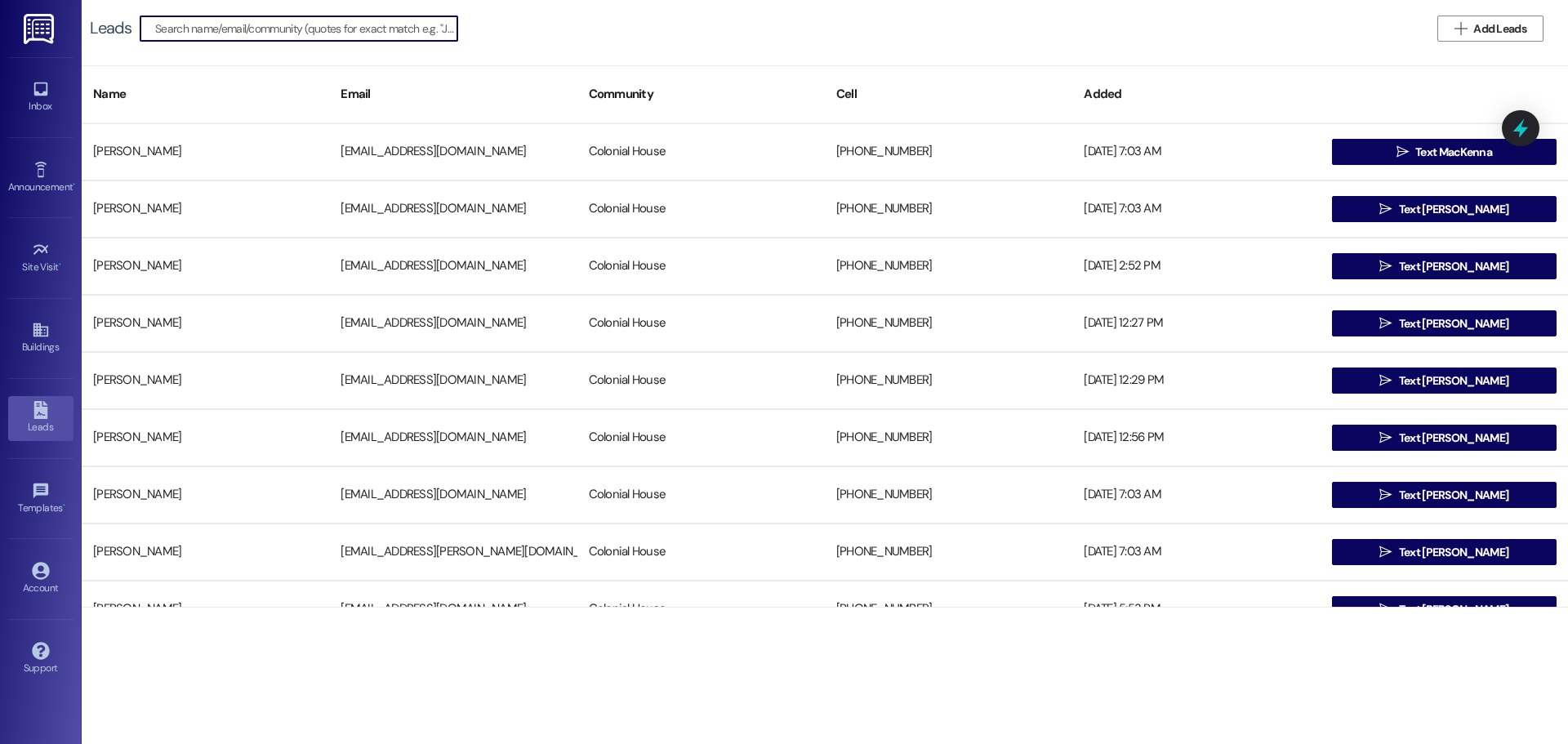
click at [232, 29] on input at bounding box center [306, 29] width 303 height 23
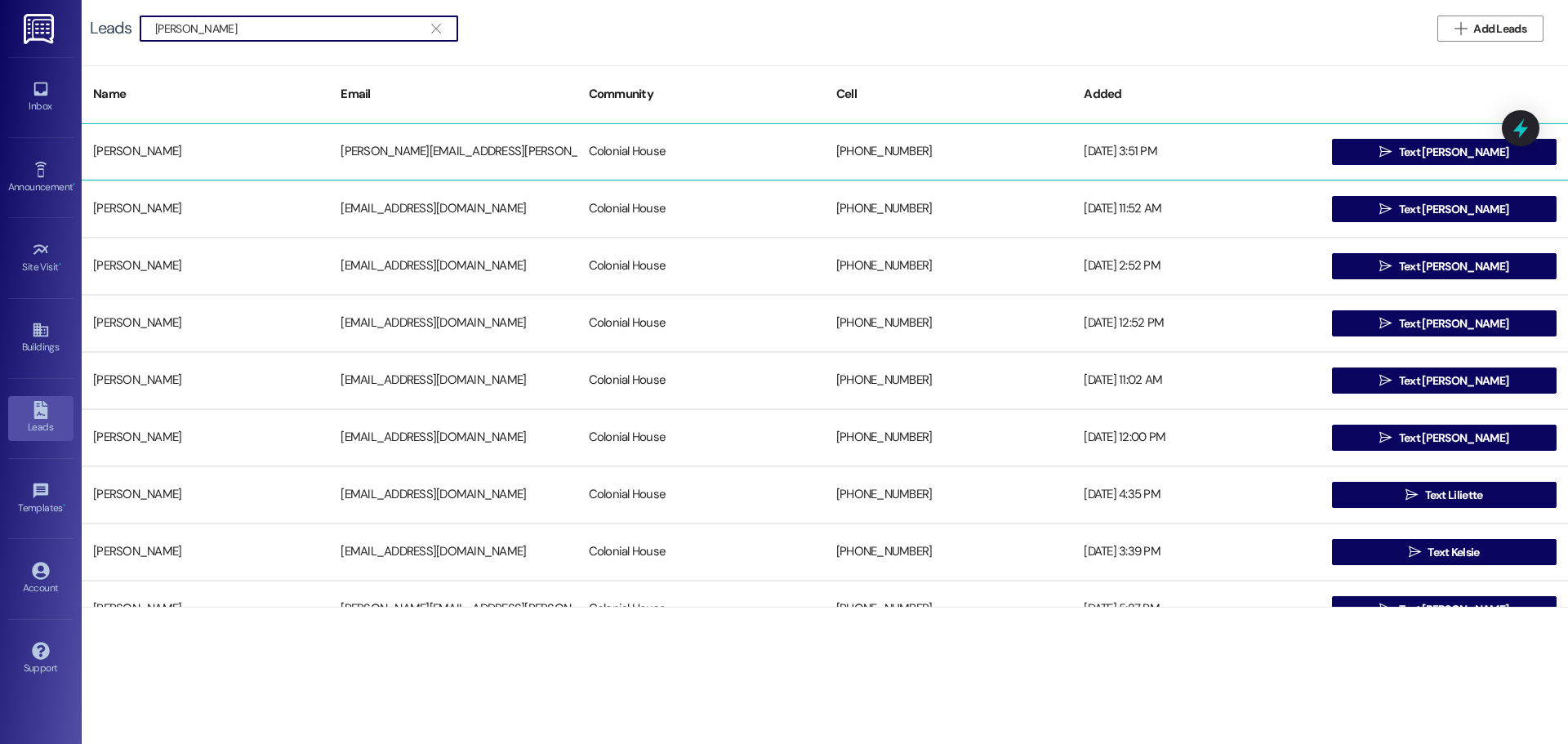
type input "[PERSON_NAME]"
click at [1135, 147] on div "[DATE] 3:51 PM" at bounding box center [1195, 152] width 247 height 33
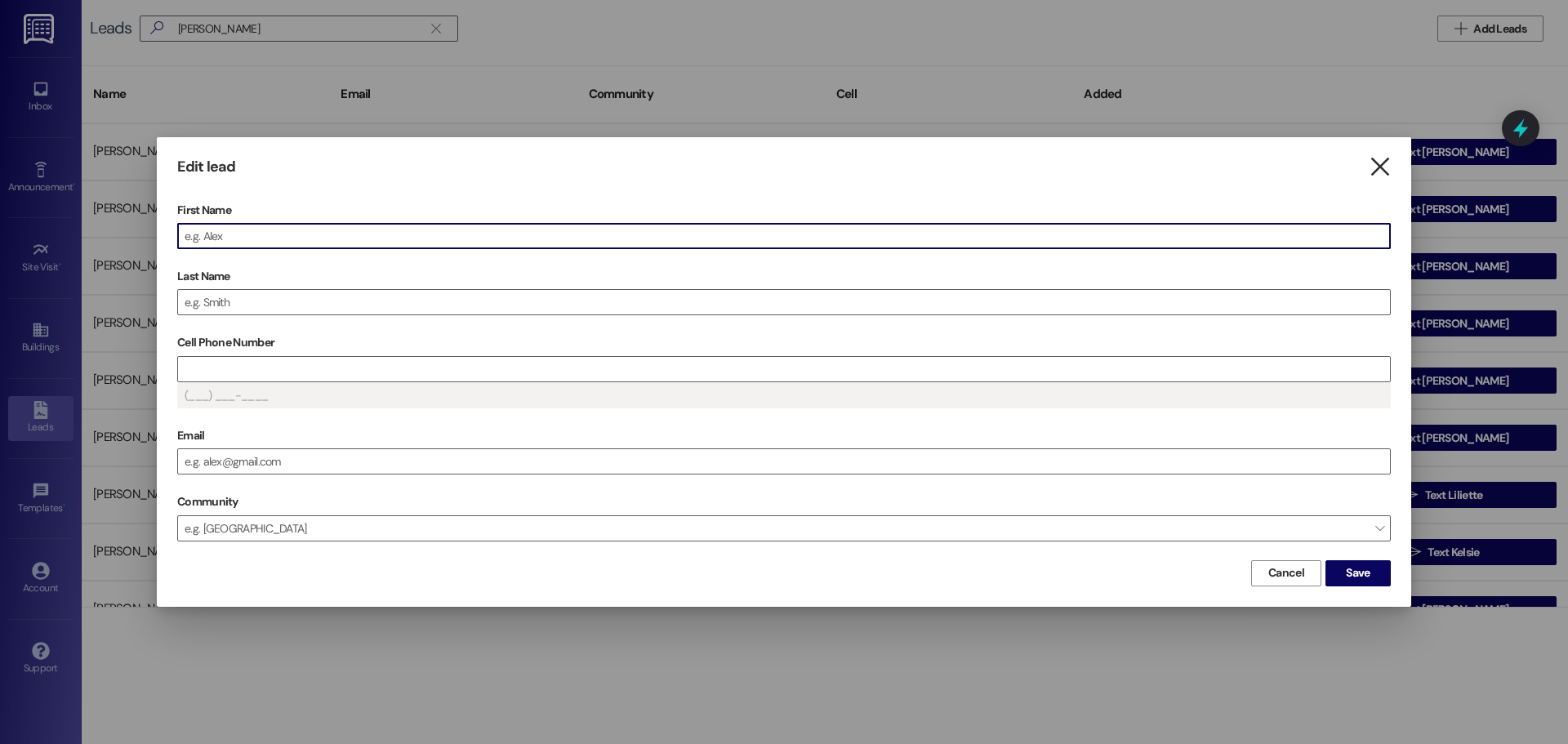
click at [1376, 171] on icon "" at bounding box center [1379, 167] width 22 height 17
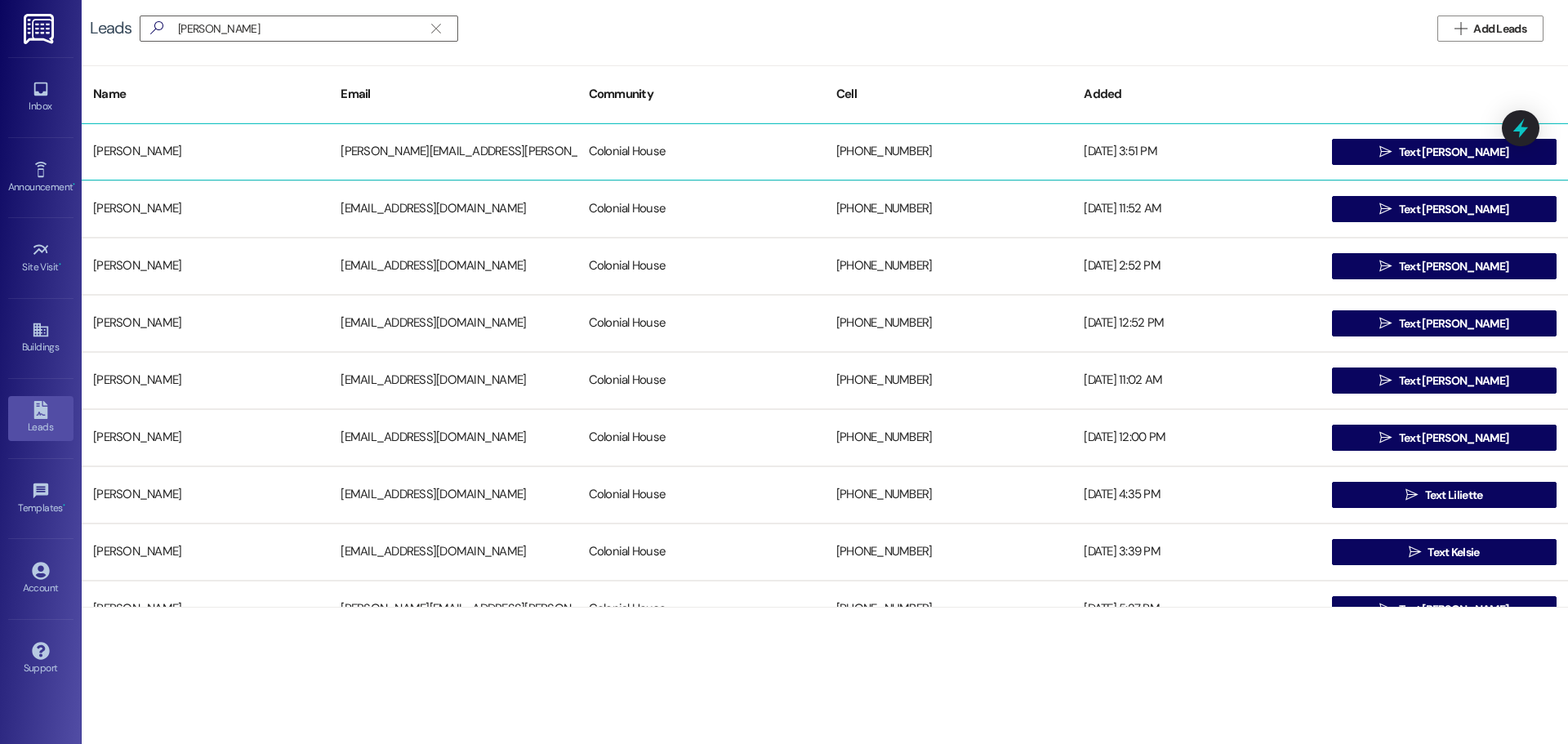
click at [157, 150] on div "[PERSON_NAME]" at bounding box center [205, 152] width 247 height 33
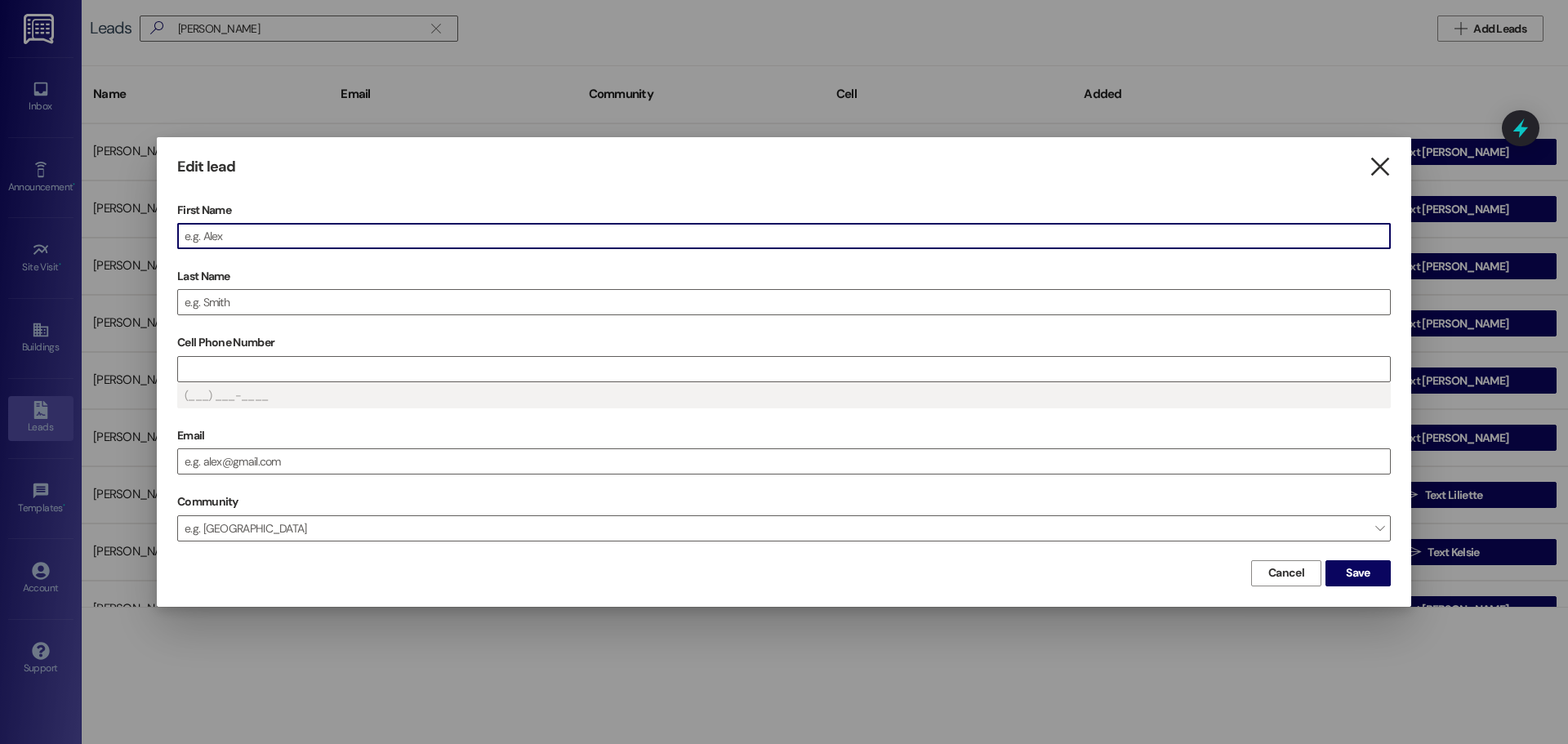
click at [1377, 159] on icon "" at bounding box center [1379, 167] width 22 height 17
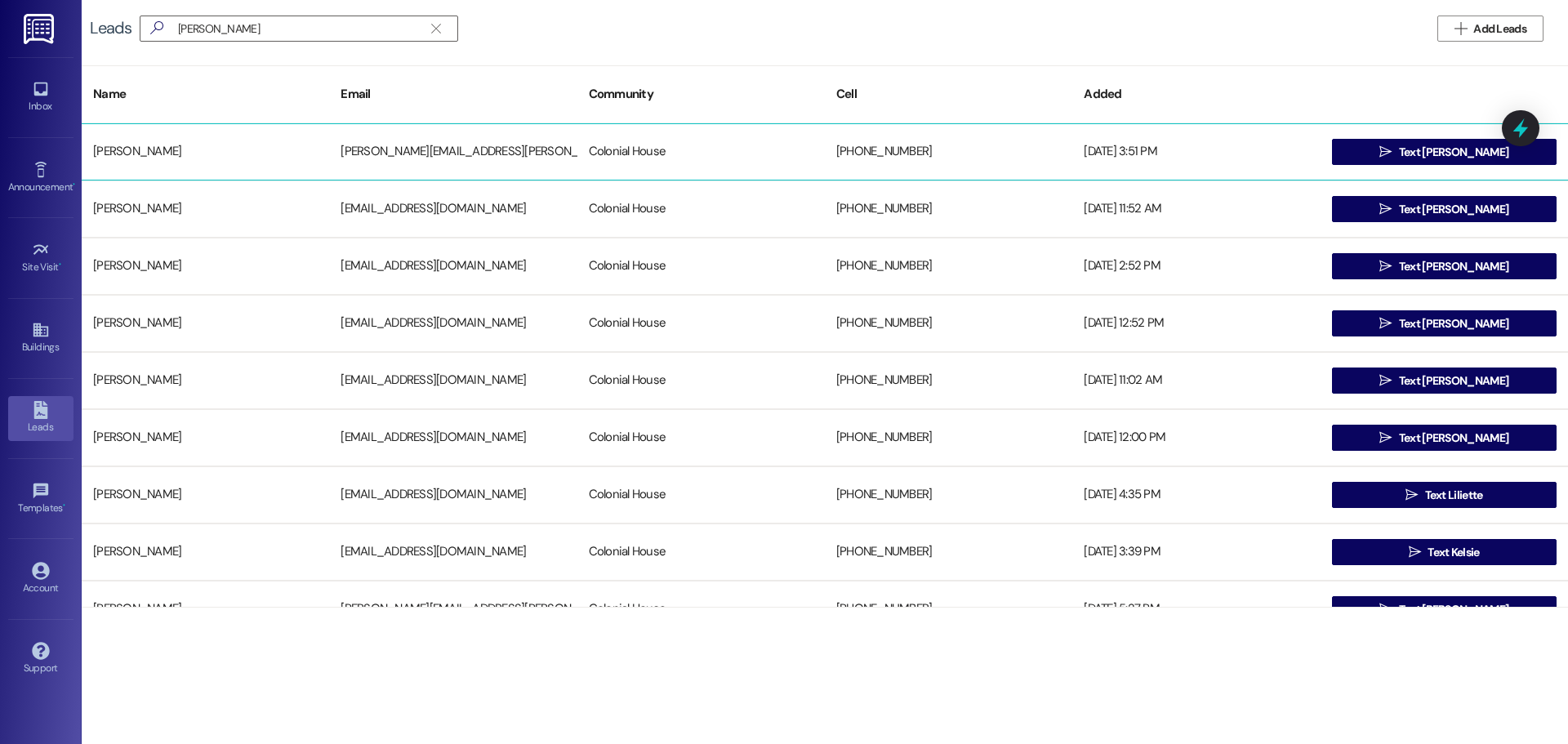
click at [393, 144] on div "[PERSON_NAME][EMAIL_ADDRESS][PERSON_NAME][DOMAIN_NAME]" at bounding box center [452, 152] width 247 height 33
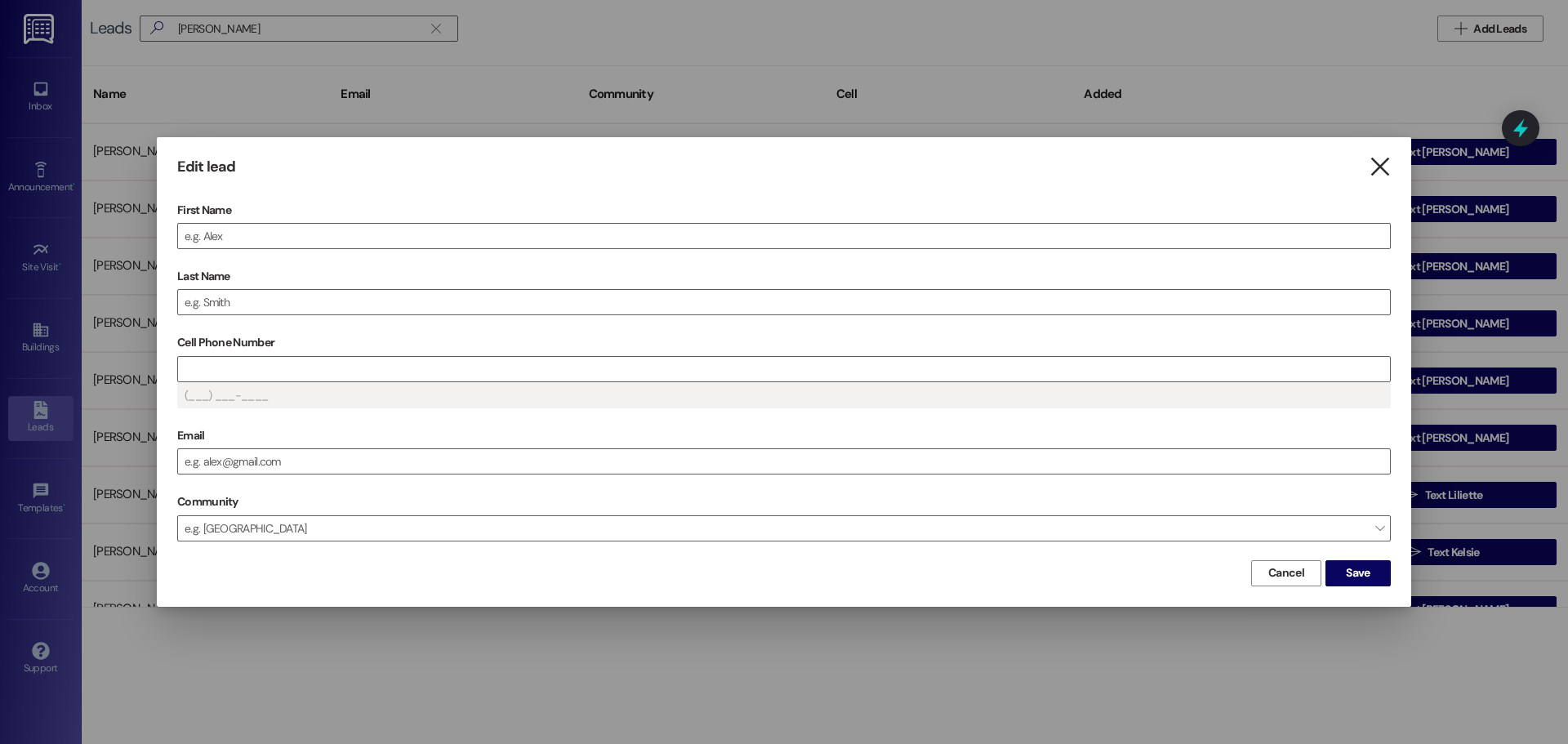
click at [1375, 159] on icon "" at bounding box center [1379, 167] width 22 height 17
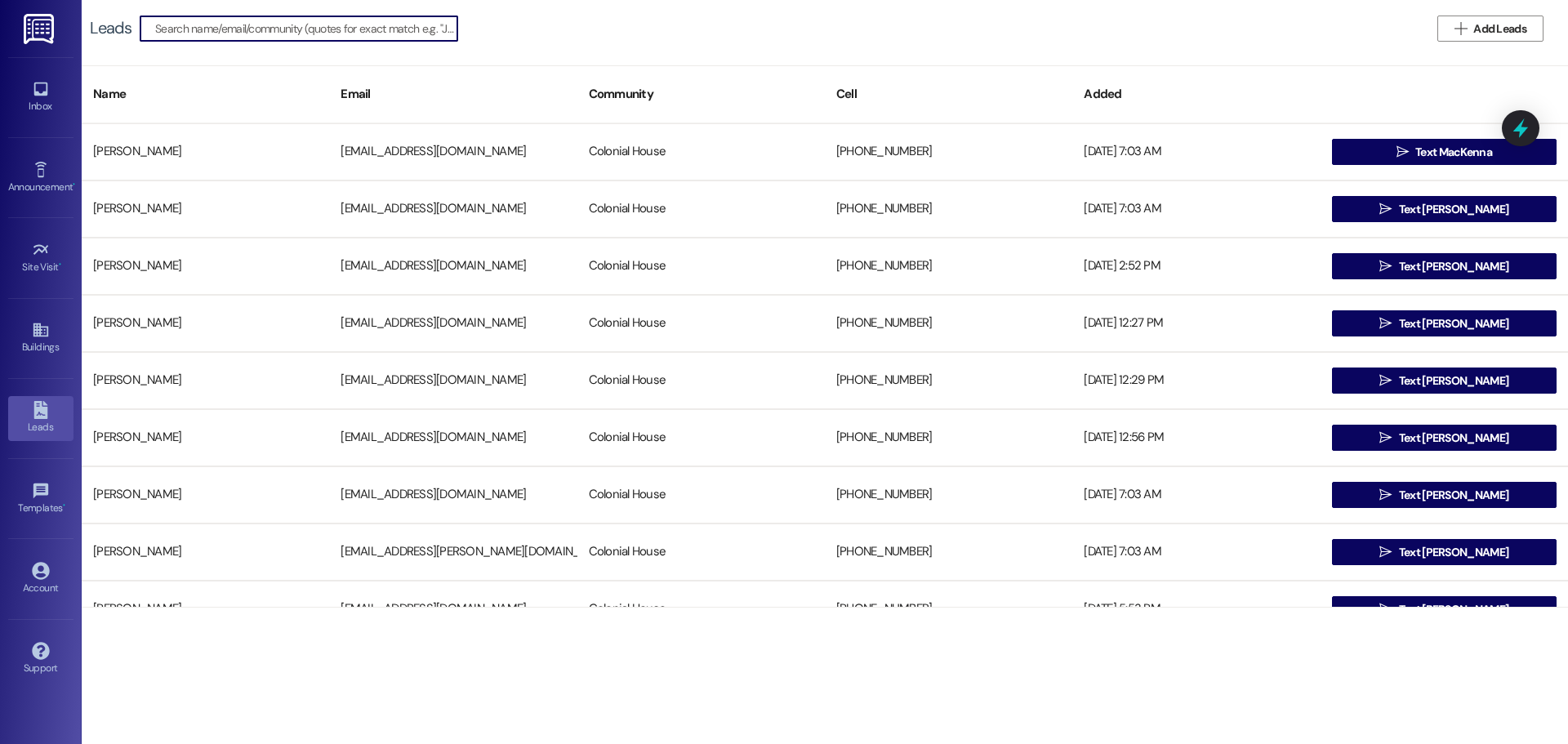
click at [224, 23] on input at bounding box center [306, 29] width 303 height 23
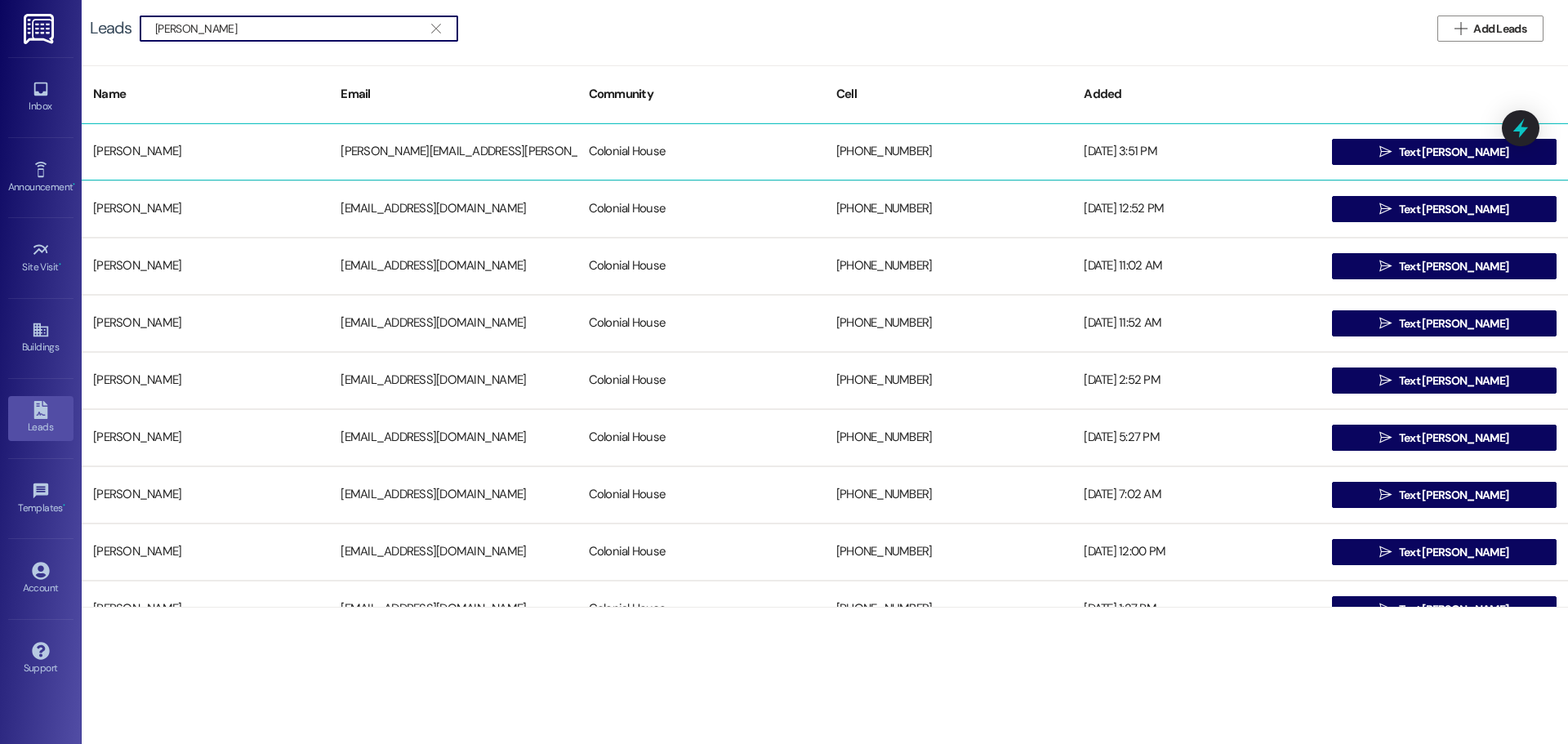
type input "isabel"
click at [408, 168] on div "Isabel Petty isabel.petty@missionary.org Colonial House +12085303490 04/02/2025…" at bounding box center [824, 152] width 1487 height 57
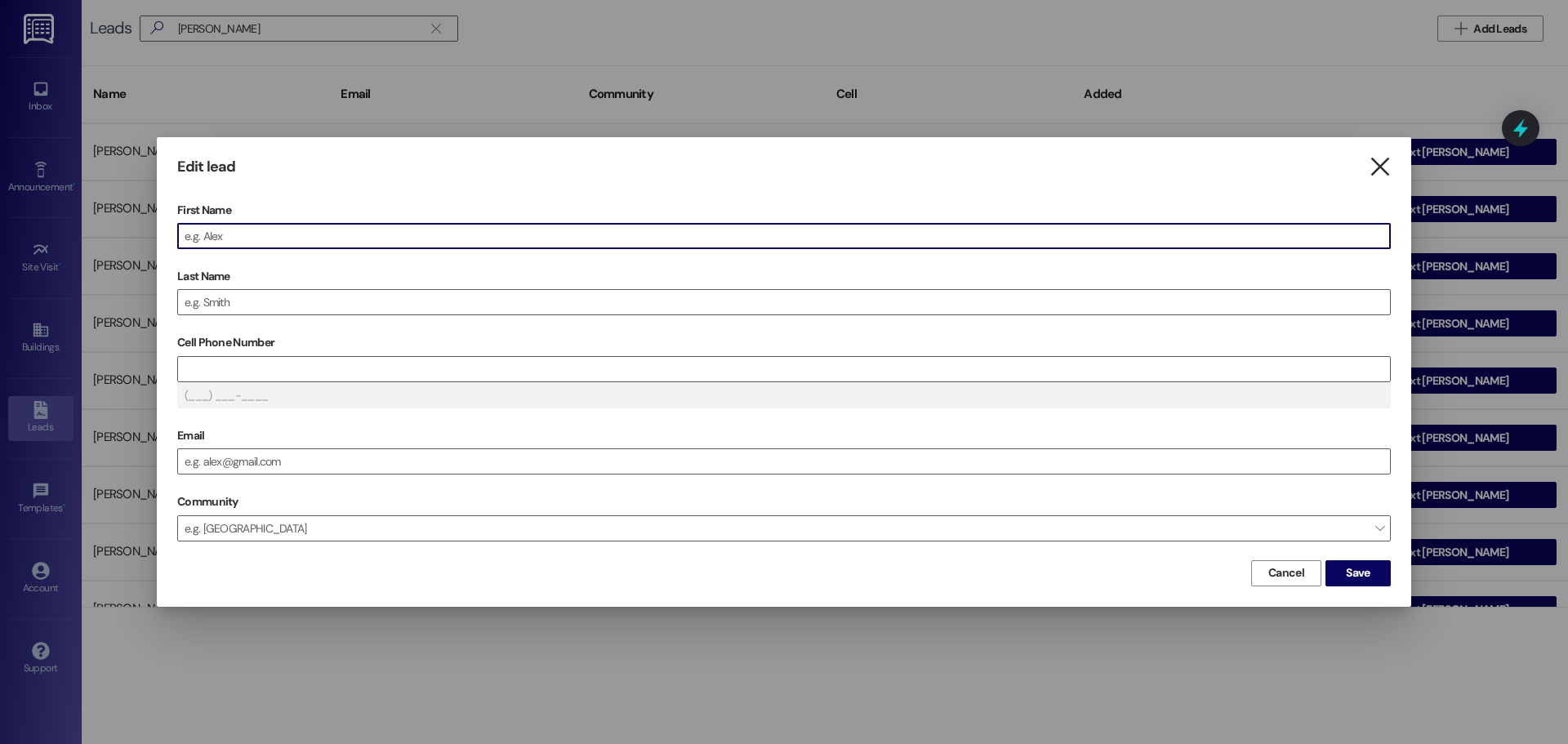
click at [1384, 166] on icon "" at bounding box center [1379, 167] width 22 height 17
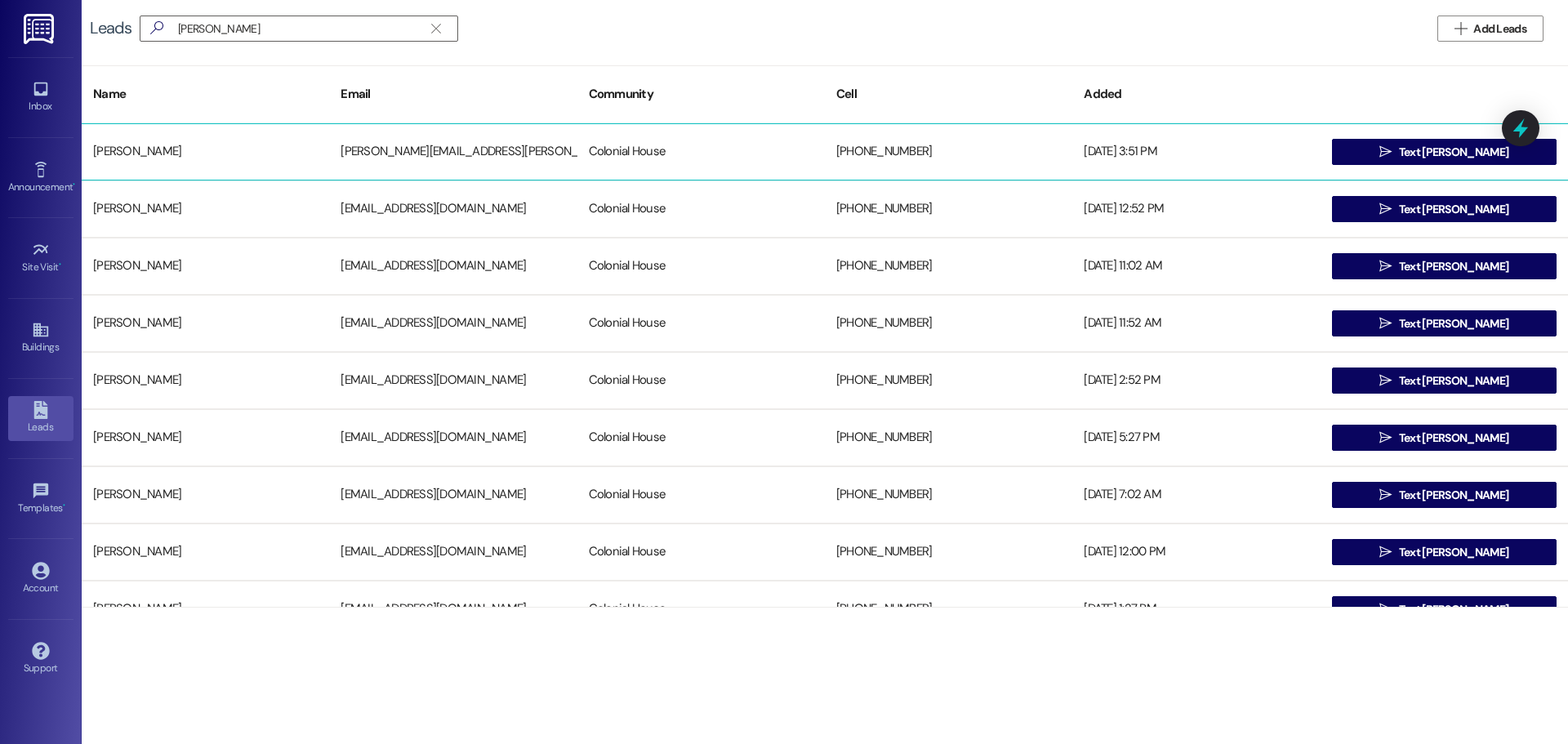
click at [1255, 160] on div "[DATE] 3:51 PM" at bounding box center [1195, 152] width 247 height 33
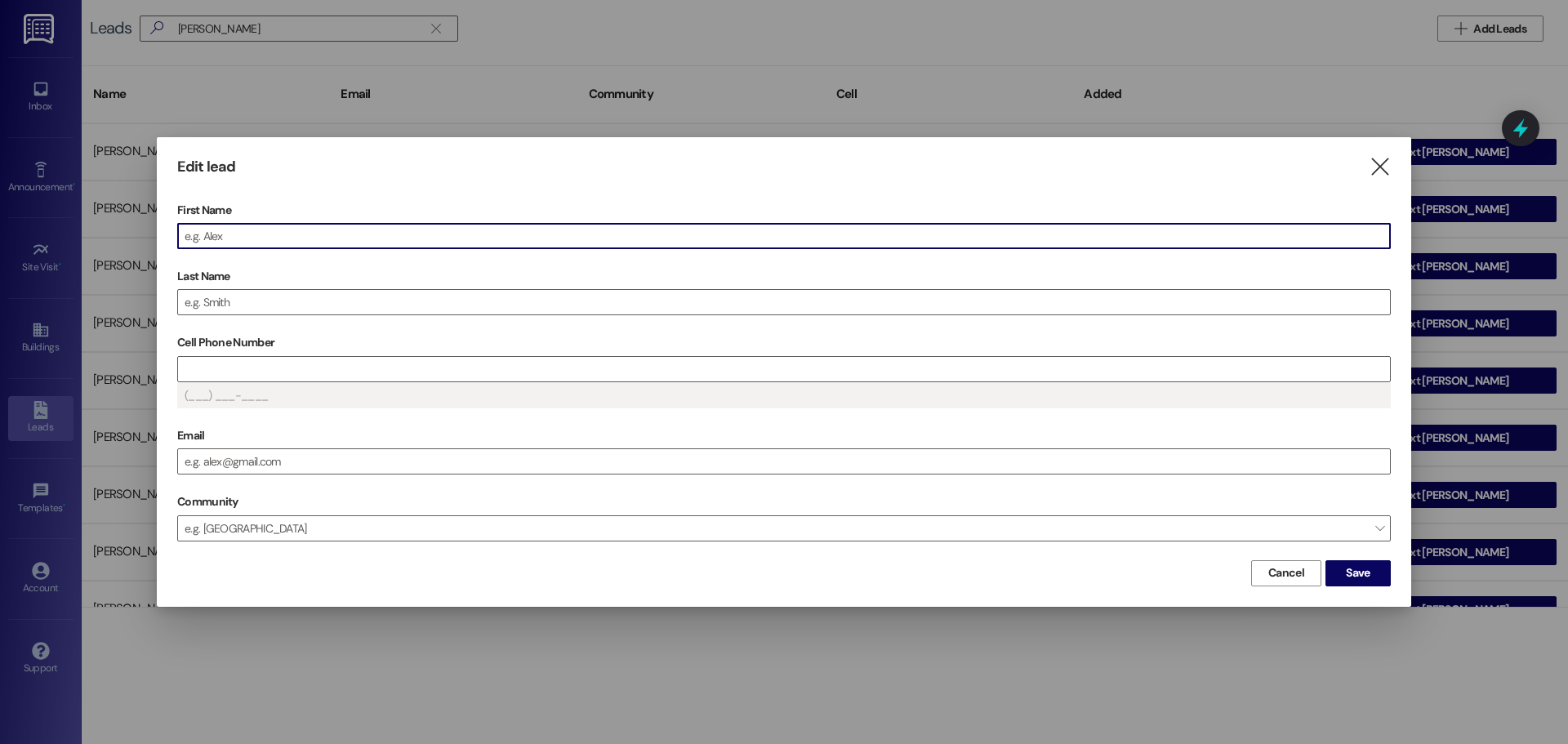
click at [1399, 171] on div "Edit lead  First Name Last Name Cell Phone Number (___) ___-____ Email Communi…" at bounding box center [784, 371] width 1254 height 469
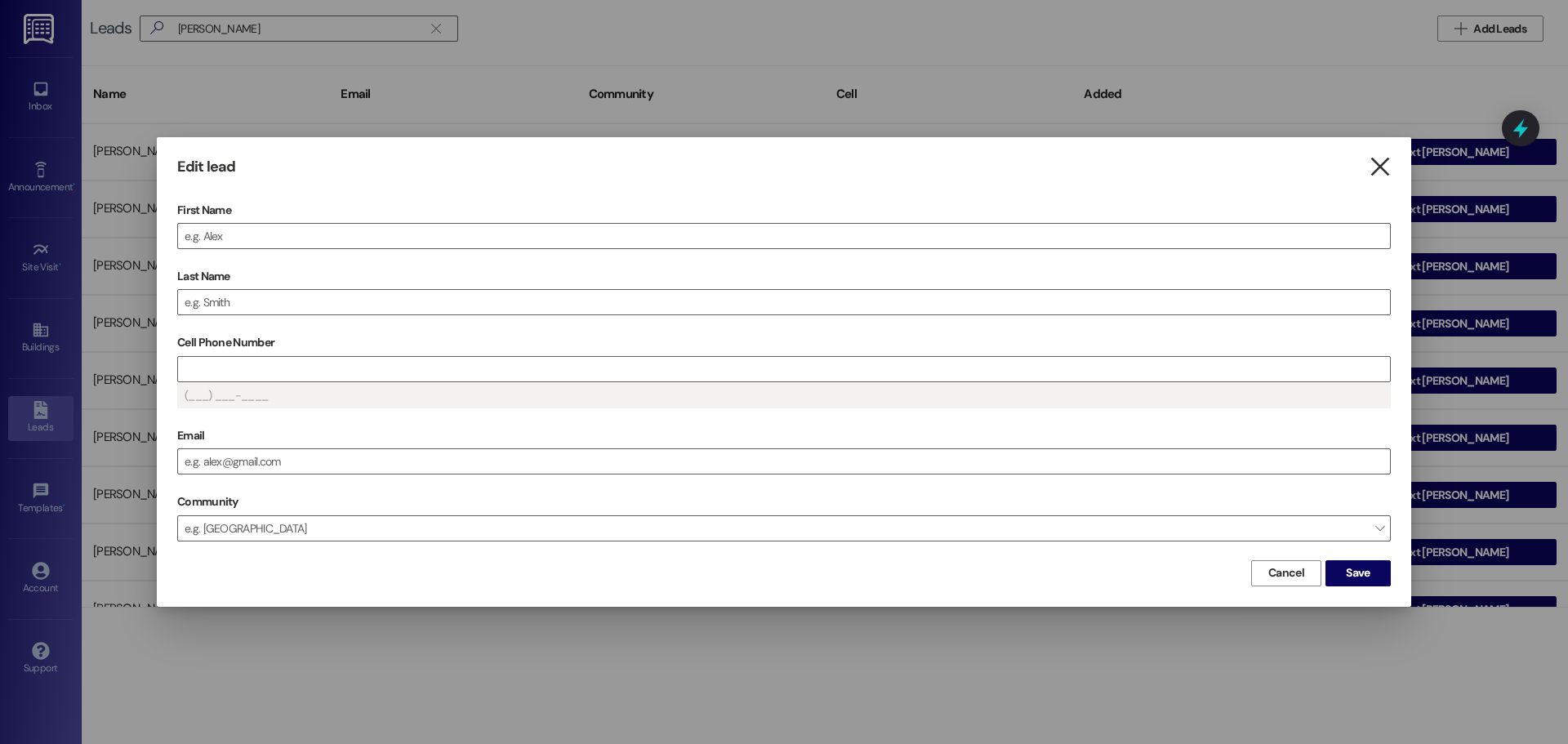
click at [1389, 165] on icon "" at bounding box center [1379, 167] width 22 height 17
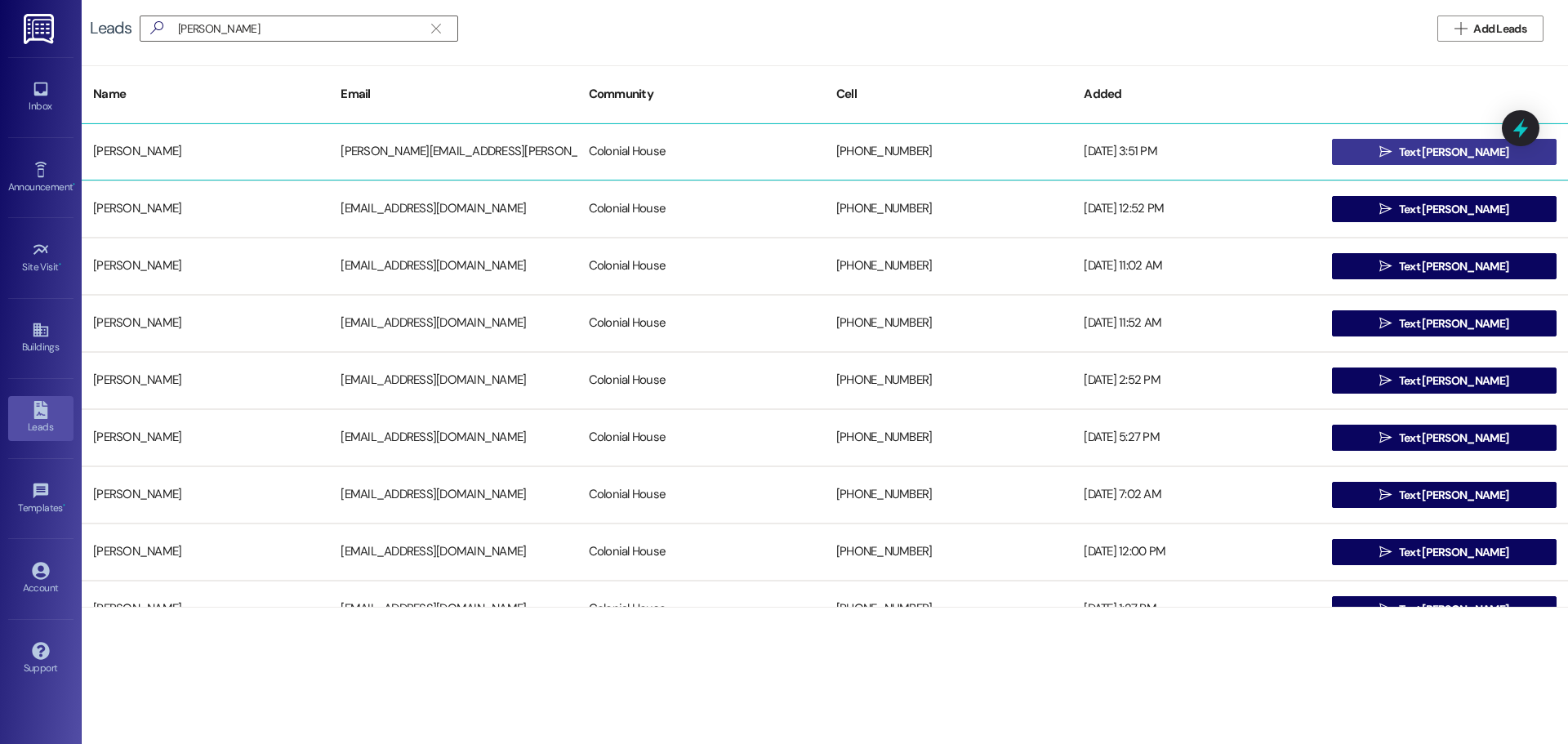
click at [1405, 160] on span " Text Isabel" at bounding box center [1443, 152] width 135 height 24
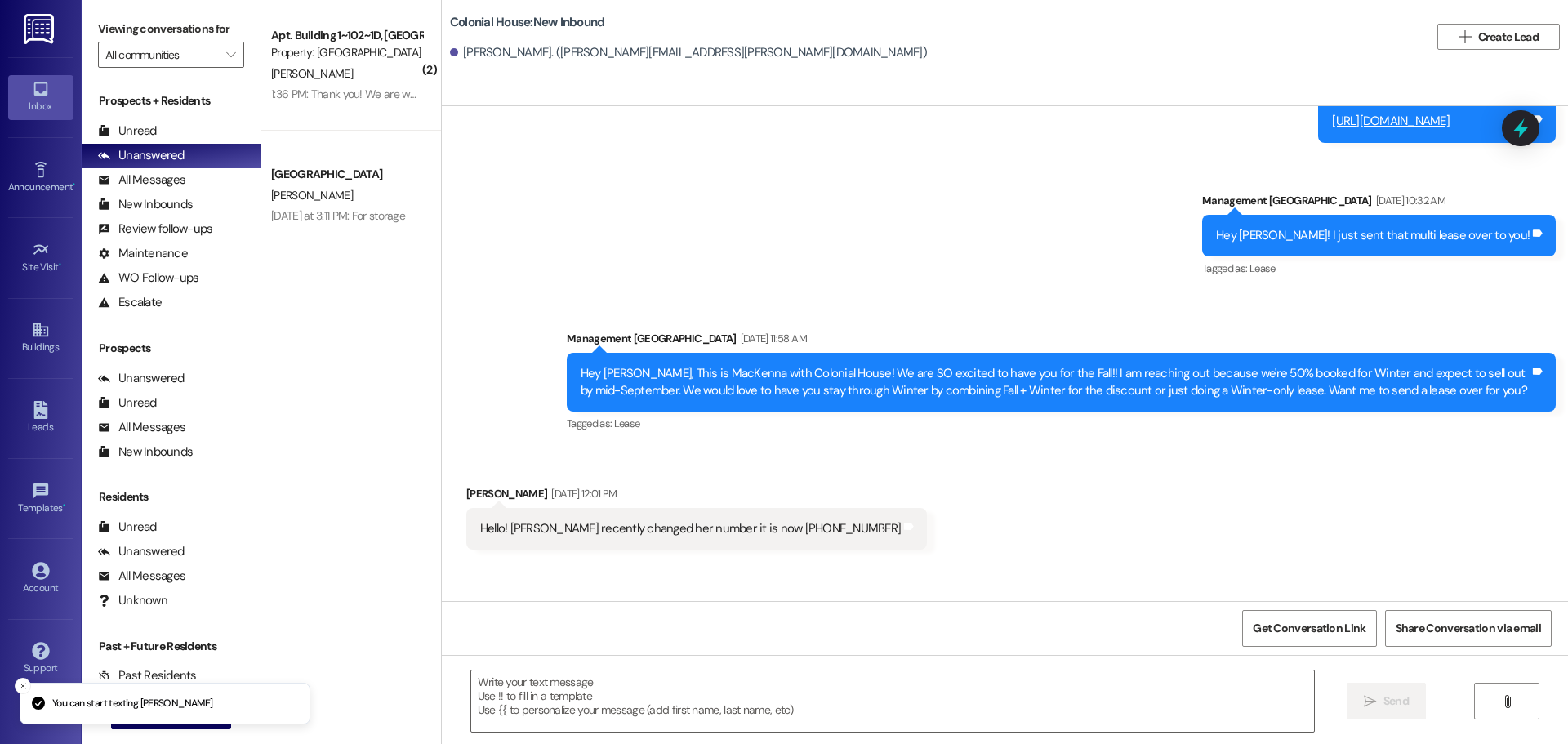
scroll to position [1208, 0]
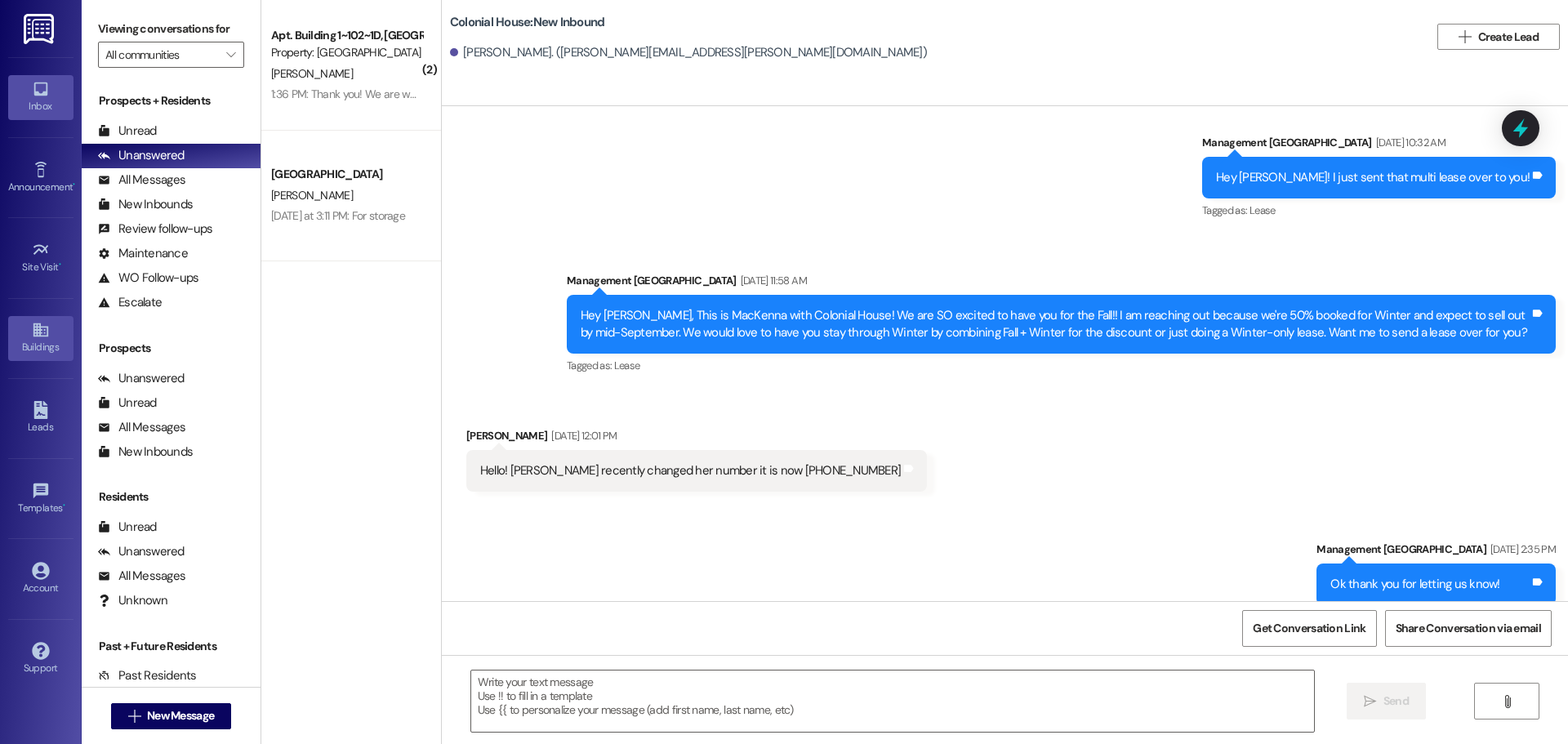
click at [53, 349] on div "Buildings" at bounding box center [41, 347] width 81 height 16
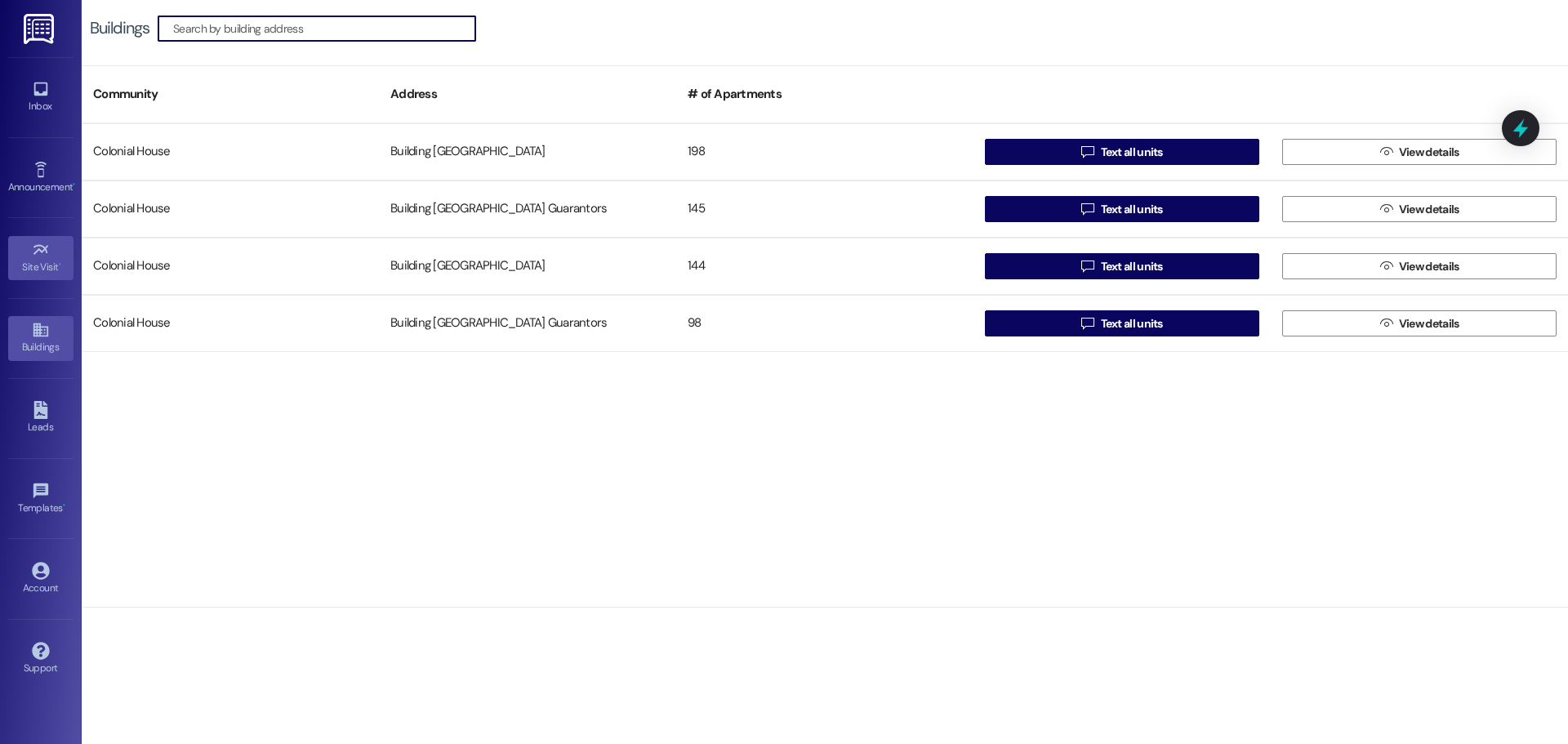
click at [36, 258] on icon at bounding box center [41, 250] width 18 height 18
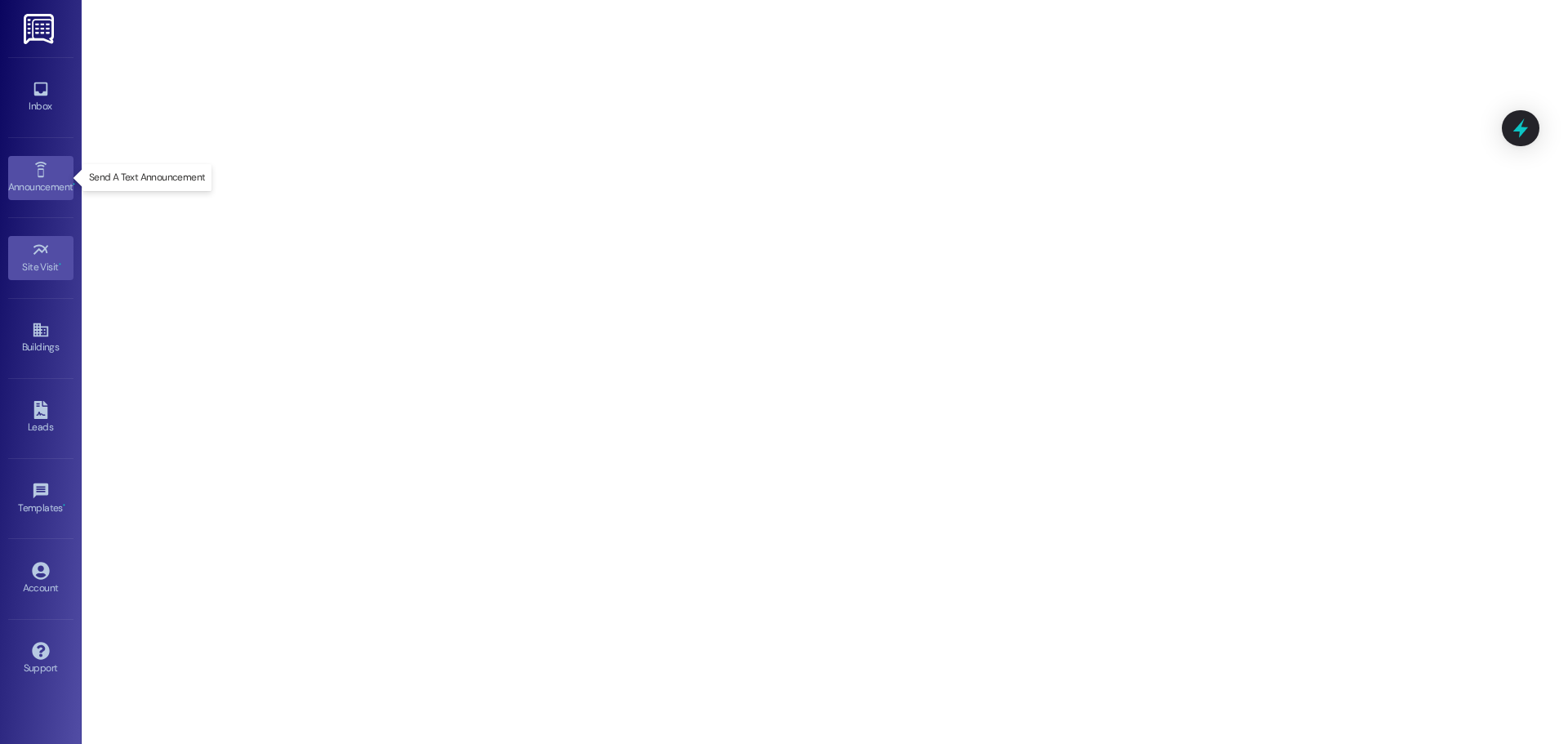
click at [41, 167] on icon at bounding box center [41, 170] width 18 height 18
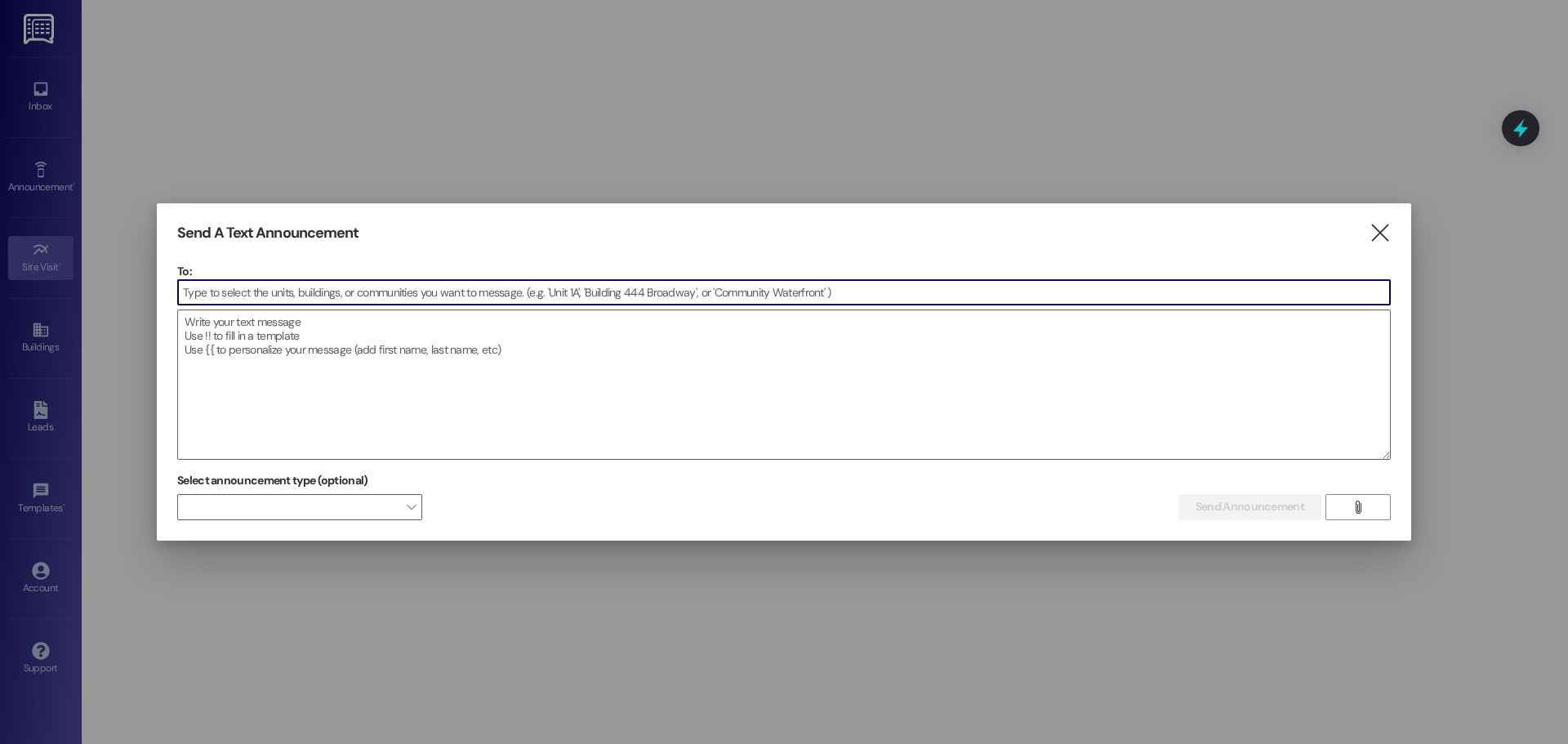
click at [1398, 233] on div "Send A Text Announcement  To:  Drop image file here Select announcement type …" at bounding box center [784, 372] width 1254 height 337
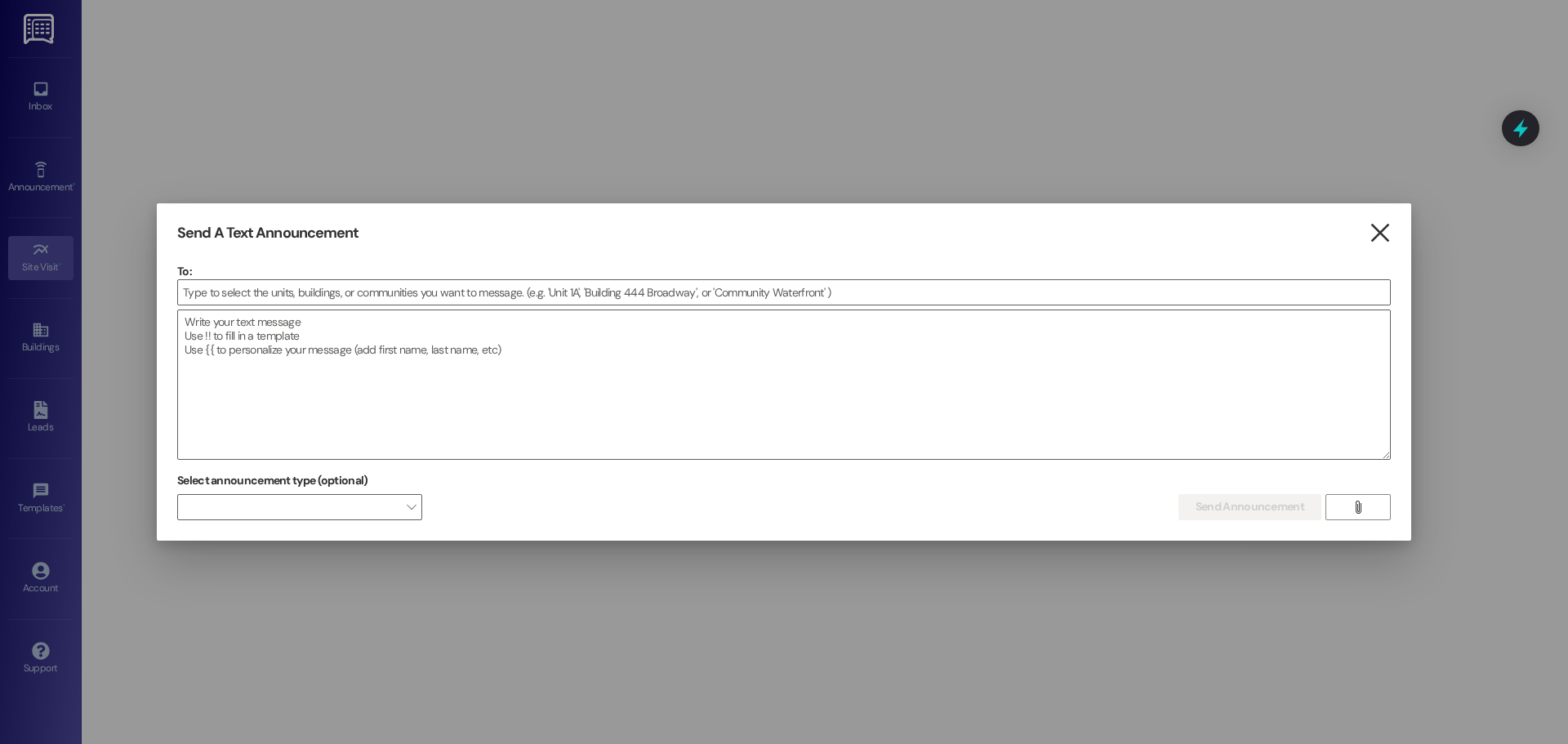
click at [1376, 232] on icon "" at bounding box center [1379, 233] width 22 height 17
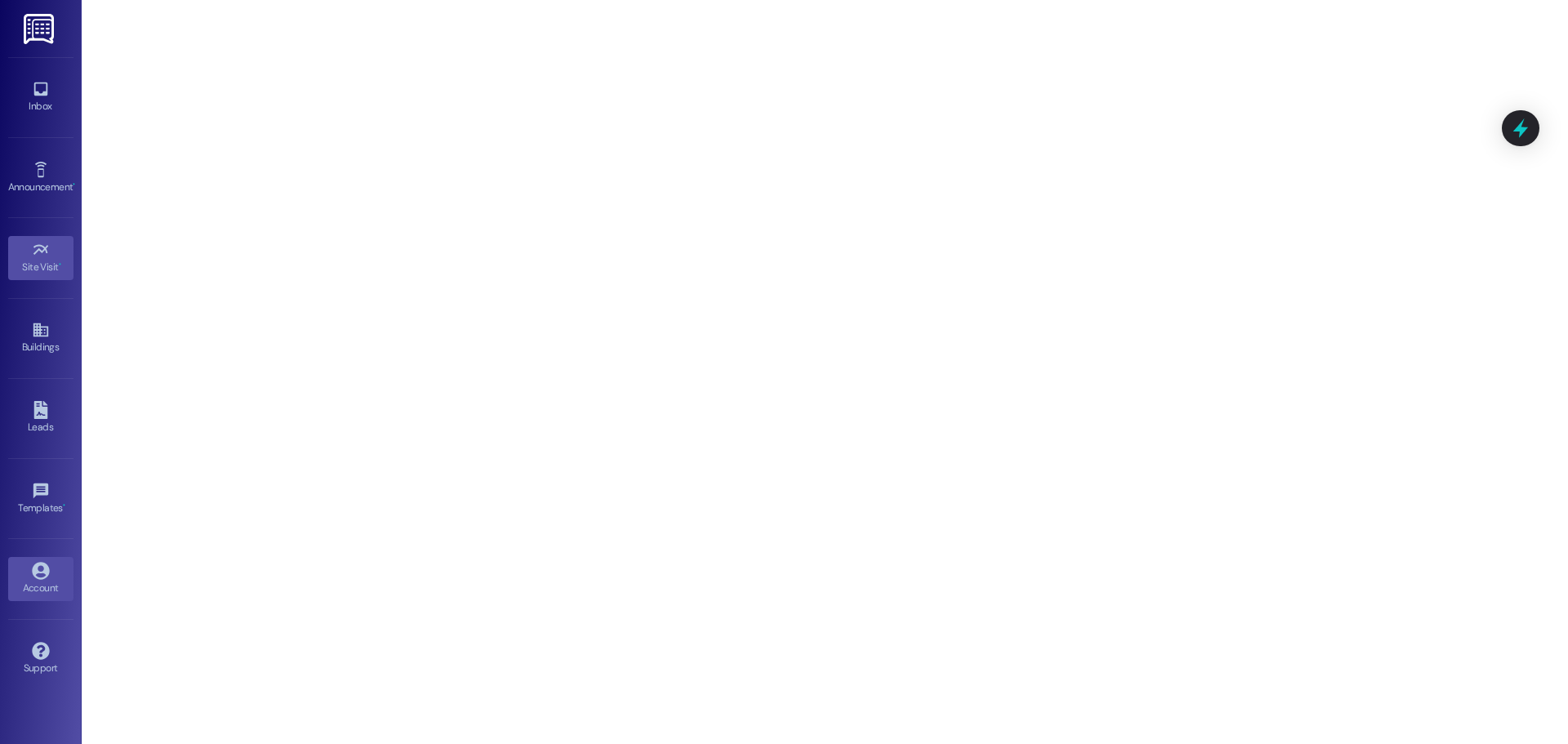
click at [45, 590] on div "Account" at bounding box center [41, 588] width 81 height 16
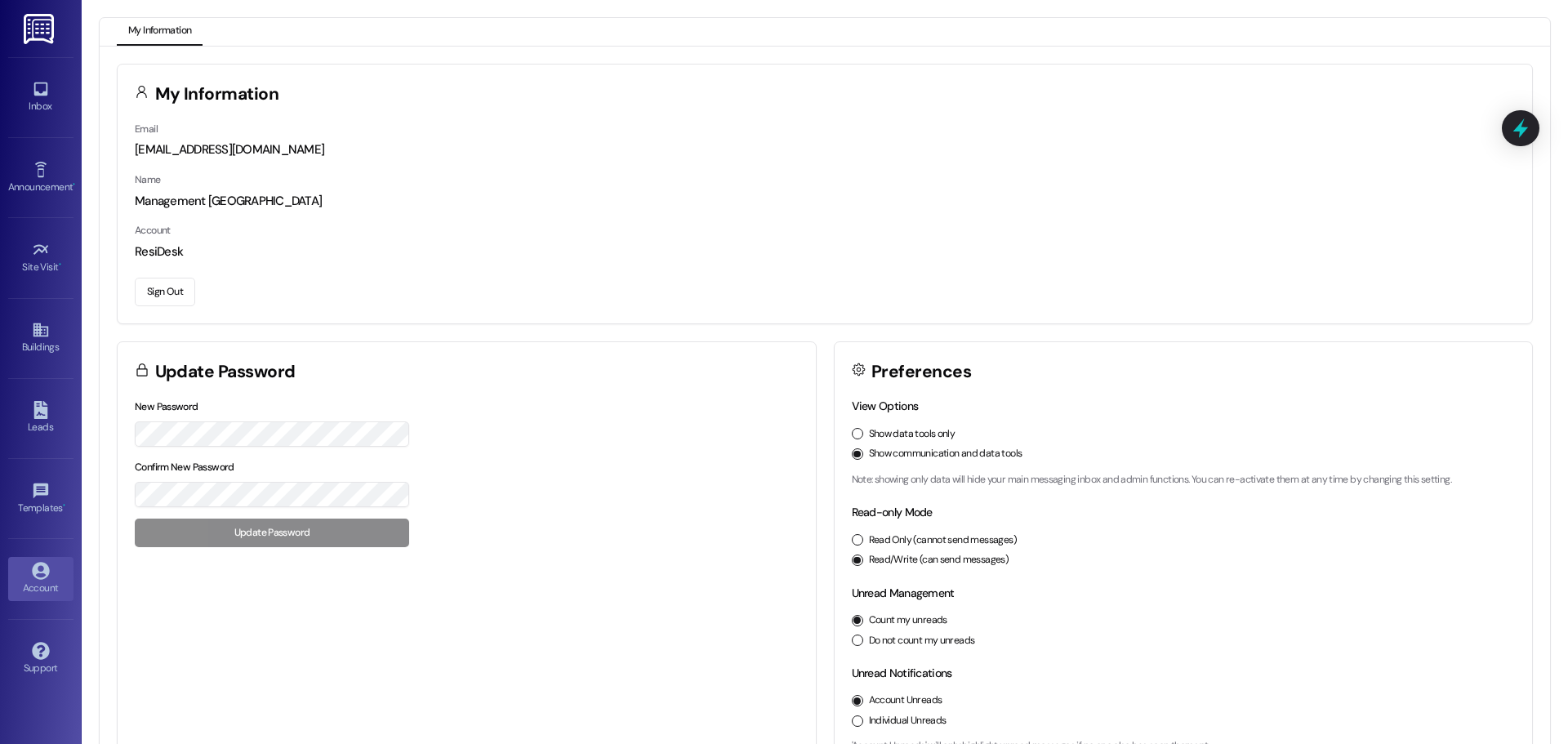
click at [148, 287] on button "Sign Out" at bounding box center [165, 291] width 61 height 29
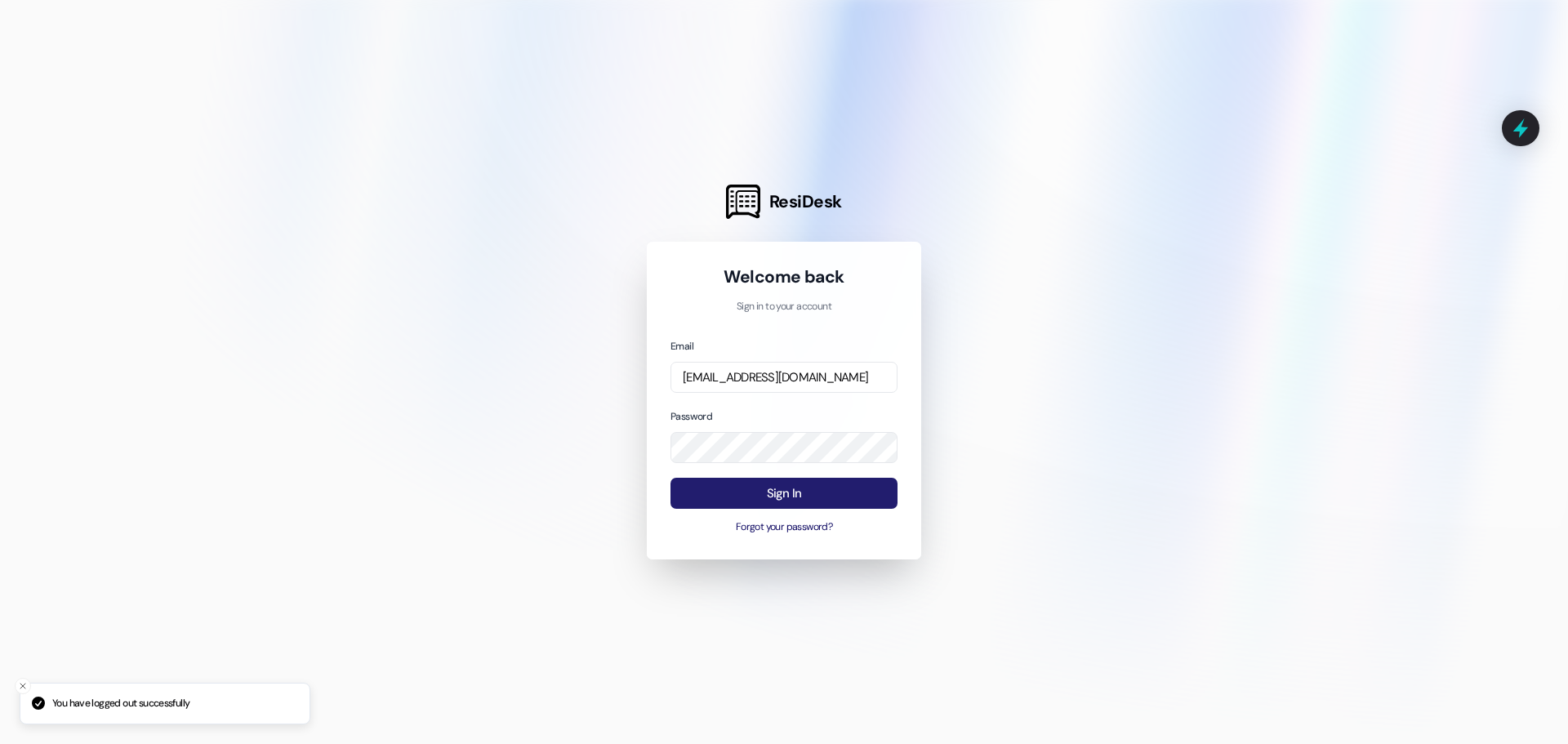
click at [792, 484] on button "Sign In" at bounding box center [784, 493] width 227 height 32
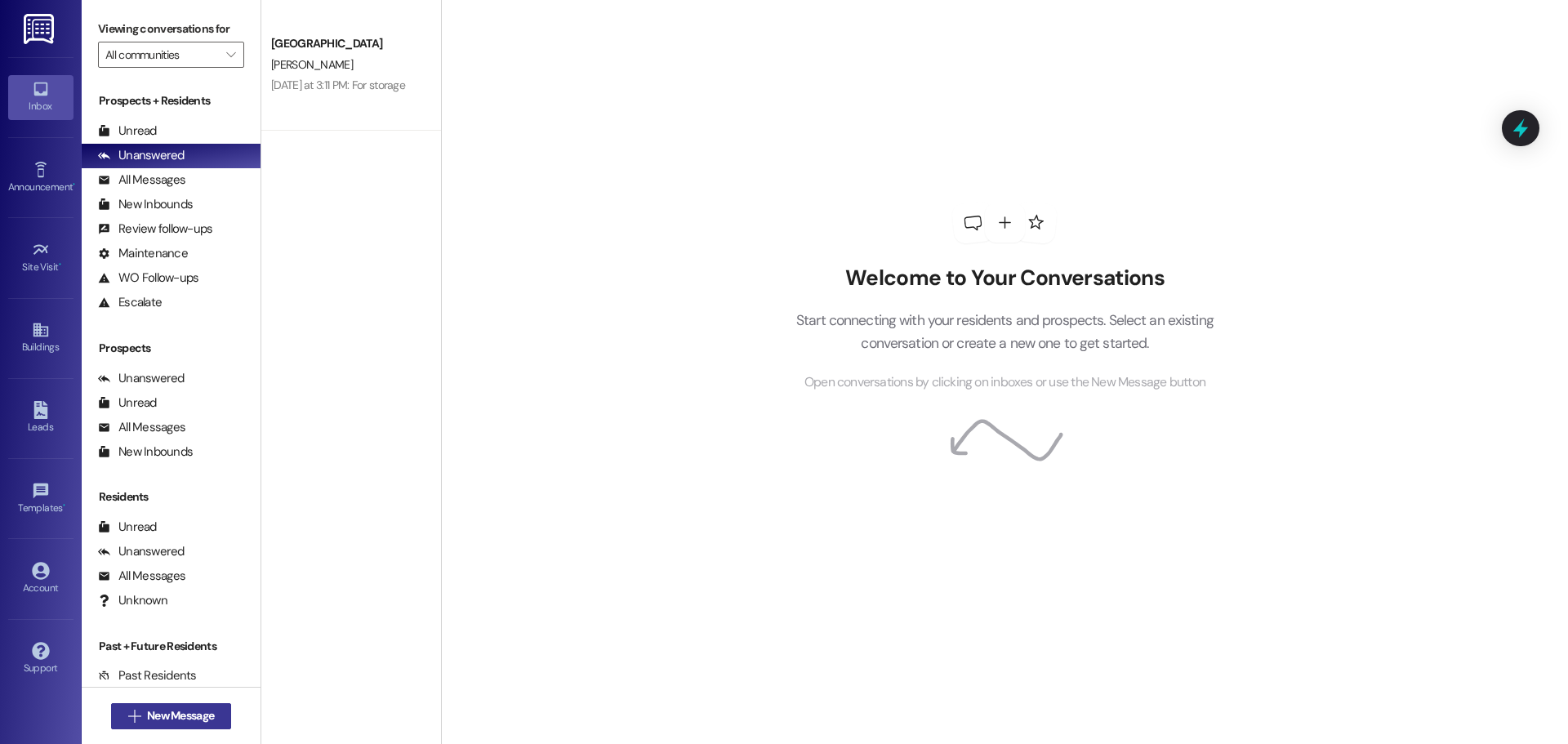
click at [202, 714] on span "New Message" at bounding box center [180, 716] width 67 height 17
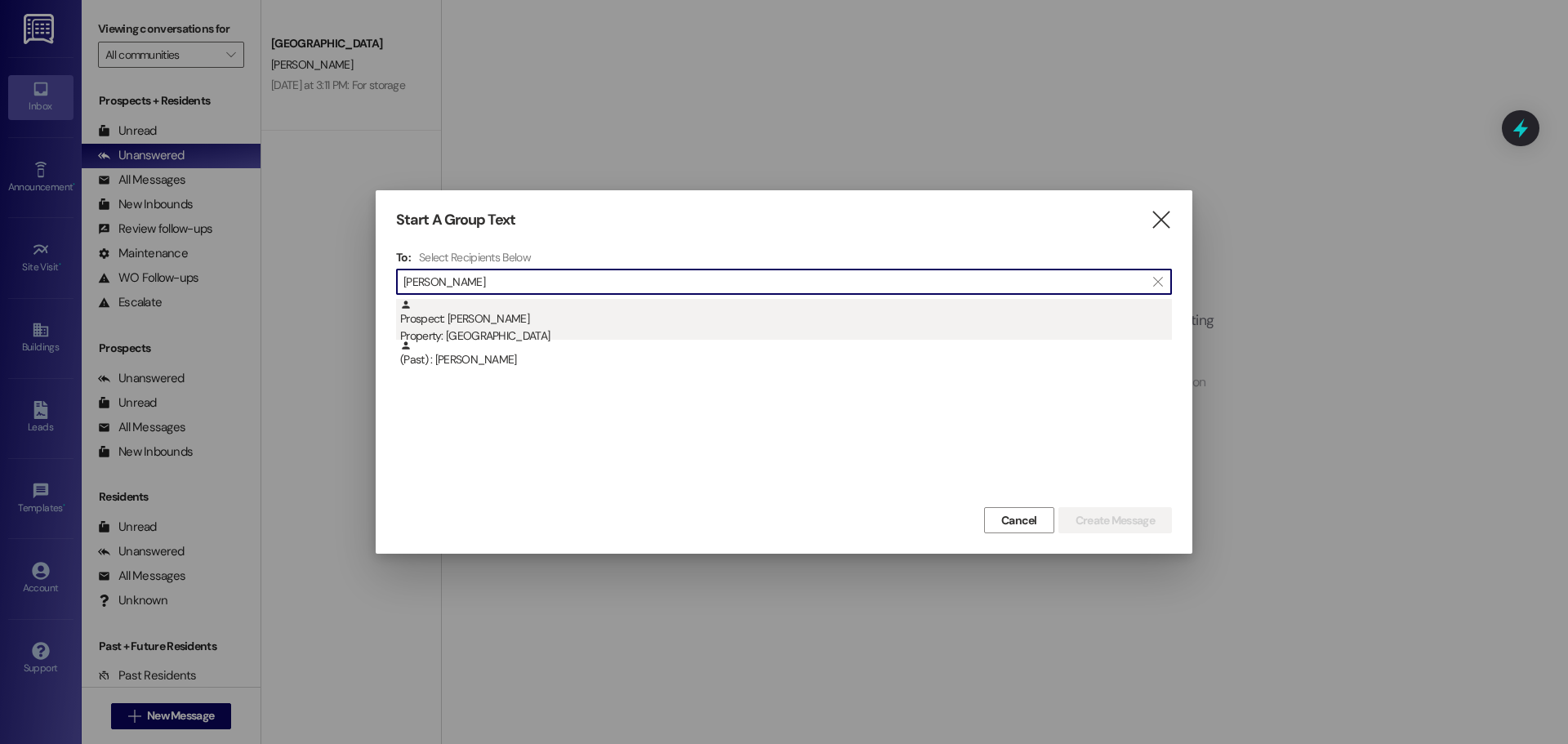
type input "callie"
click at [472, 323] on div "Prospect: Callie Peterson Property: Colonial House" at bounding box center [786, 323] width 771 height 47
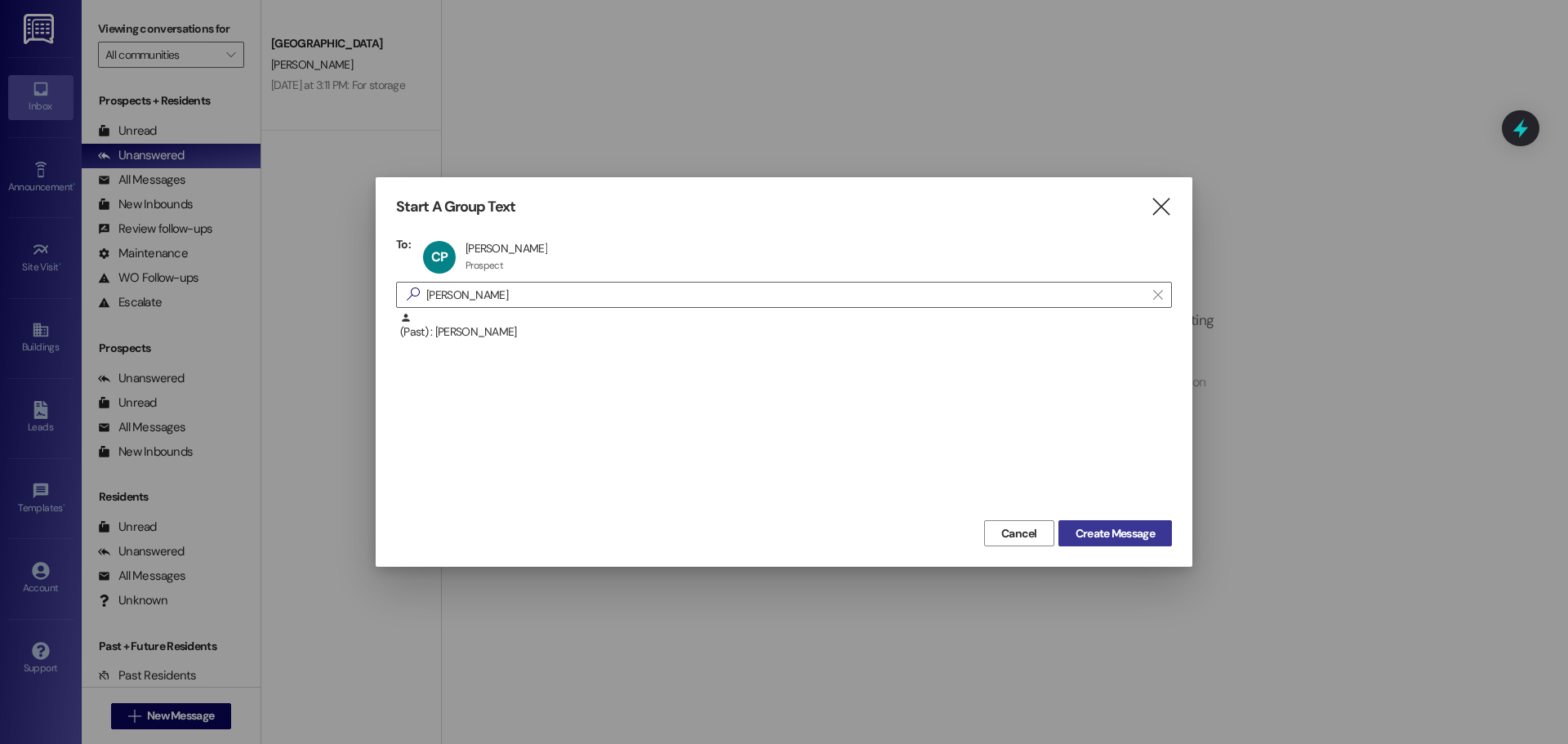
click at [1080, 527] on span "Create Message" at bounding box center [1115, 534] width 79 height 17
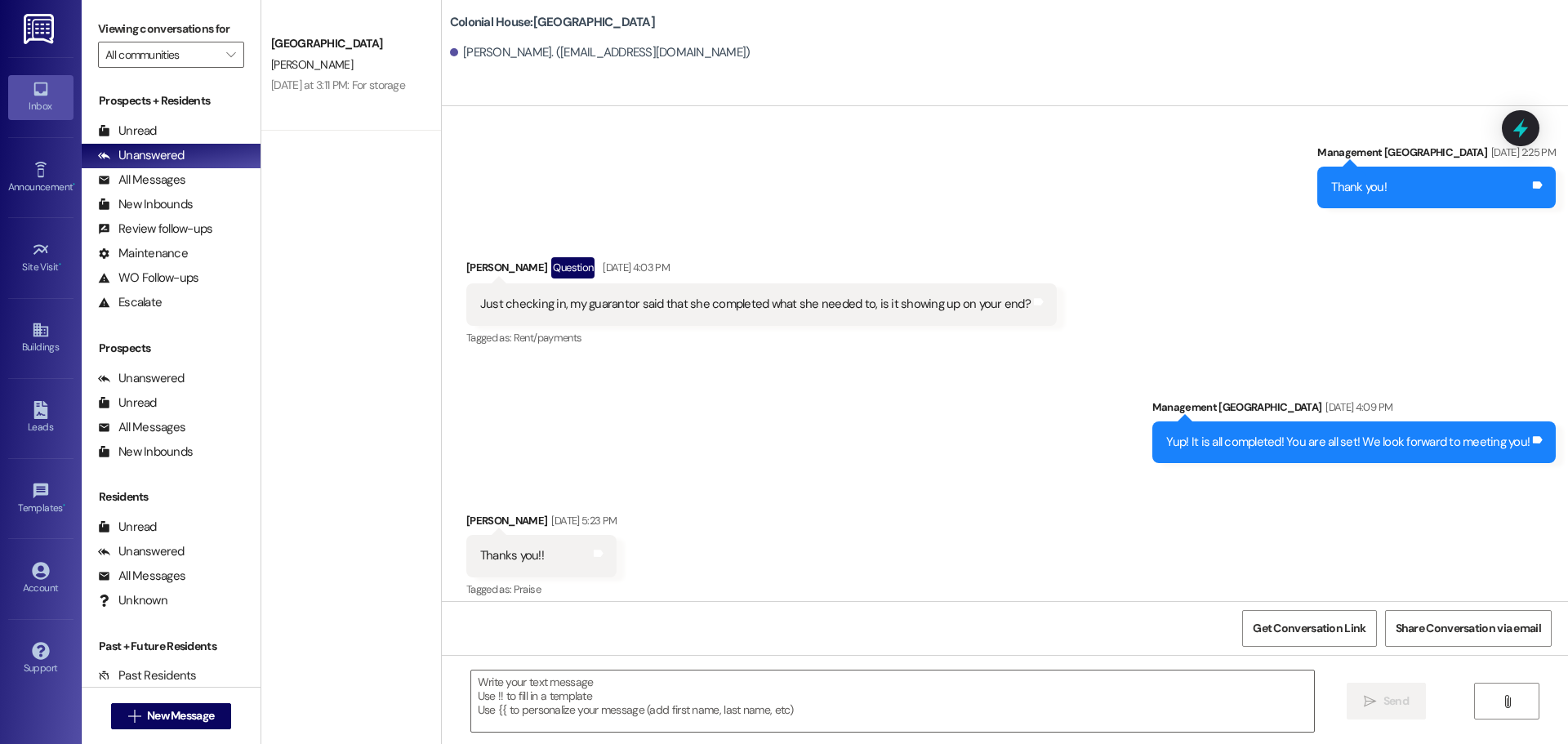
scroll to position [604, 0]
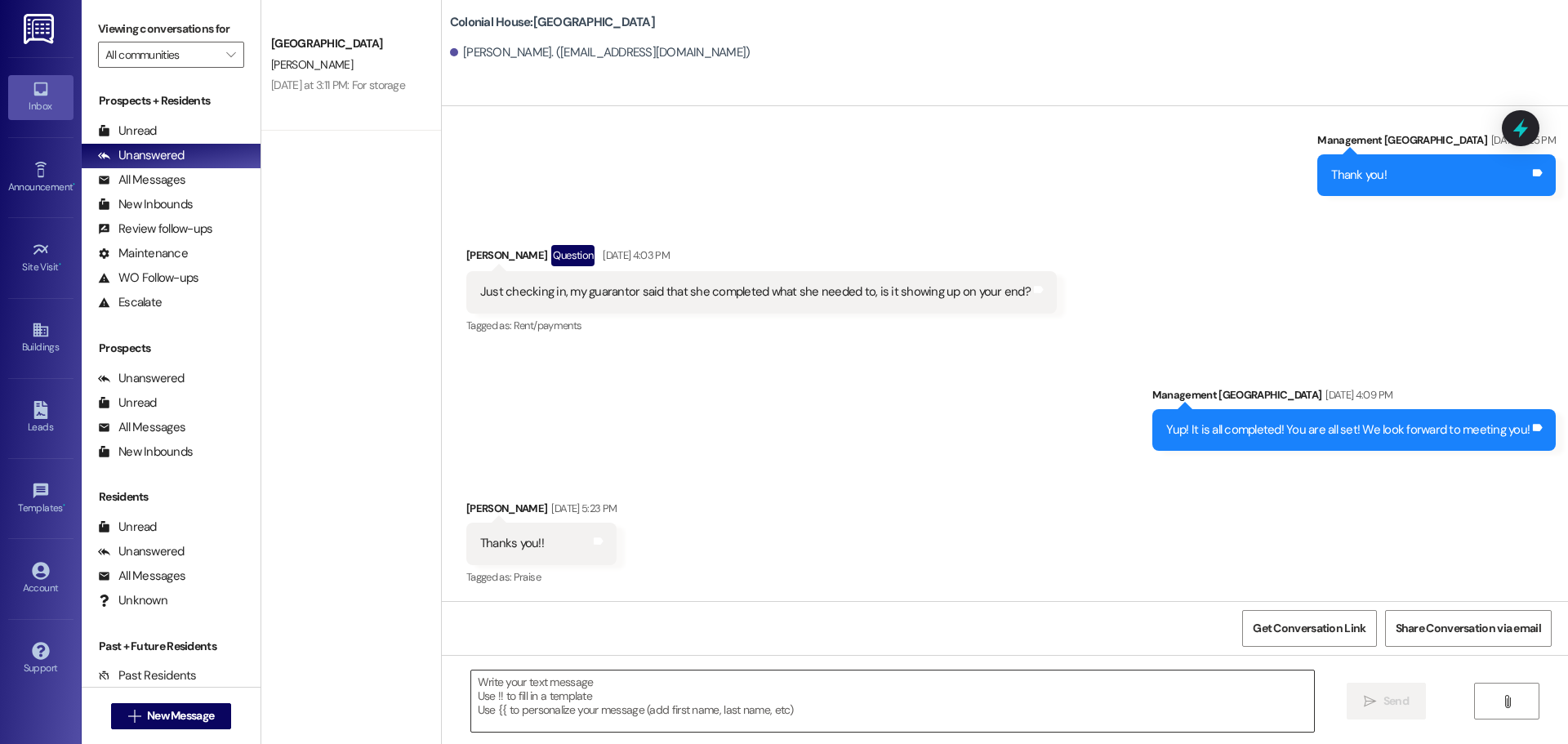
click at [564, 681] on textarea at bounding box center [893, 701] width 843 height 62
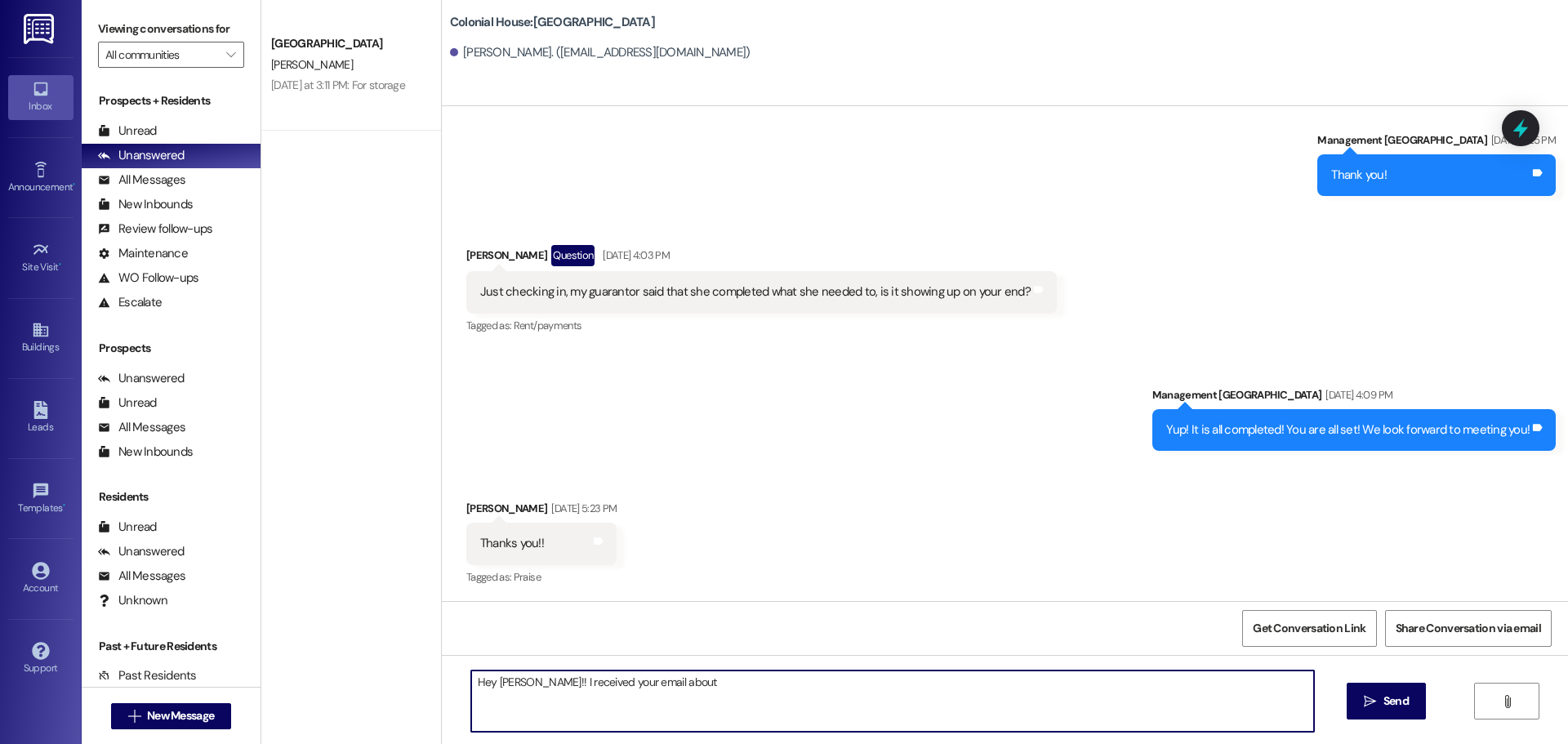
click at [660, 696] on textarea "Hey Callie!! I received your email about" at bounding box center [893, 701] width 843 height 62
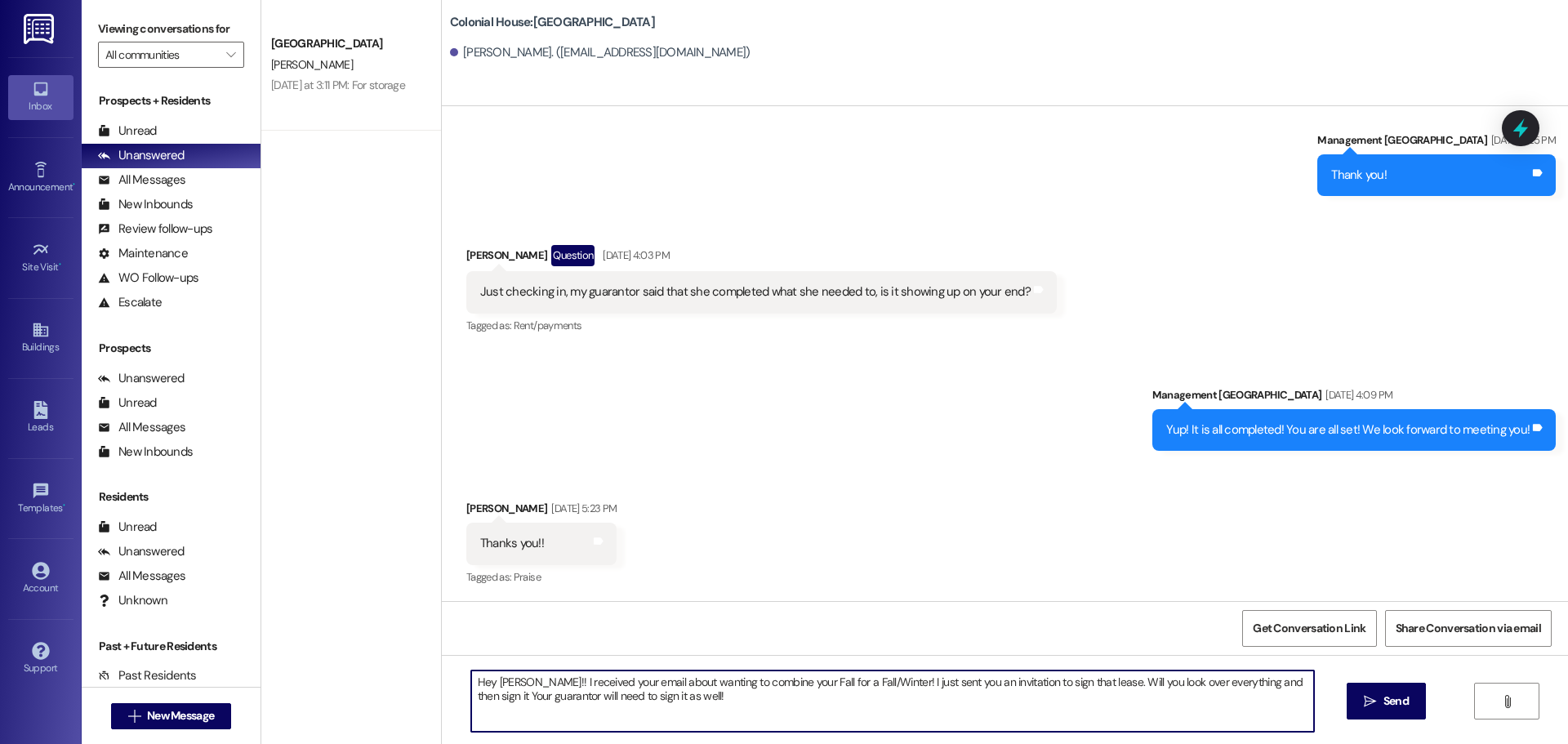
click at [667, 694] on textarea "Hey Callie!! I received your email about wanting to combine your Fall for a Fal…" at bounding box center [893, 701] width 843 height 62
type textarea "Hey Callie!! I received your email about wanting to combine your Fall for a Fal…"
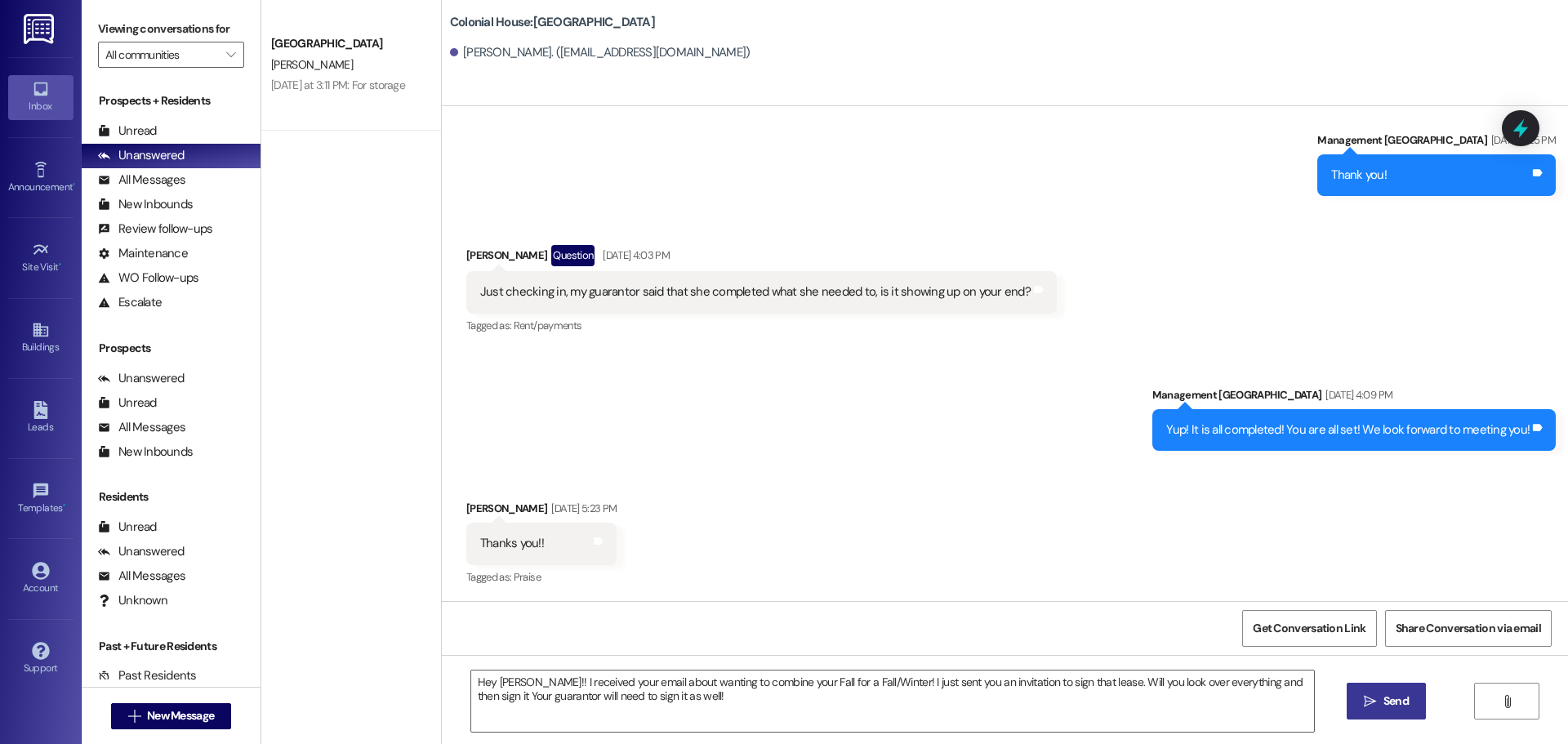
click at [1388, 708] on span "Send" at bounding box center [1396, 702] width 25 height 17
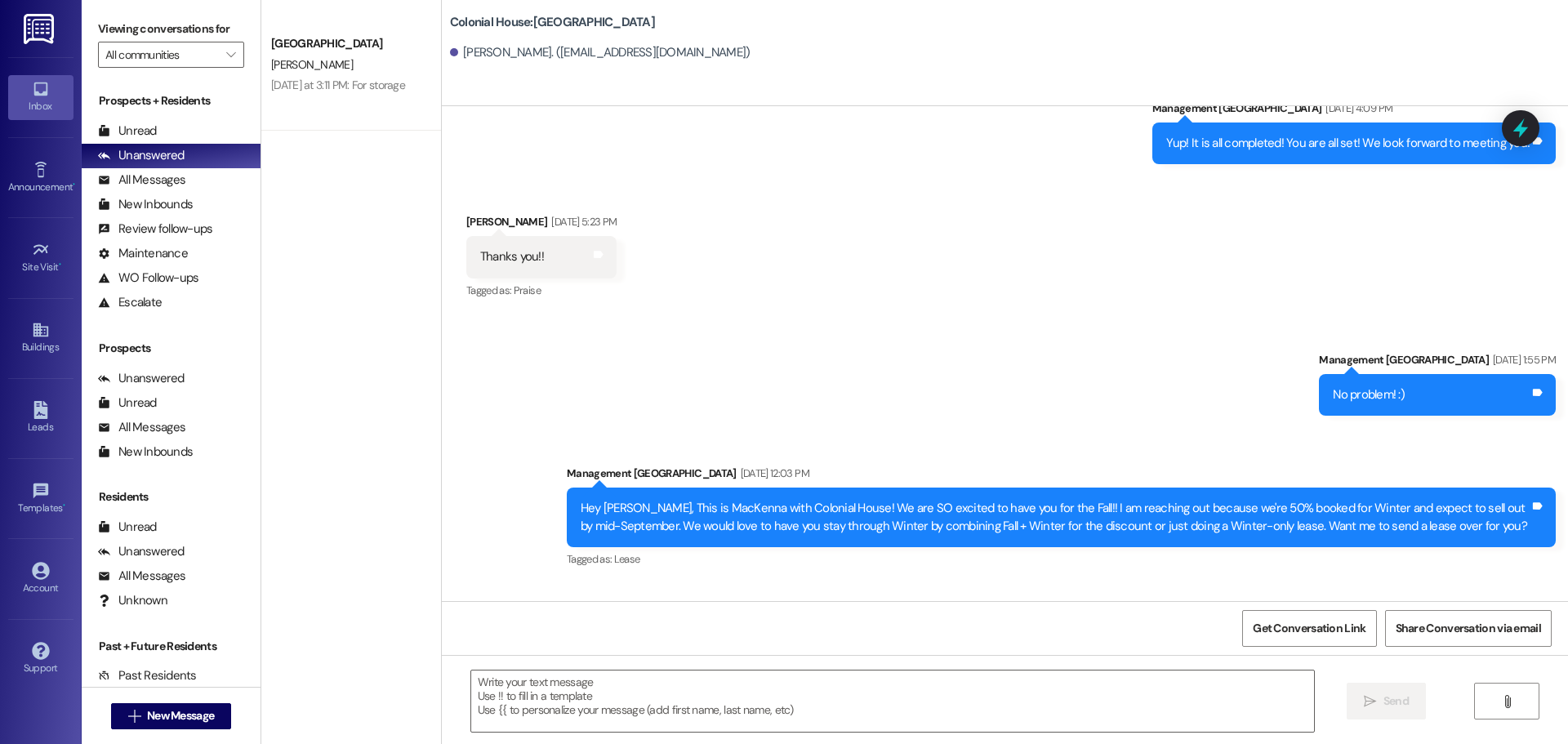
scroll to position [1006, 0]
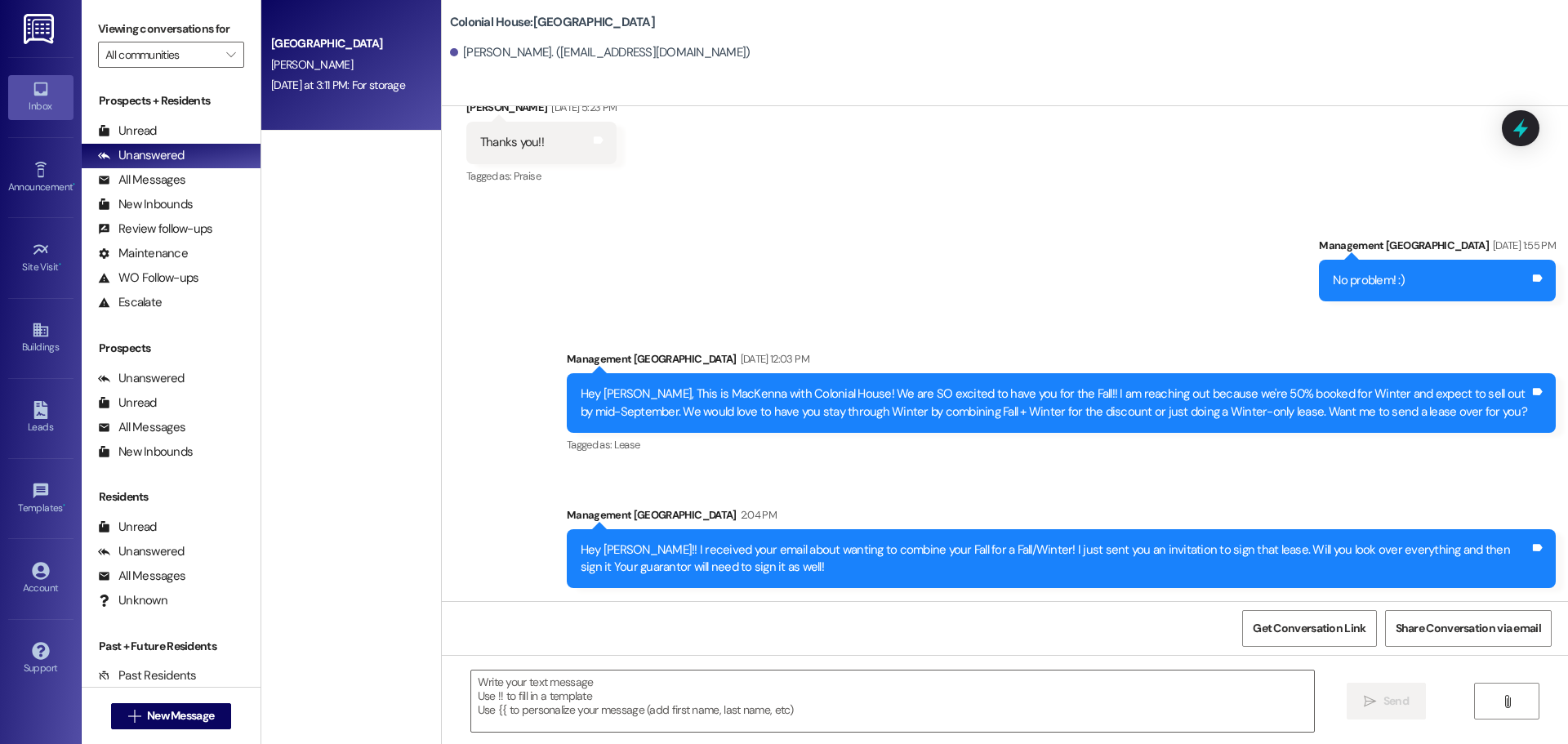
click at [389, 78] on div "Yesterday at 3:11 PM: For storage Yesterday at 3:11 PM: For storage" at bounding box center [338, 84] width 134 height 15
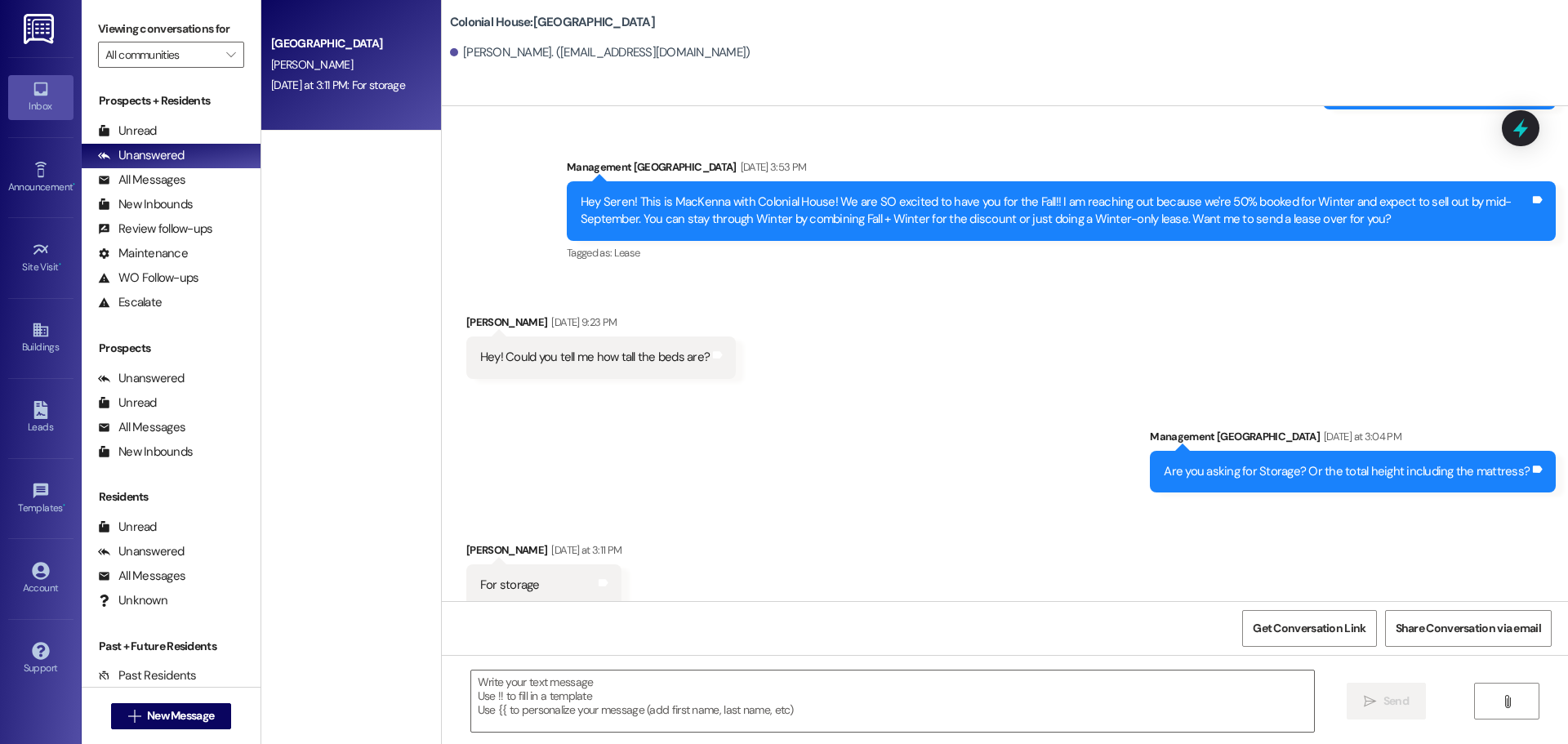
scroll to position [1422, 0]
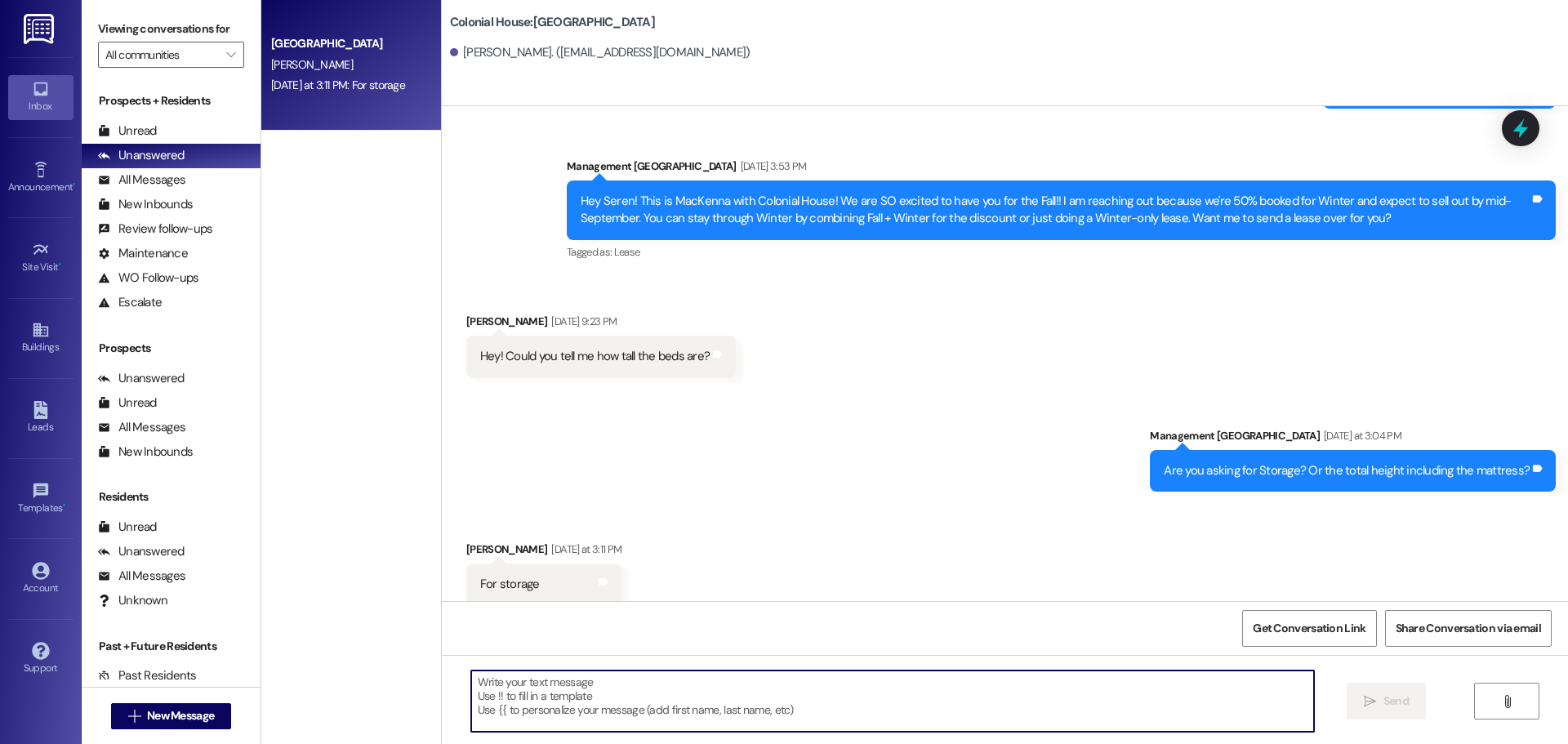
click at [526, 689] on textarea at bounding box center [893, 701] width 843 height 62
click at [610, 698] on textarea "We believe its 36 inches!" at bounding box center [893, 701] width 843 height 62
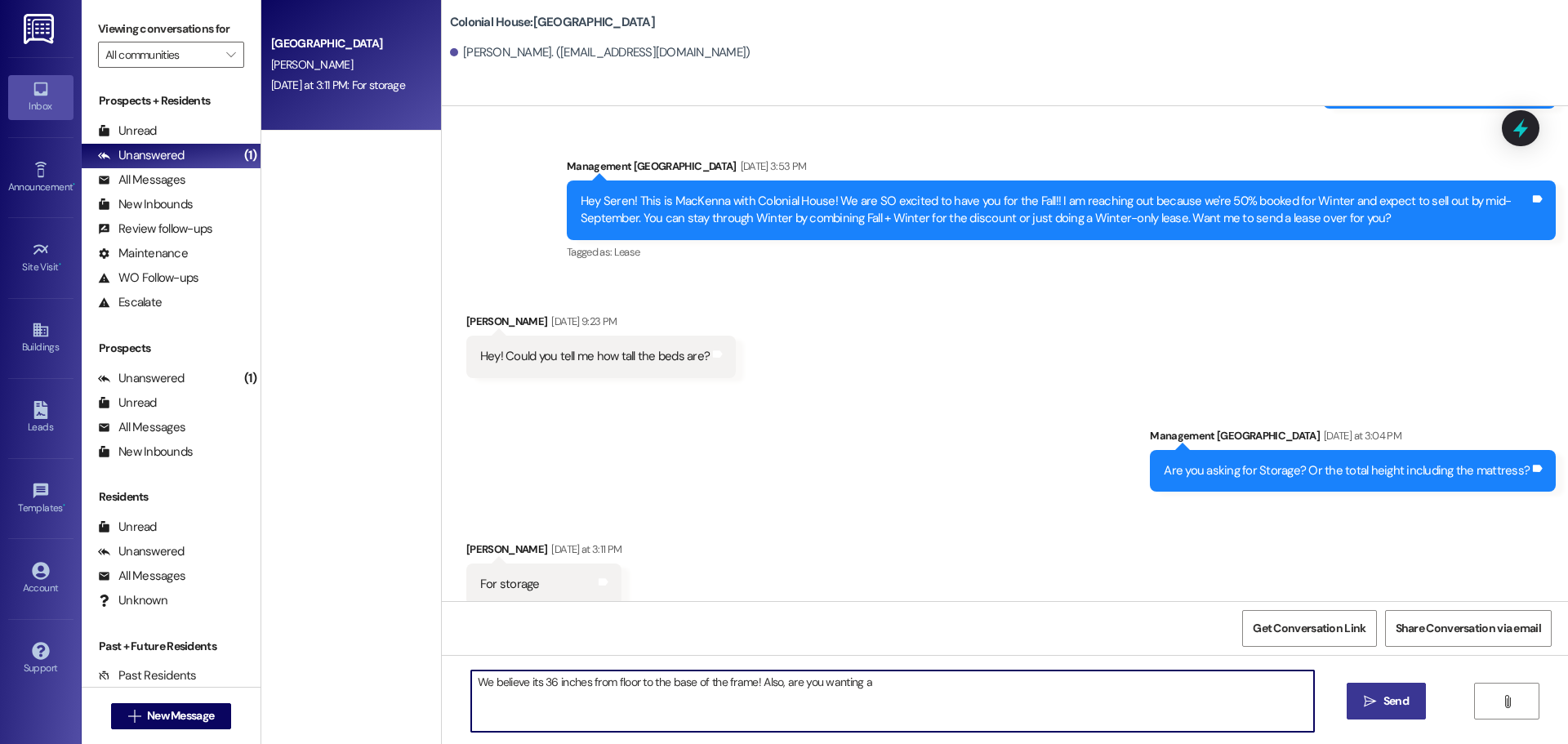
click at [923, 698] on textarea "We believe its 36 inches from floor to the base of the frame! Also, are you wan…" at bounding box center [893, 701] width 843 height 62
type textarea "We believe its 36 inches from floor to the base of the frame! Also, are you wan…"
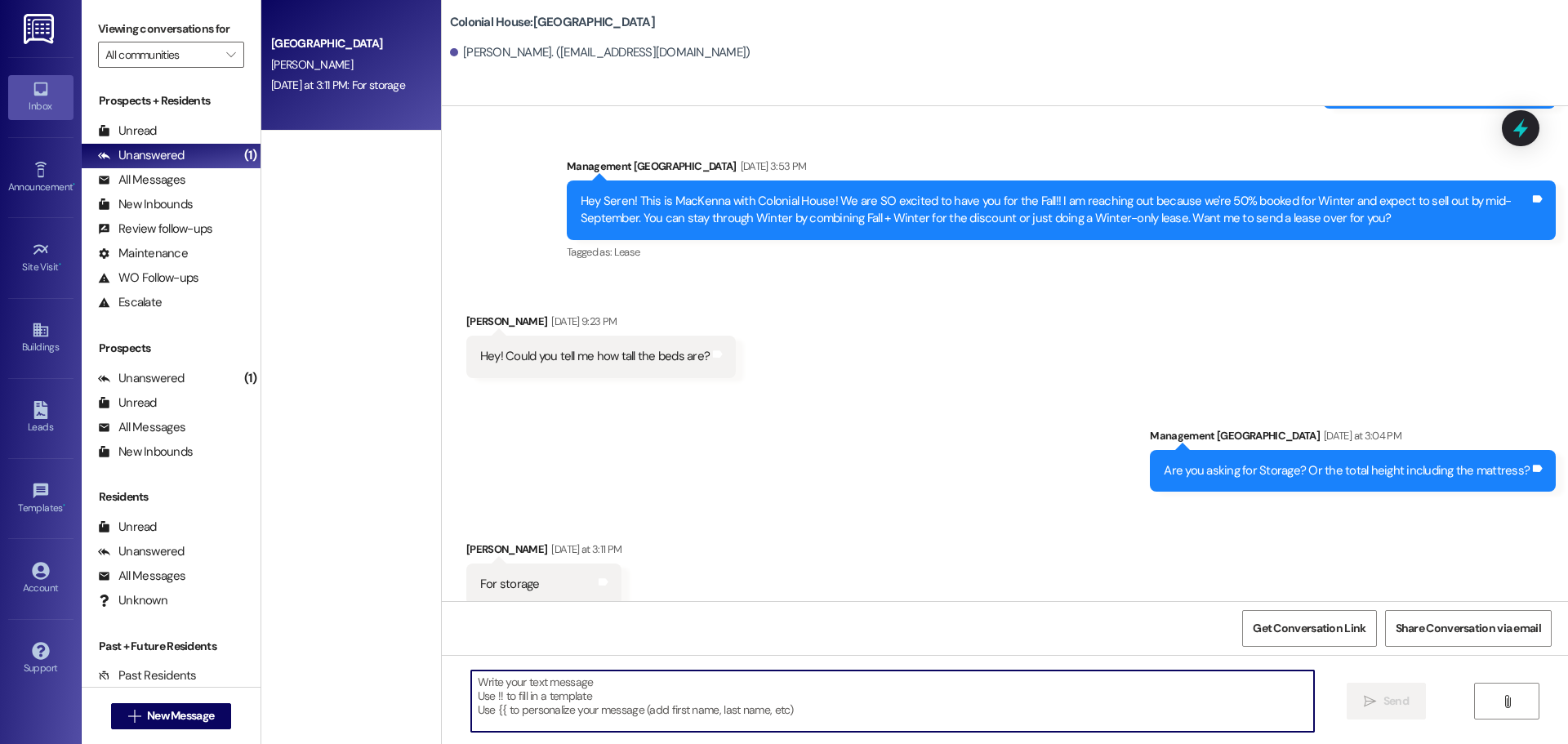
scroll to position [1421, 0]
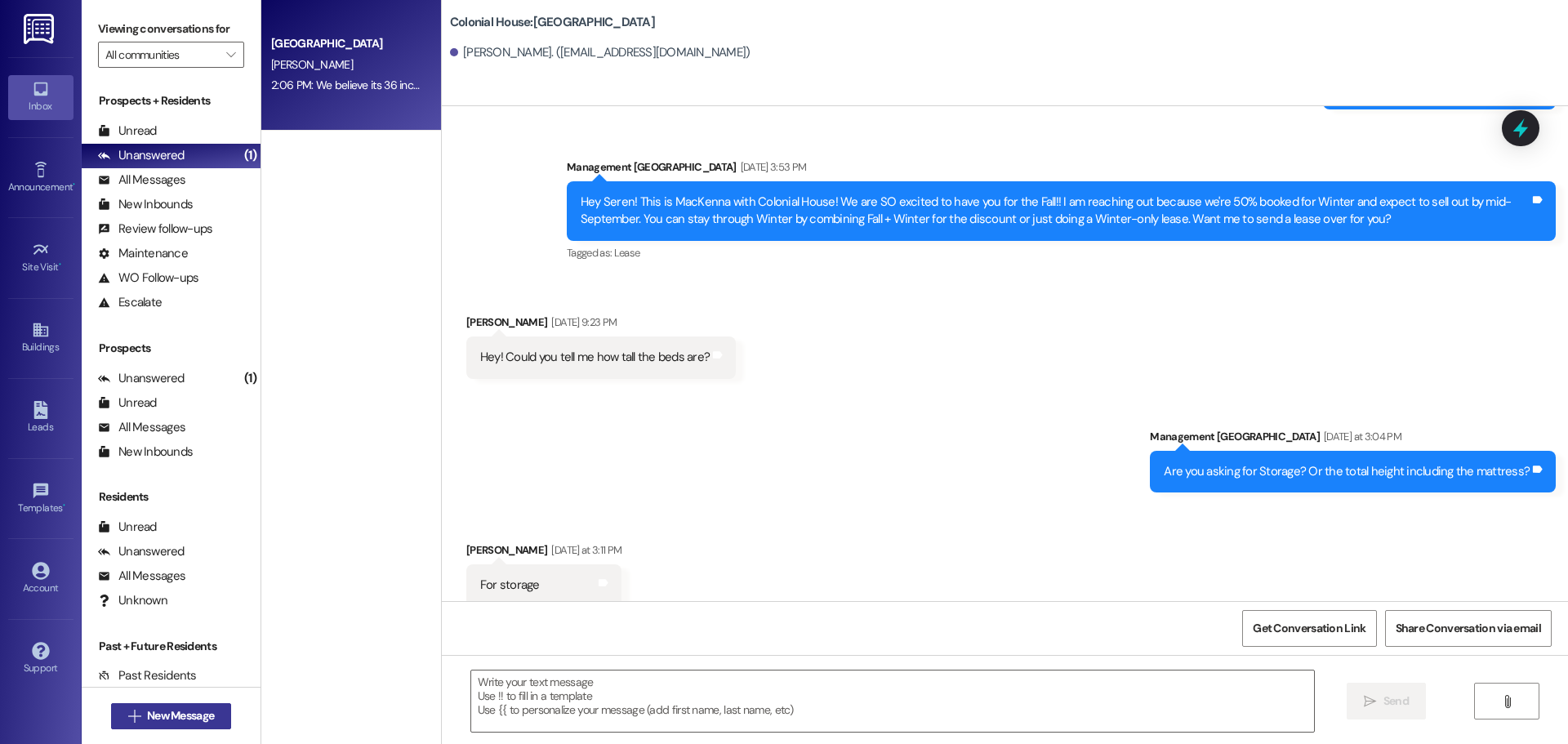
click at [157, 722] on span "New Message" at bounding box center [180, 716] width 67 height 17
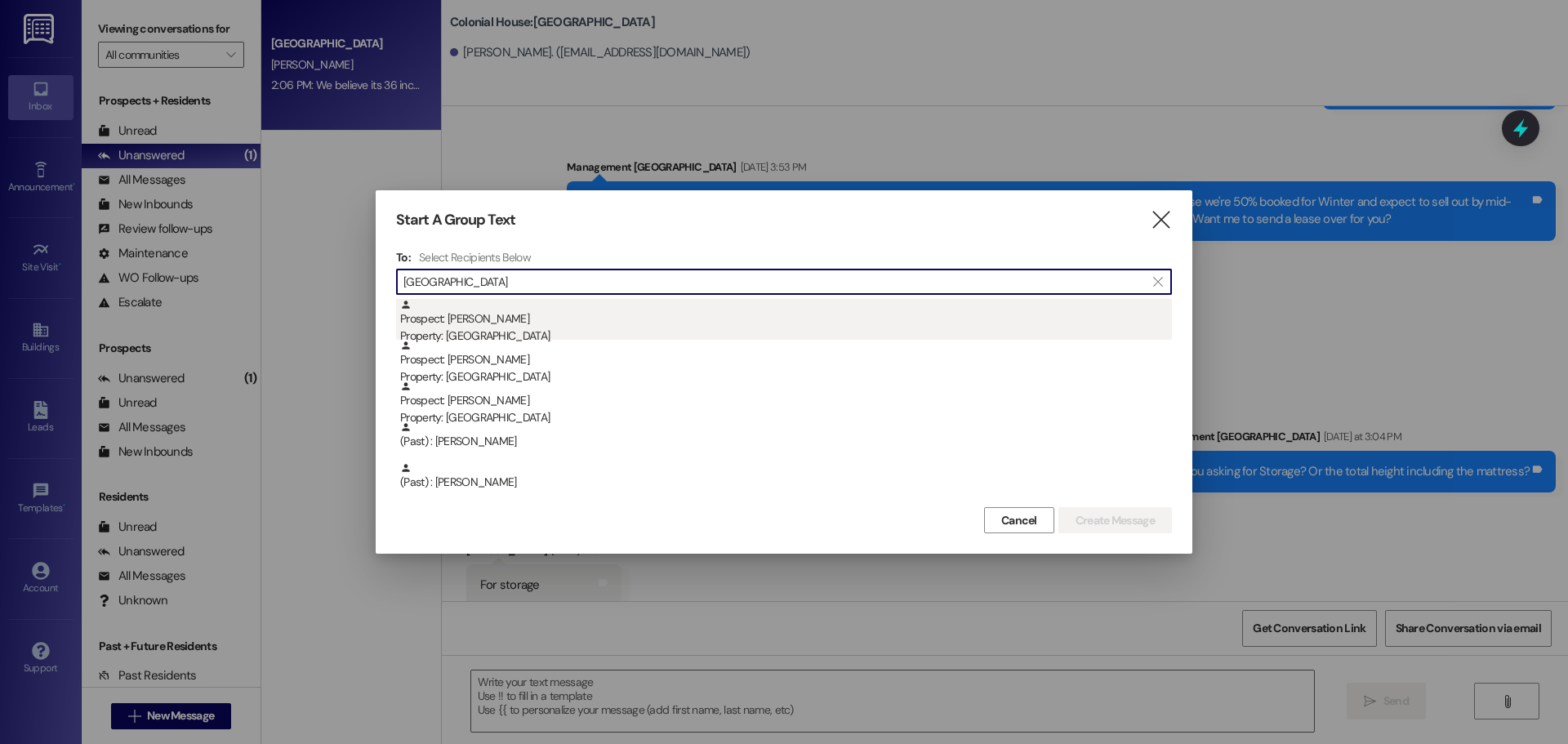
type input "sydney"
click at [680, 314] on div "Prospect: sydney mottram Property: Colonial House" at bounding box center [786, 323] width 771 height 47
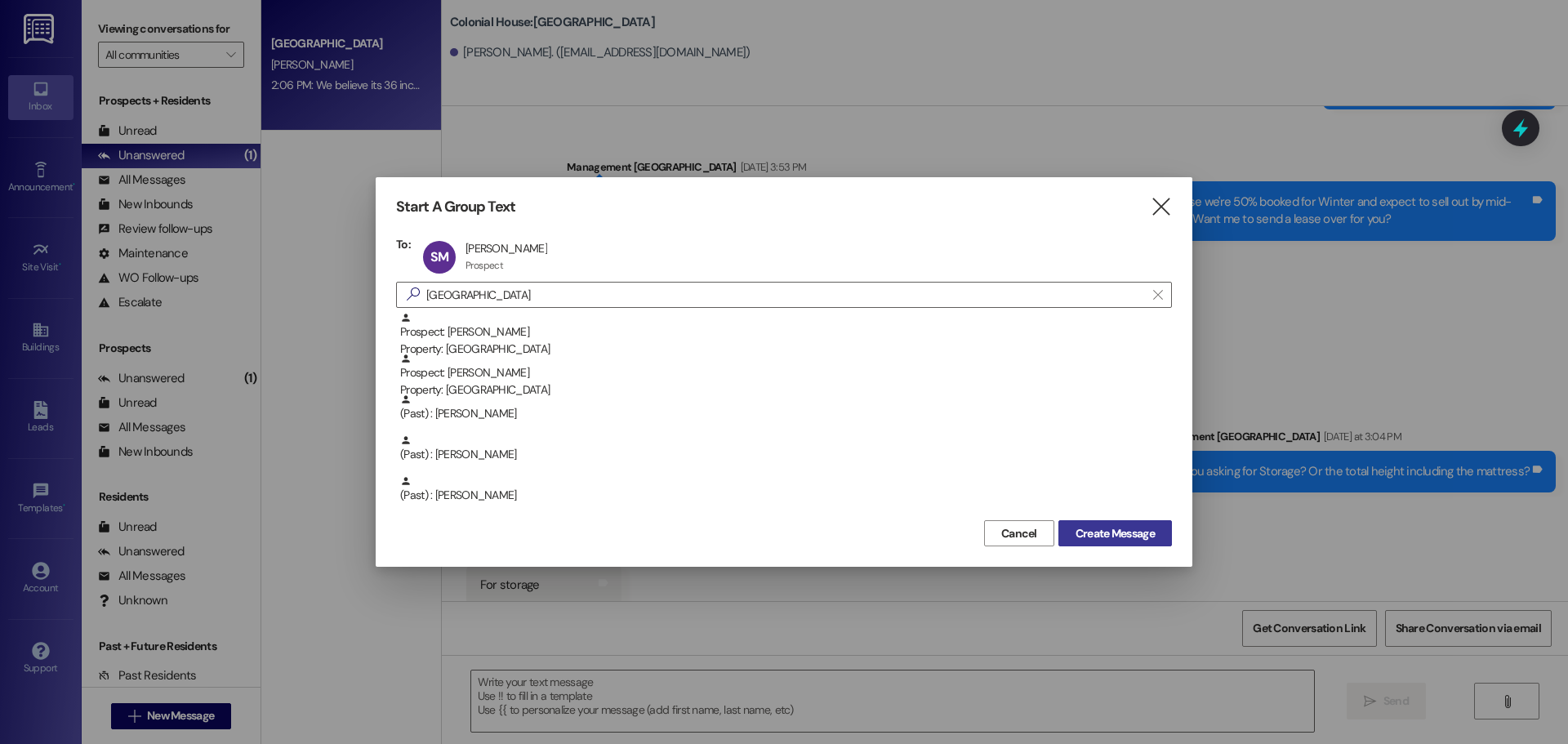
click at [1107, 525] on span "Create Message" at bounding box center [1115, 534] width 79 height 17
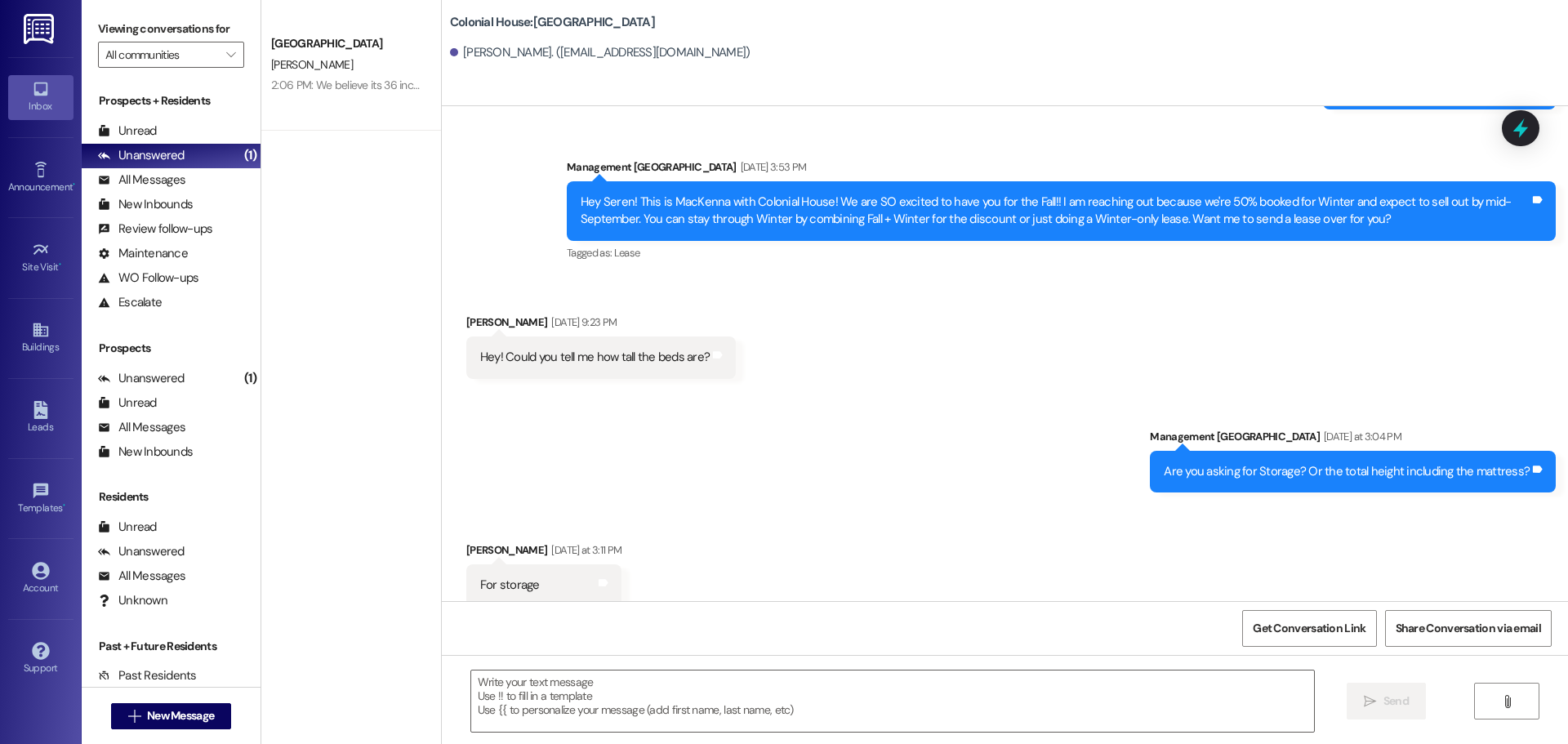
scroll to position [1707, 0]
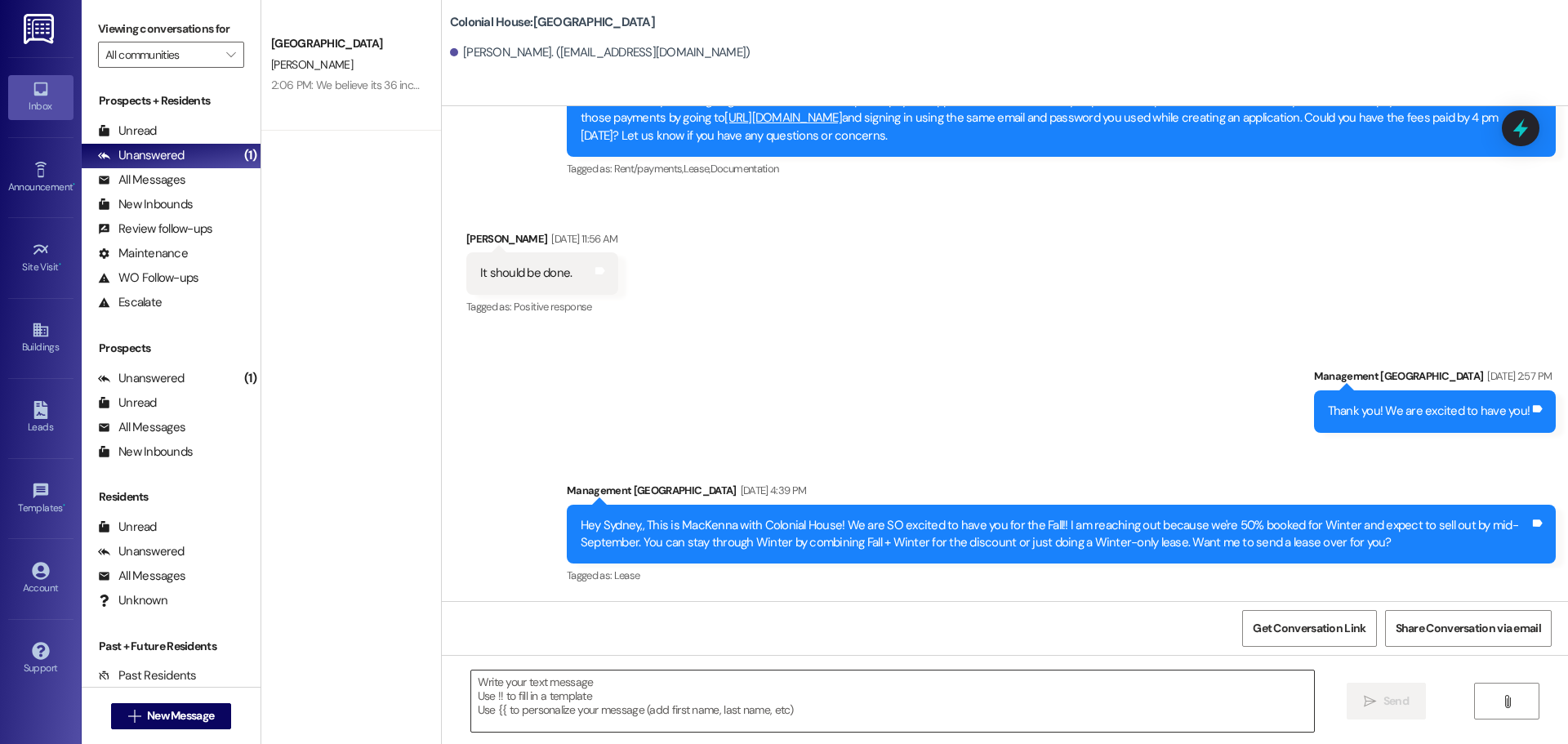
click at [668, 702] on textarea at bounding box center [893, 701] width 843 height 62
click at [572, 696] on textarea "Hey Sydney! Wou" at bounding box center [893, 701] width 843 height 62
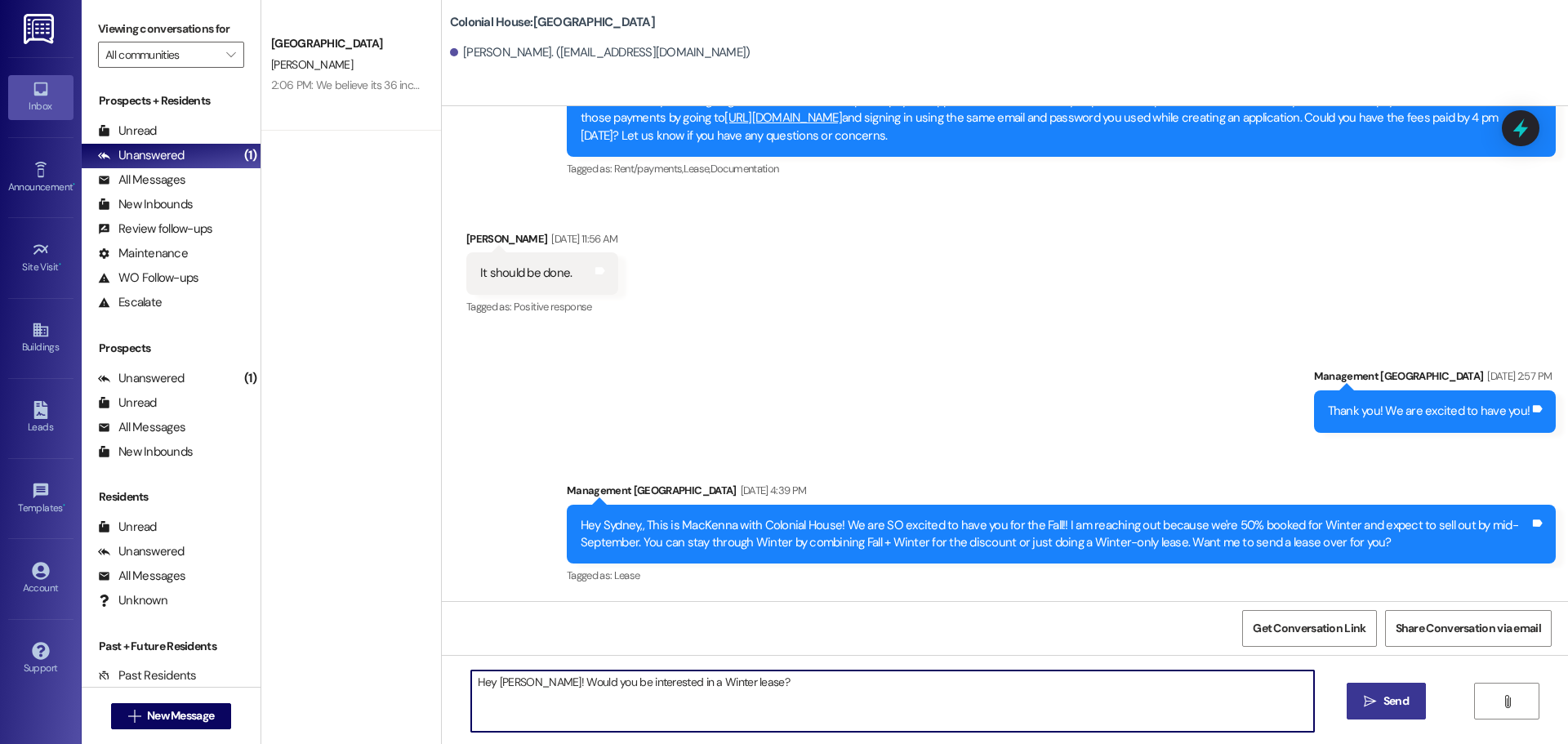
type textarea "Hey Sydney! Would you be interested in a Winter lease??"
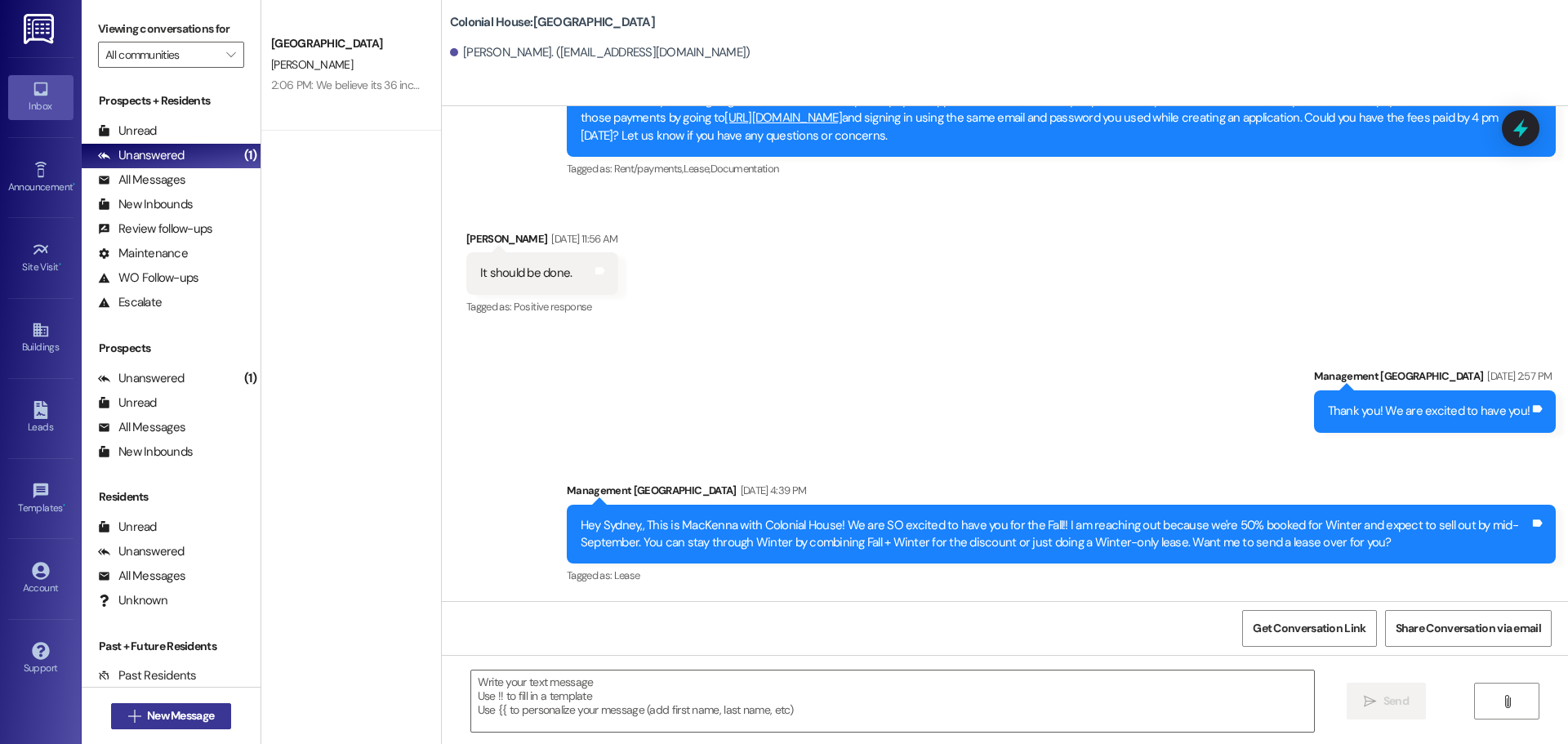
click at [147, 724] on span "New Message" at bounding box center [180, 716] width 67 height 17
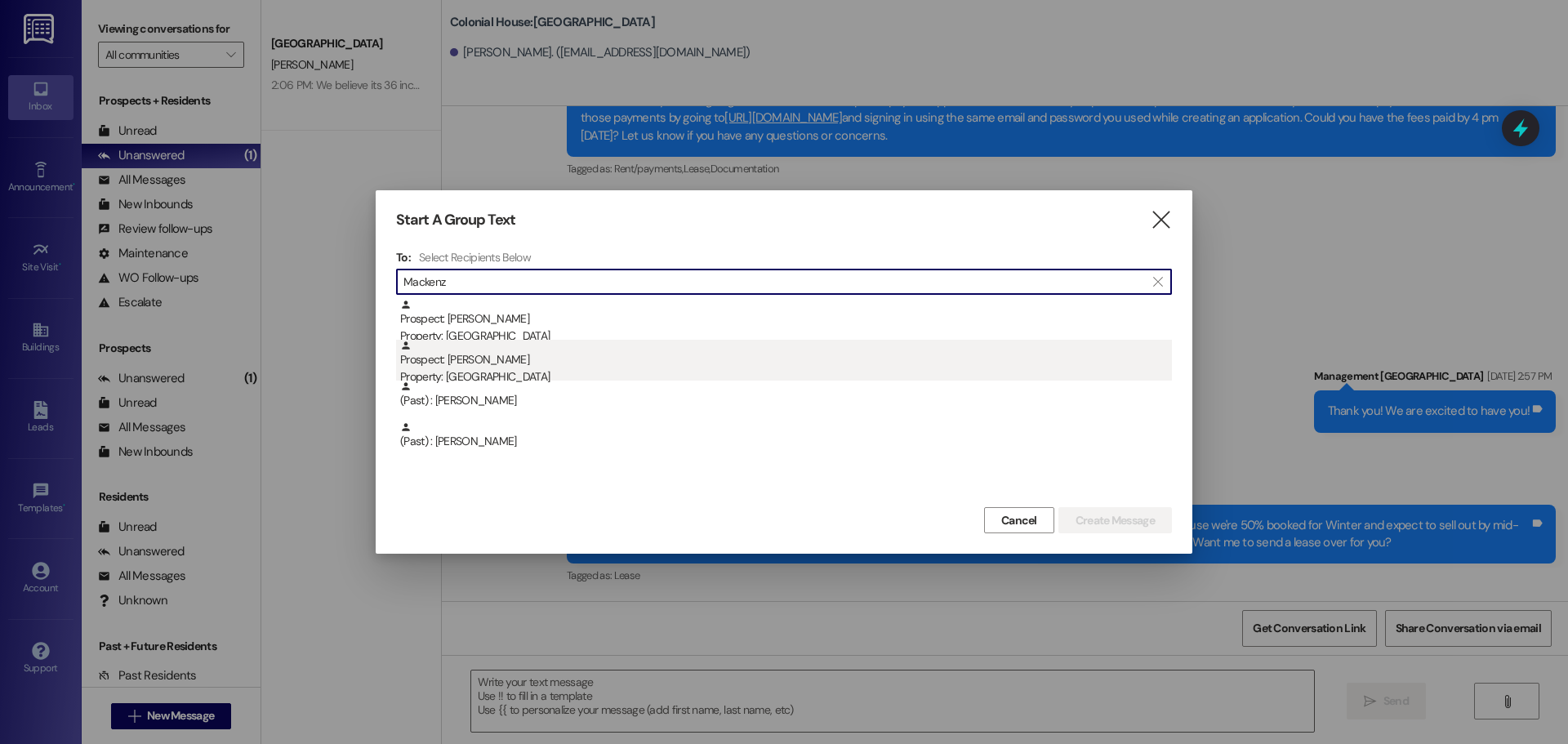
type input "Mackenz"
click at [547, 373] on div "Property: [GEOGRAPHIC_DATA]" at bounding box center [786, 377] width 771 height 17
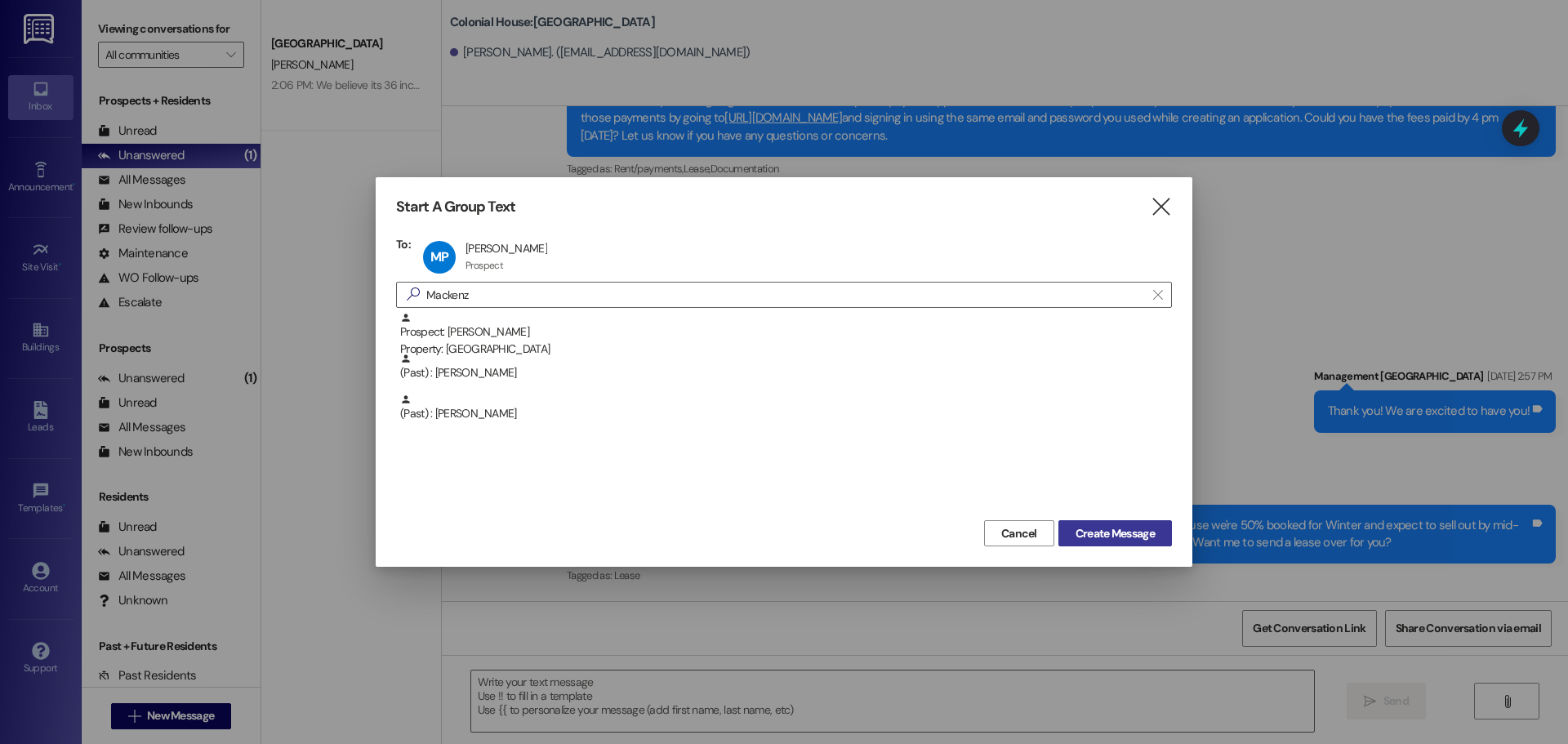
click at [1121, 528] on span "Create Message" at bounding box center [1115, 534] width 79 height 17
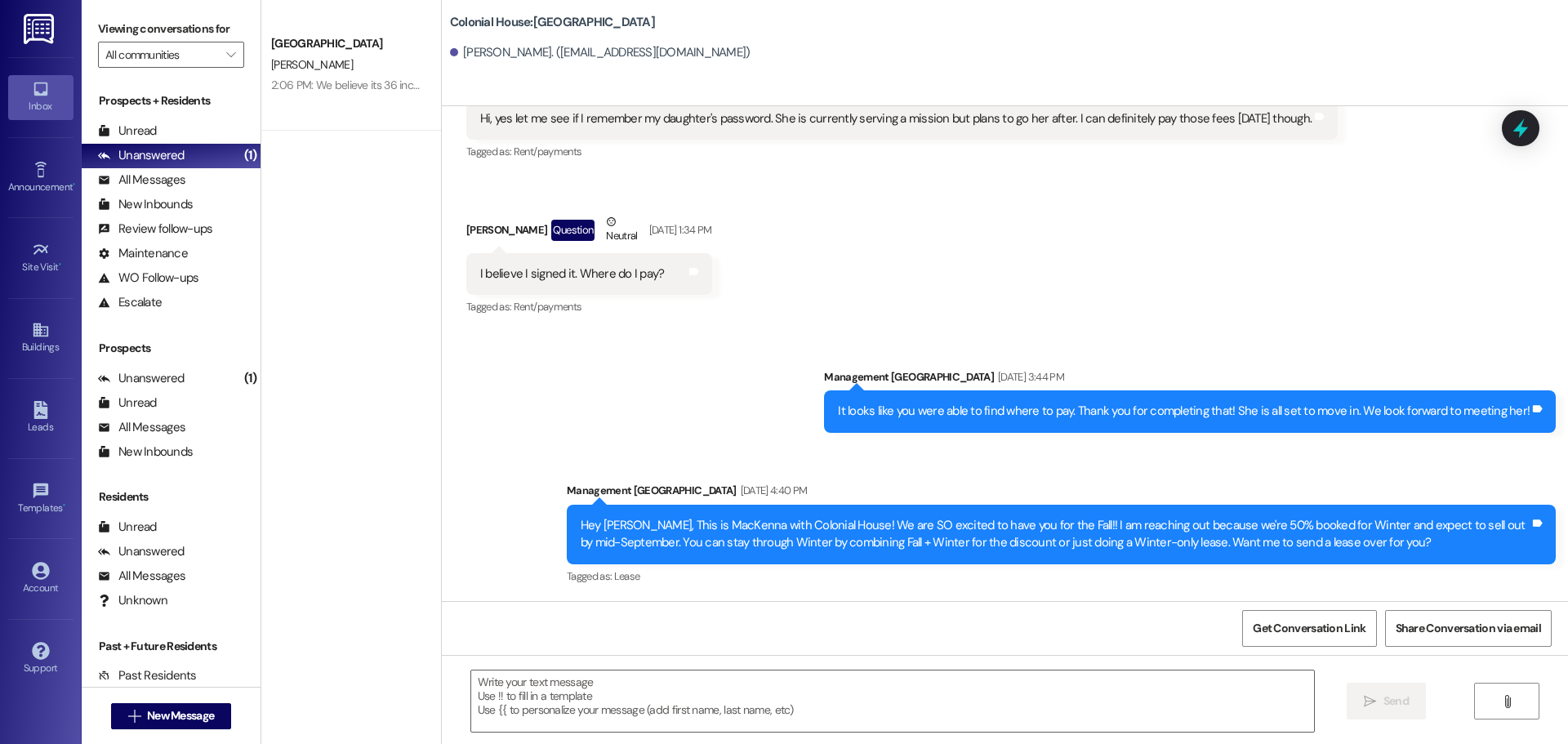
scroll to position [271, 0]
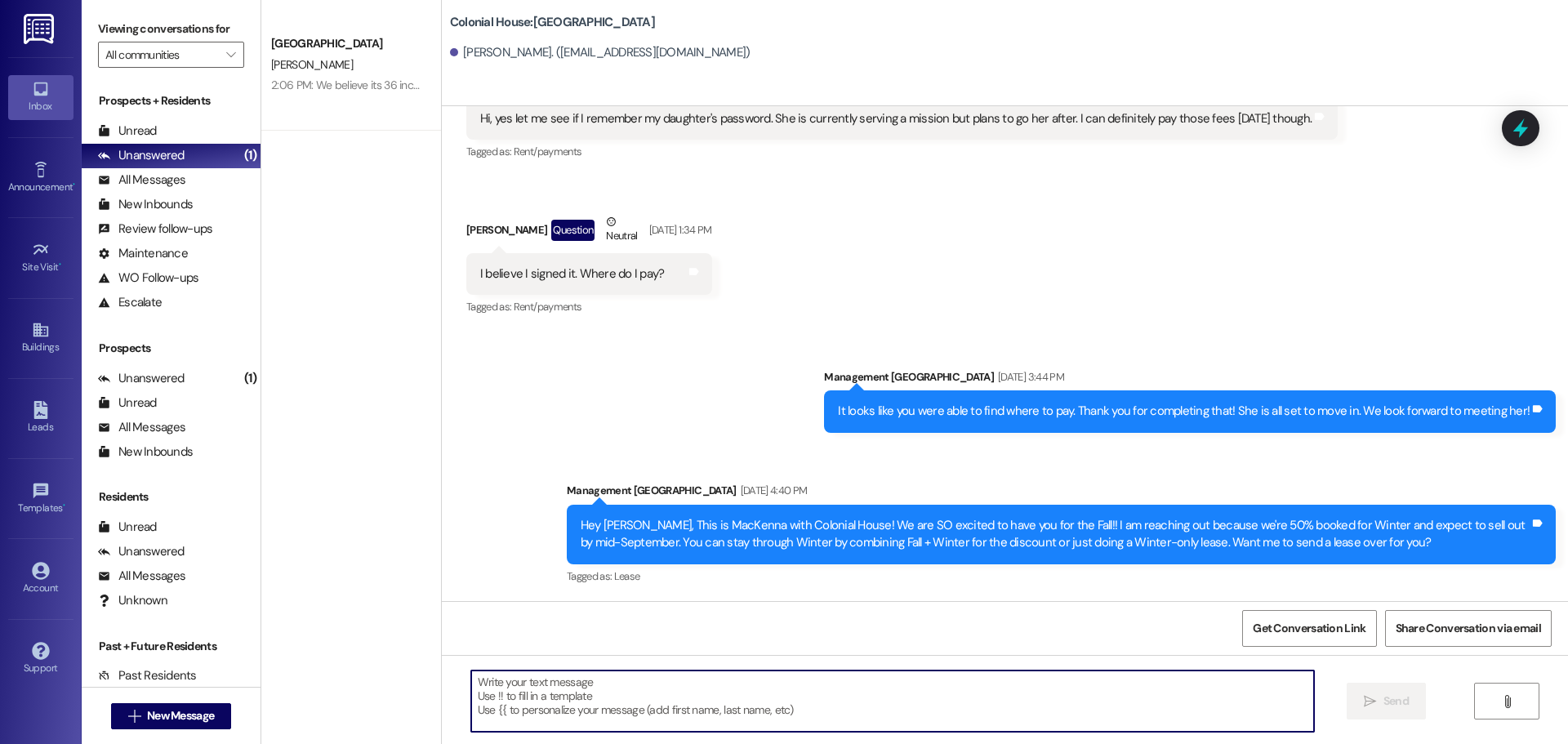
click at [595, 709] on textarea at bounding box center [893, 701] width 843 height 62
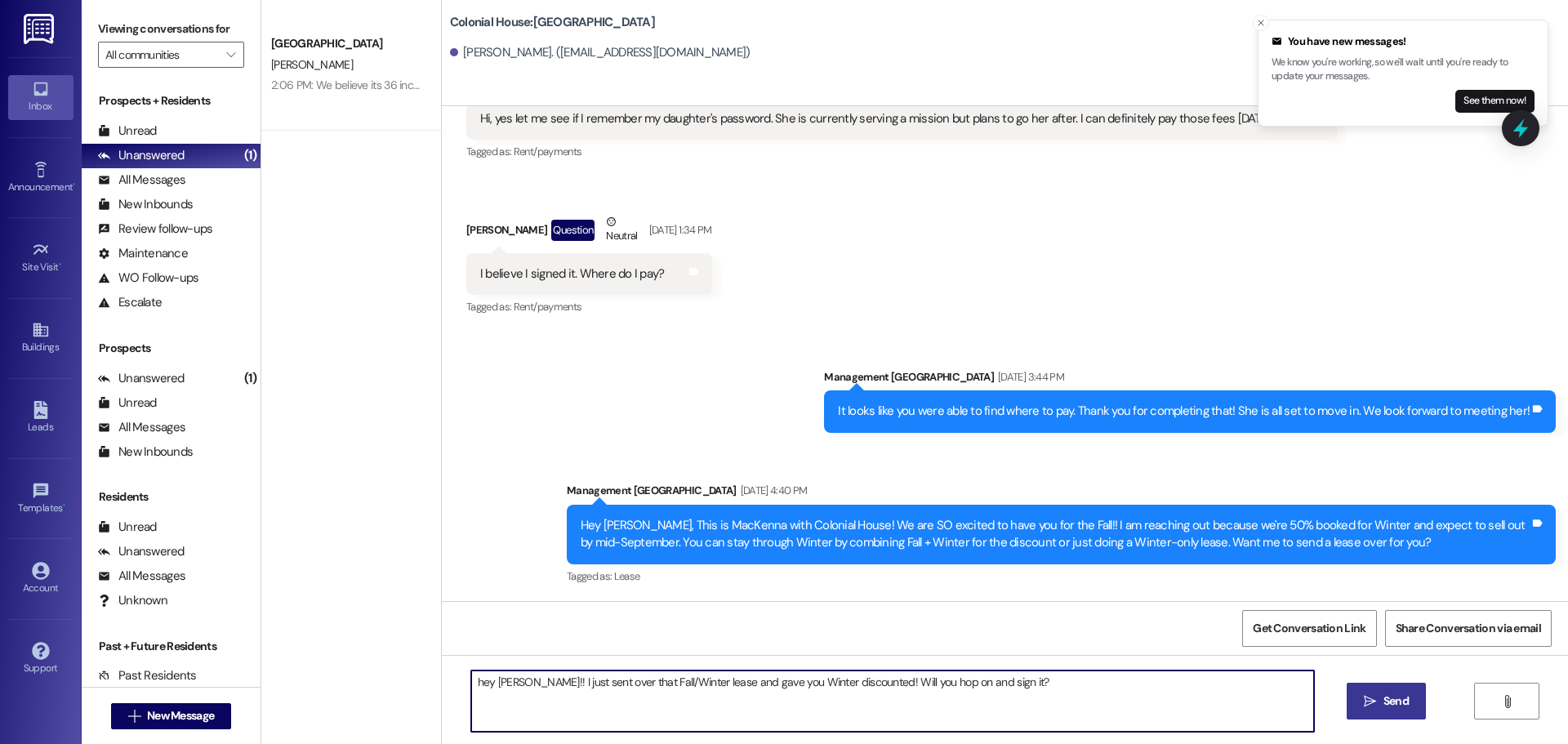
type textarea "hey Mackenzie!! I just sent over that Fall/Winter lease and gave you Winter dis…"
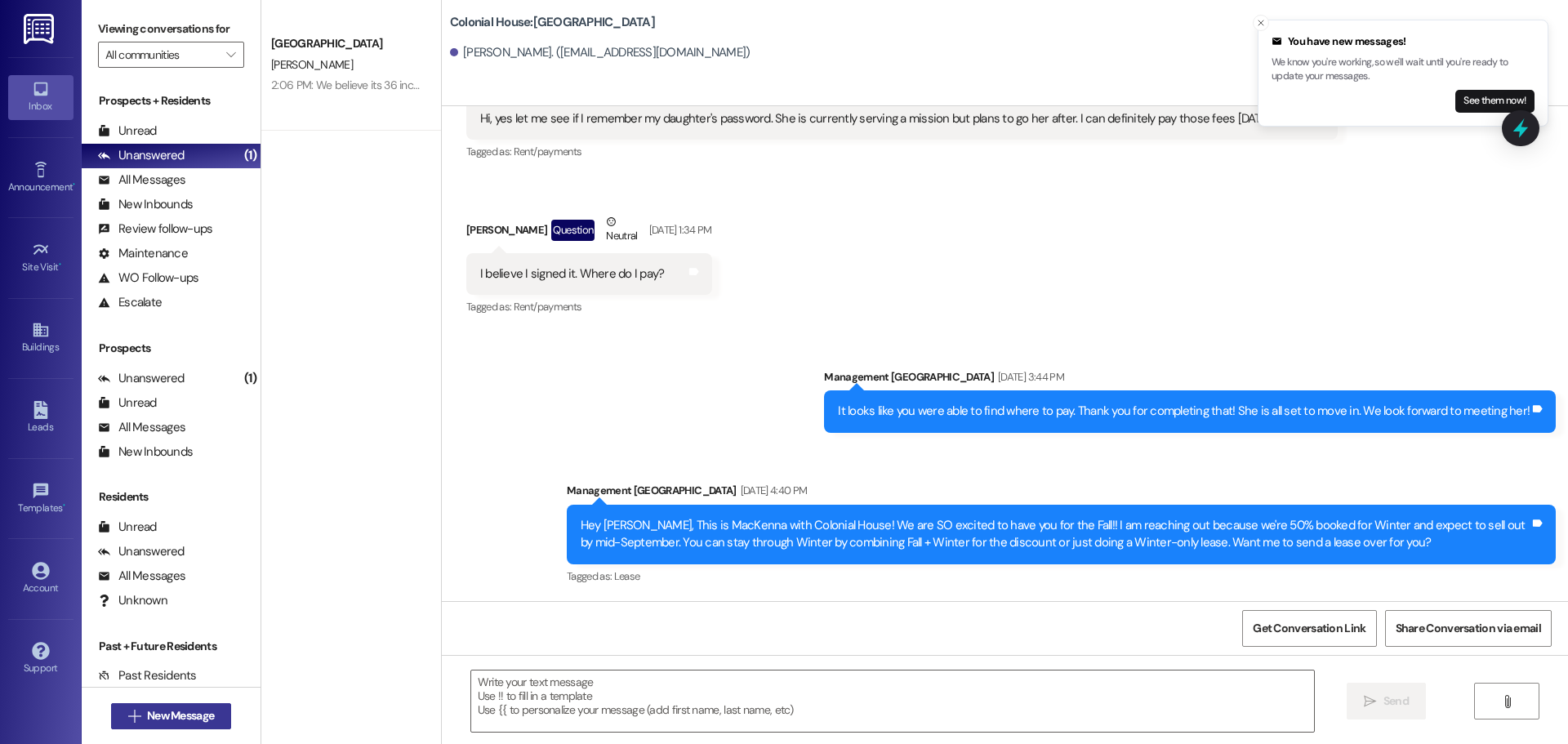
click at [206, 712] on span "New Message" at bounding box center [180, 716] width 67 height 17
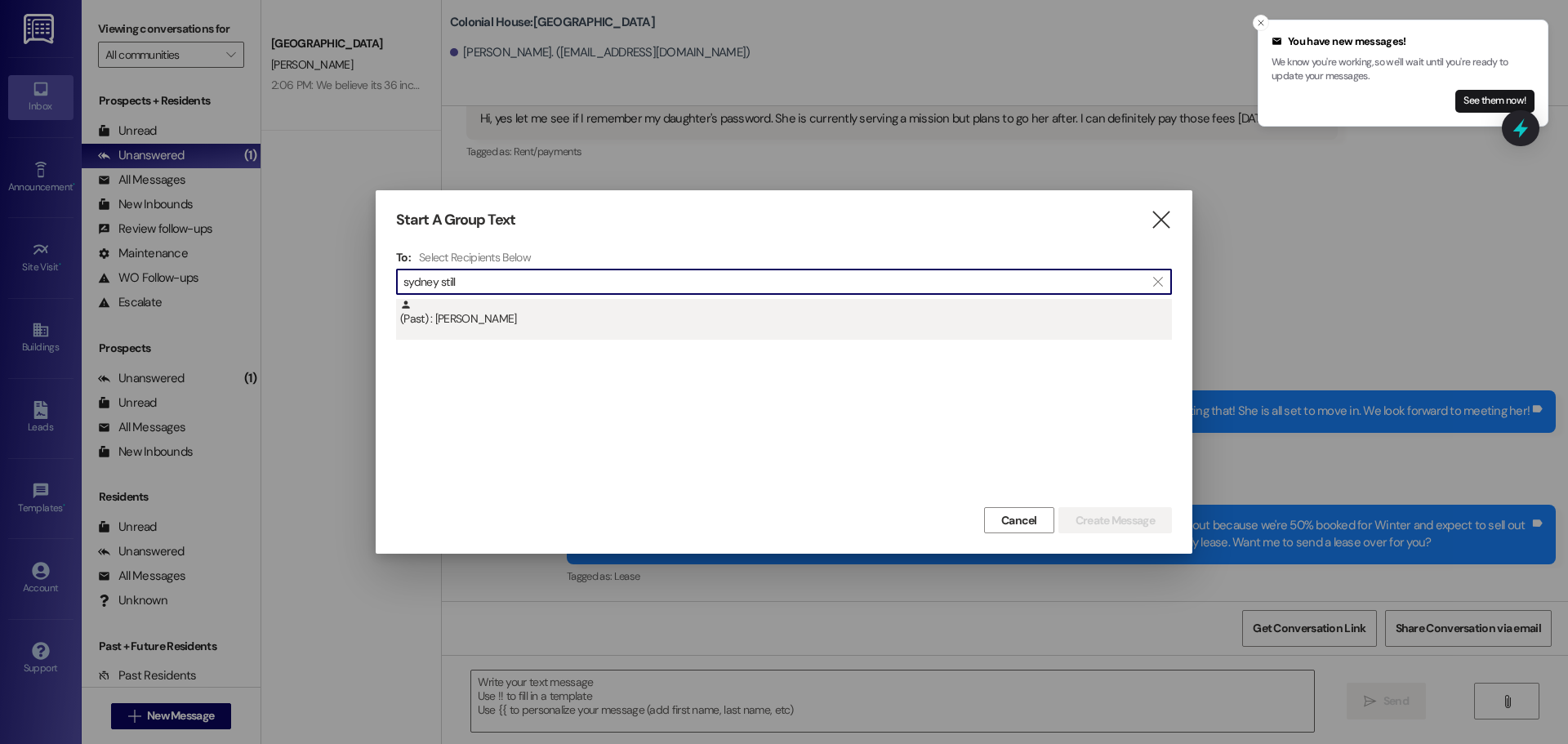
type input "sydney still"
click at [563, 321] on div "(Past) : Sydney Stilling" at bounding box center [786, 313] width 771 height 29
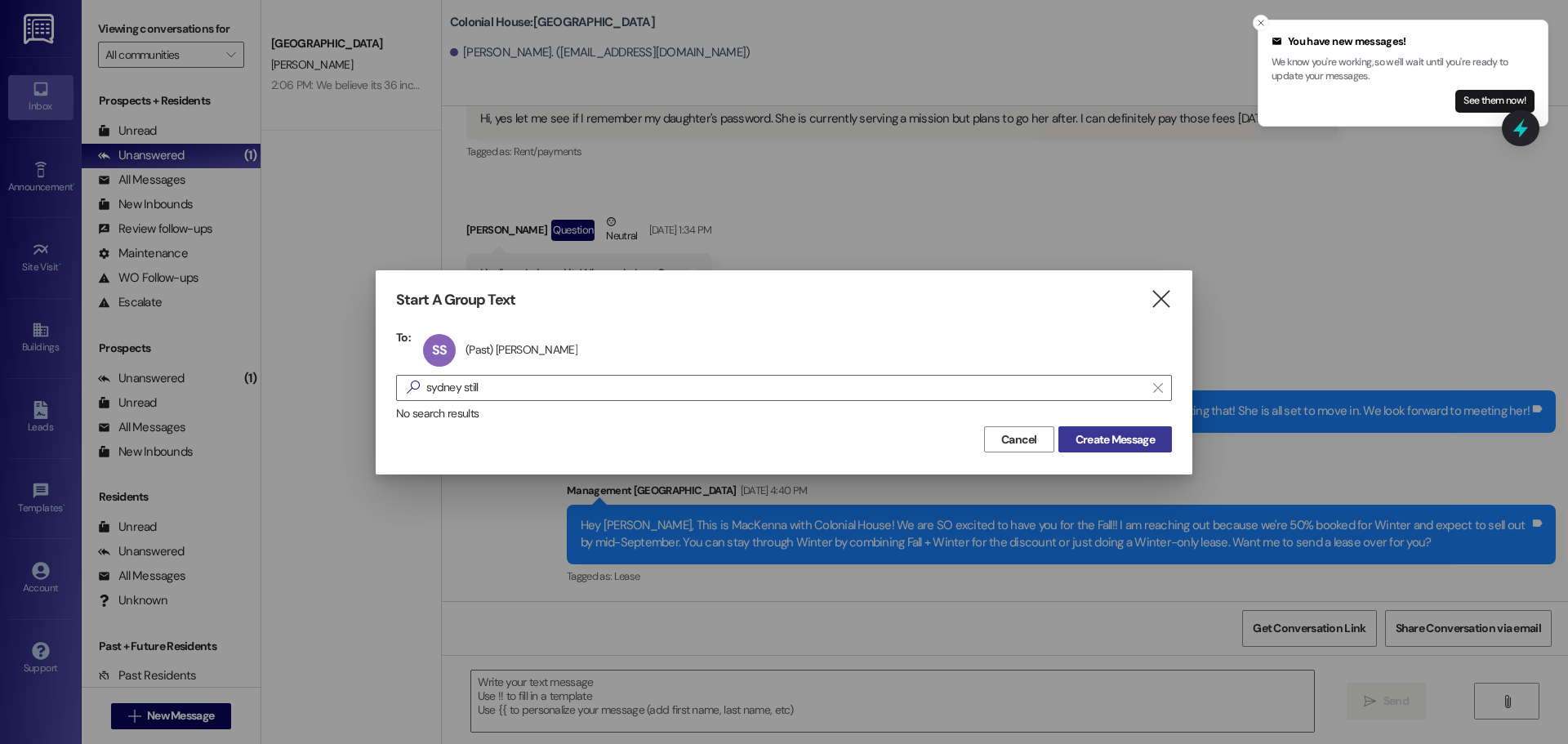
click at [1135, 437] on span "Create Message" at bounding box center [1115, 440] width 79 height 17
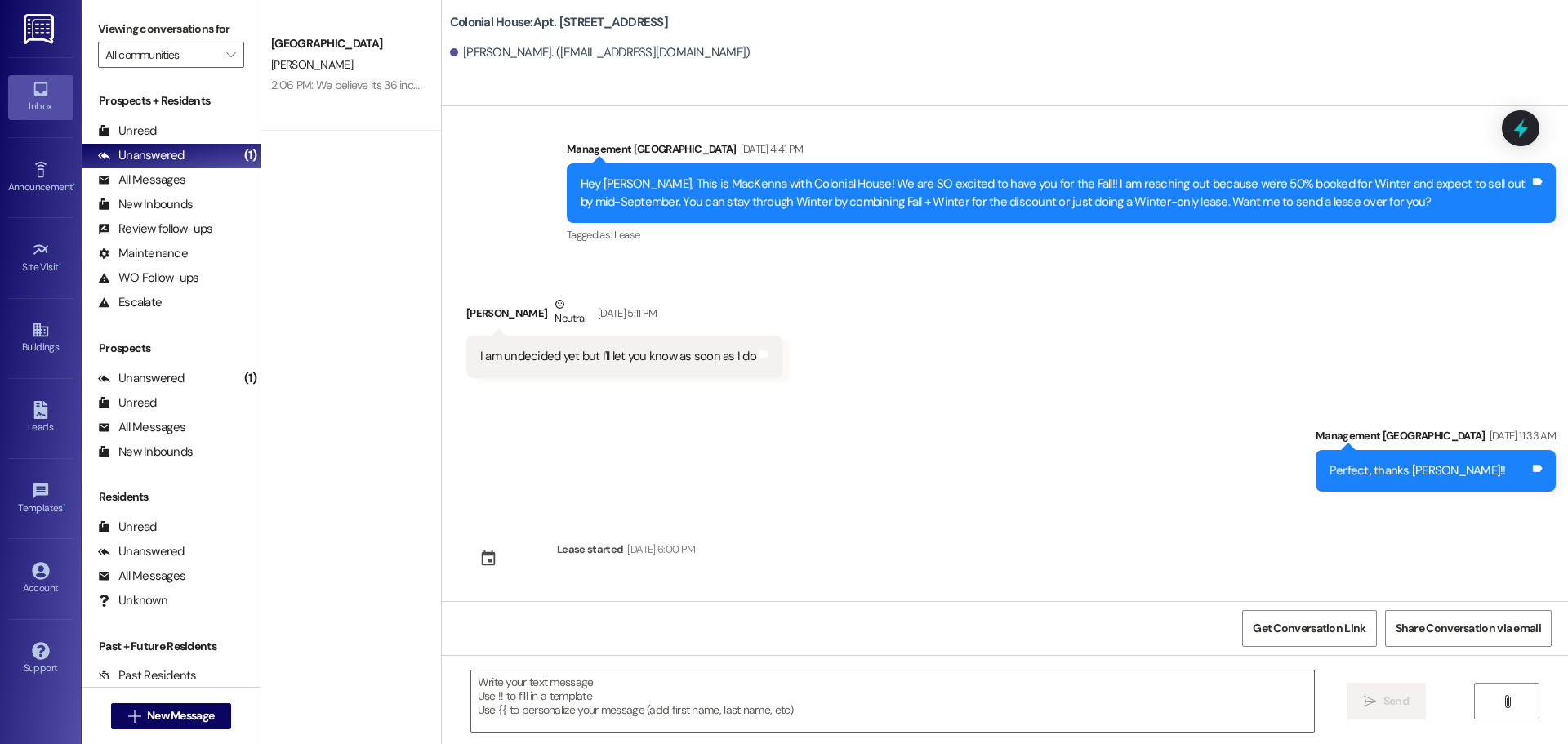
scroll to position [25464, 0]
click at [147, 712] on span "New Message" at bounding box center [180, 716] width 67 height 17
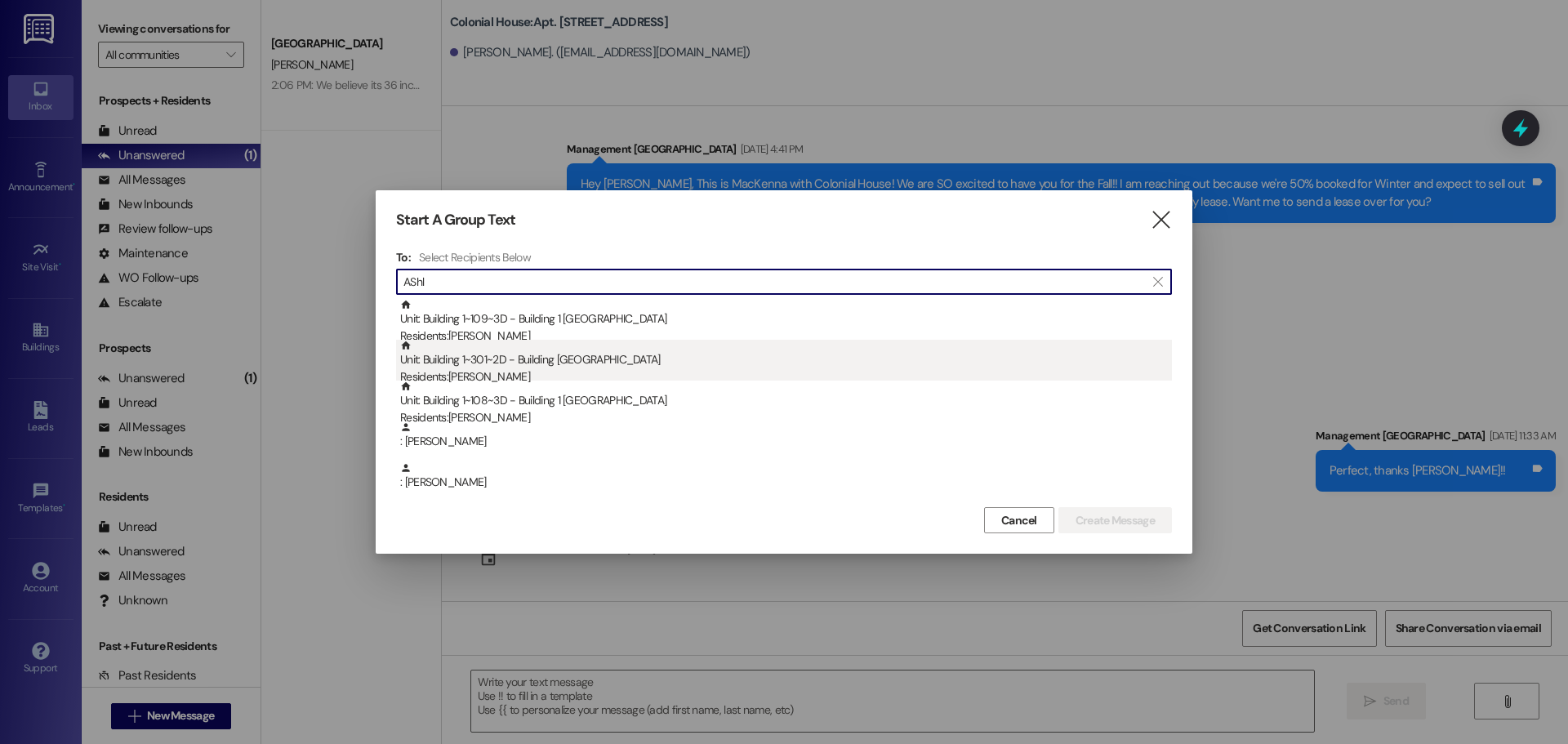
type input "AShl"
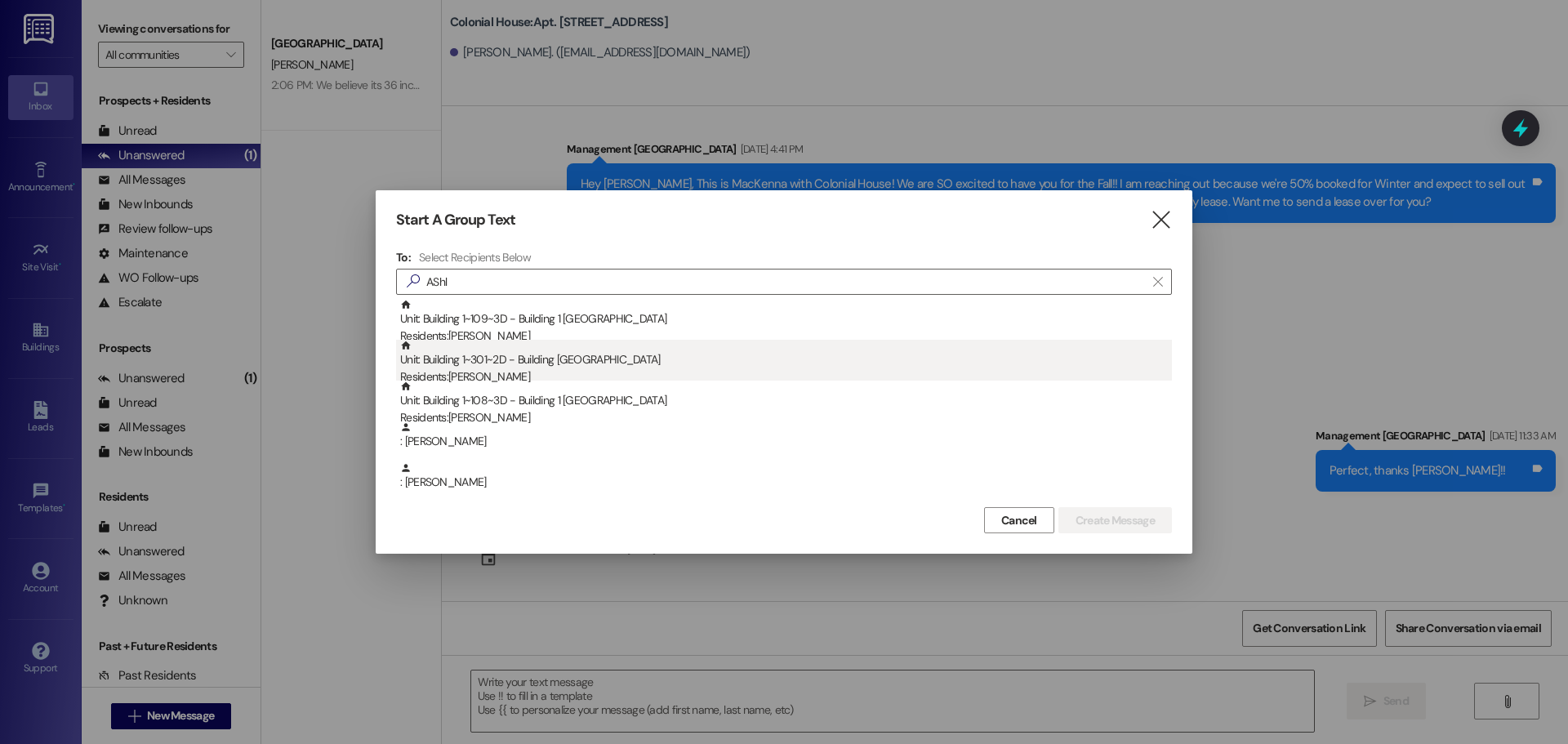
click at [479, 367] on div "Unit: Building 1~301~2D - Building 1 Colonial House Residents: Ashlyn Danielson" at bounding box center [786, 363] width 771 height 47
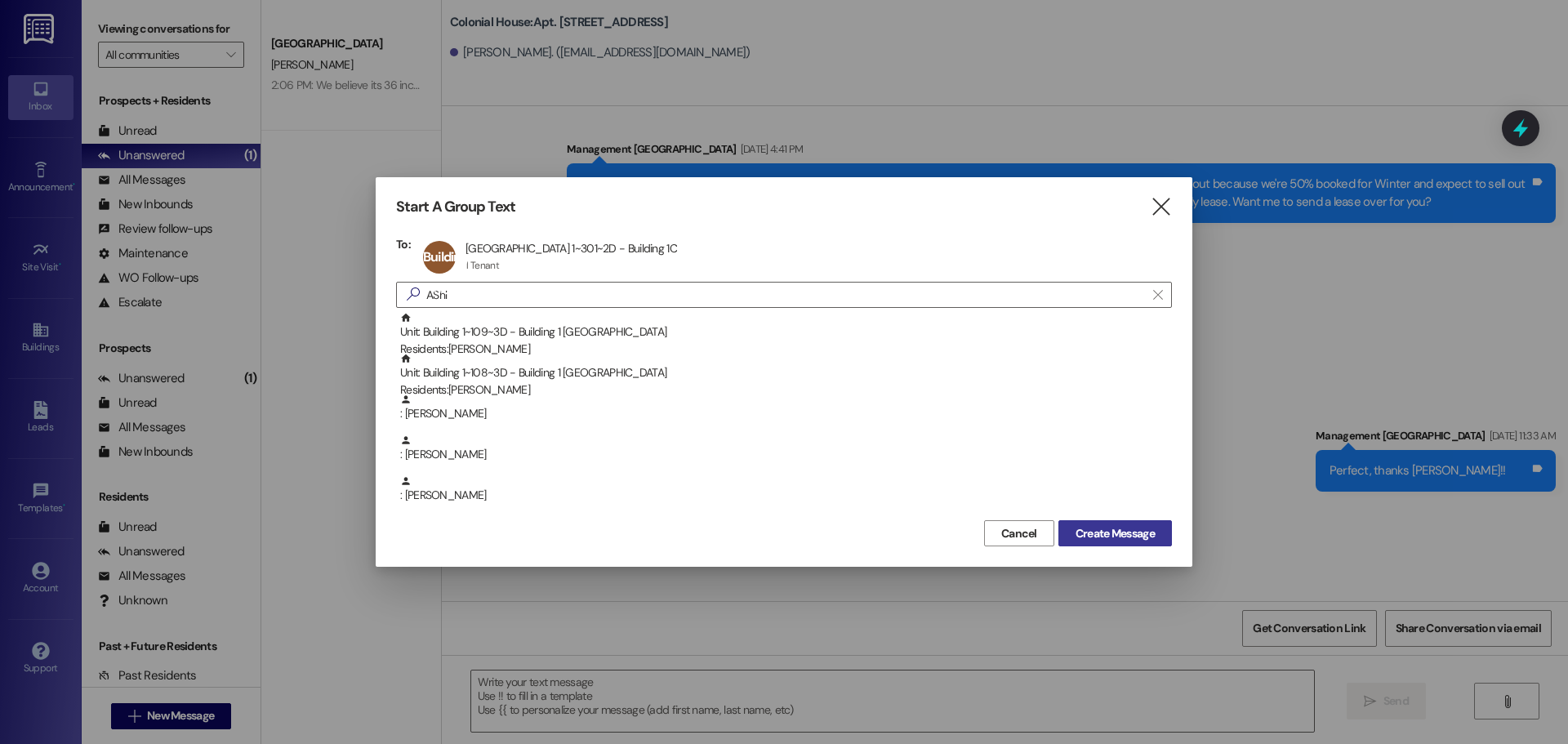
click at [1087, 538] on span "Create Message" at bounding box center [1115, 534] width 79 height 17
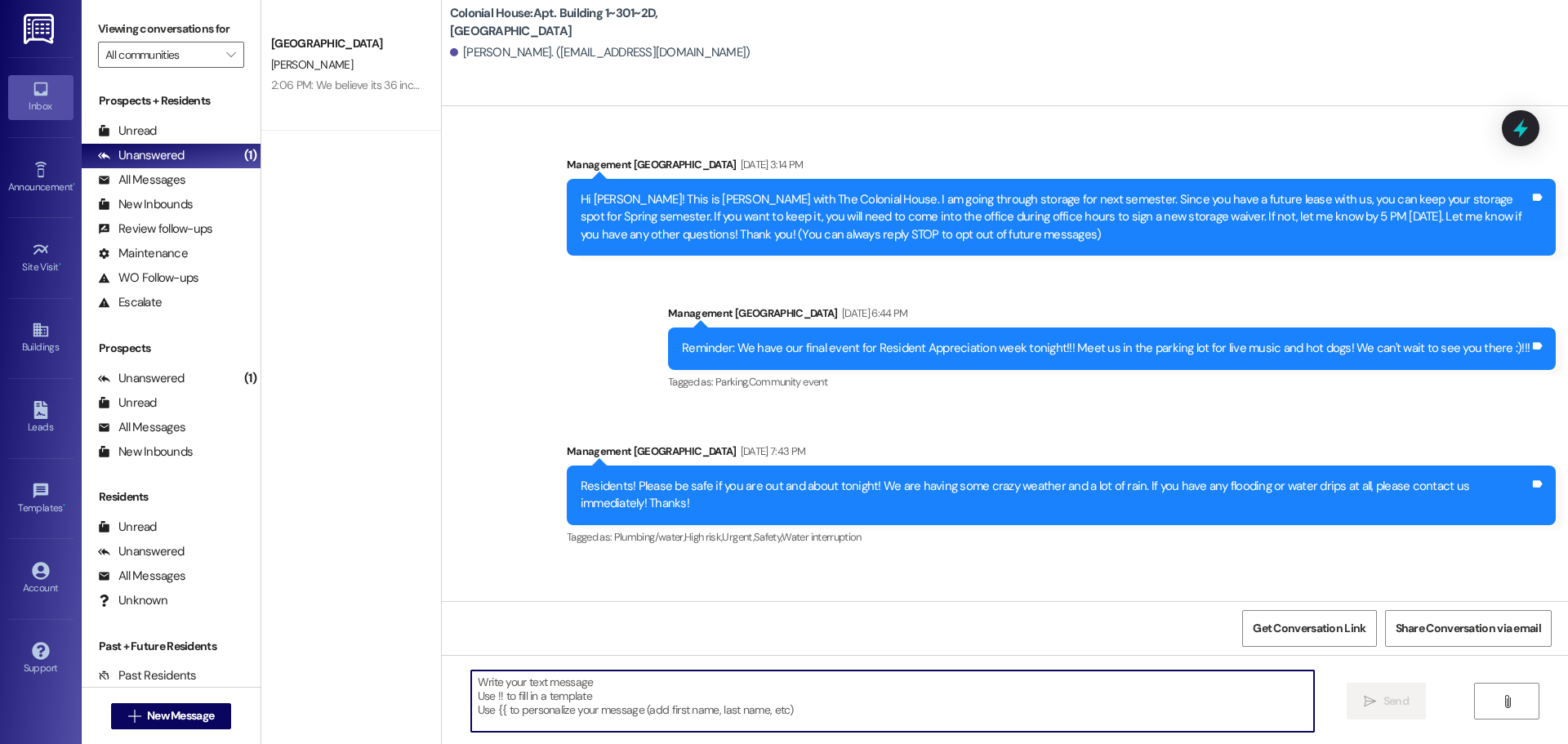
click at [527, 682] on textarea at bounding box center [893, 701] width 843 height 62
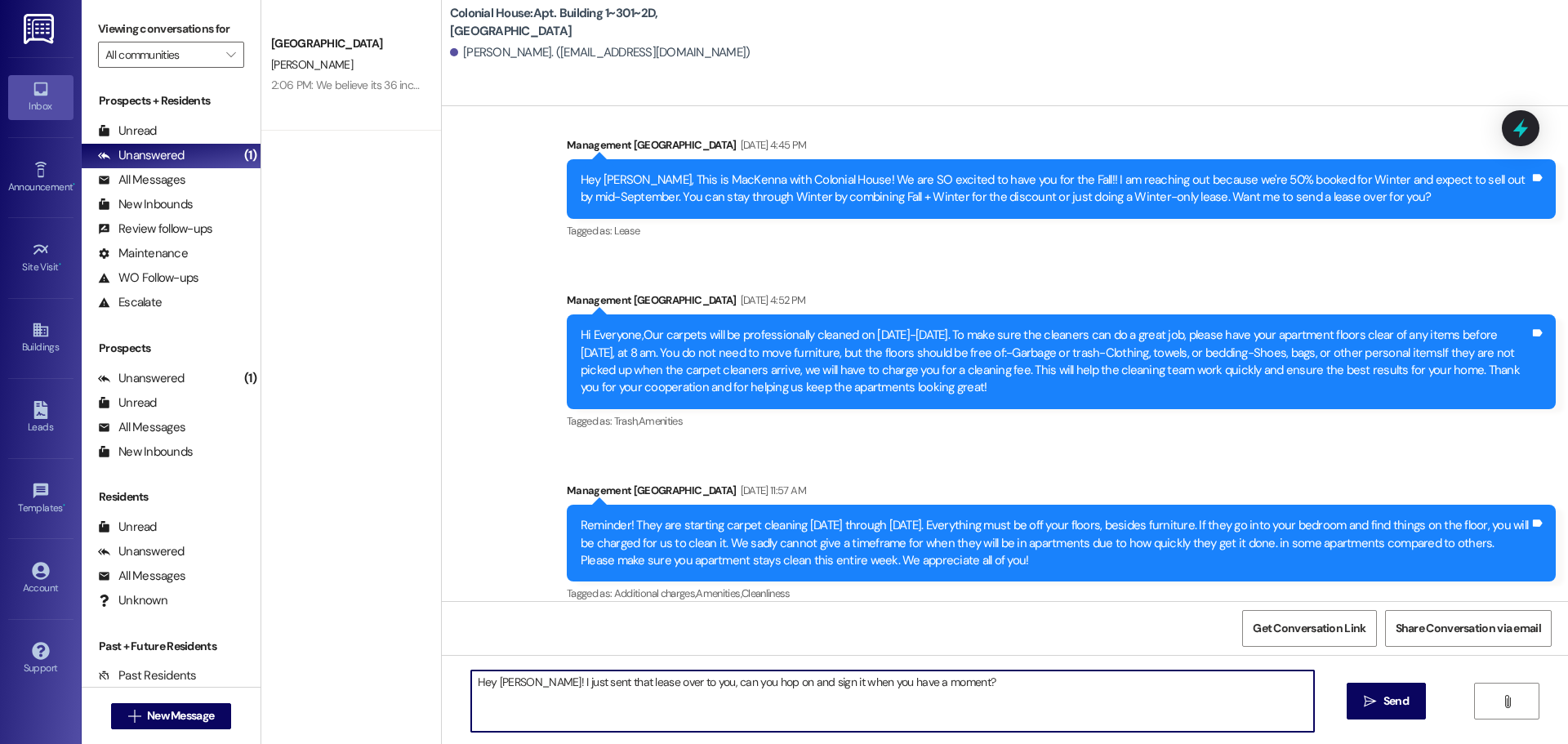
click at [527, 682] on textarea "Hey Ashlyn! I just sent that lease over to you, can you hop on and sign it when…" at bounding box center [893, 701] width 843 height 62
type textarea "Hey Ashlyn! I just sent that lease over to you, can you hop on and sign it when…"
